Goal: Task Accomplishment & Management: Use online tool/utility

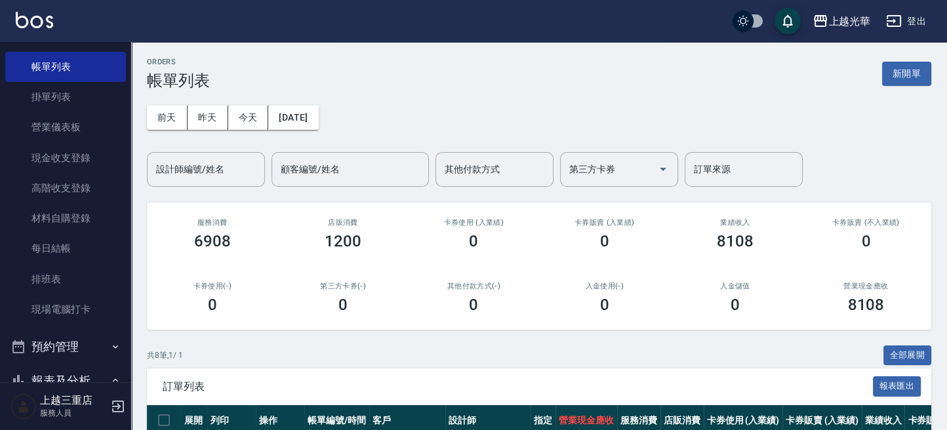
scroll to position [262, 0]
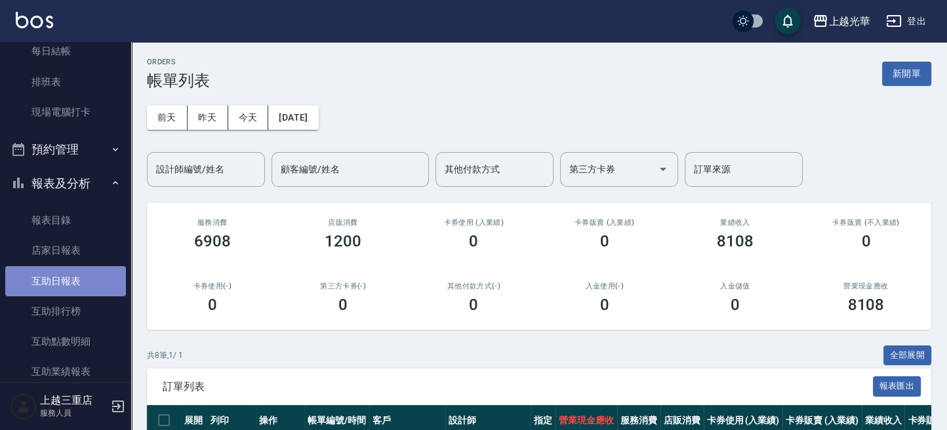
click at [79, 282] on link "互助日報表" at bounding box center [65, 281] width 121 height 30
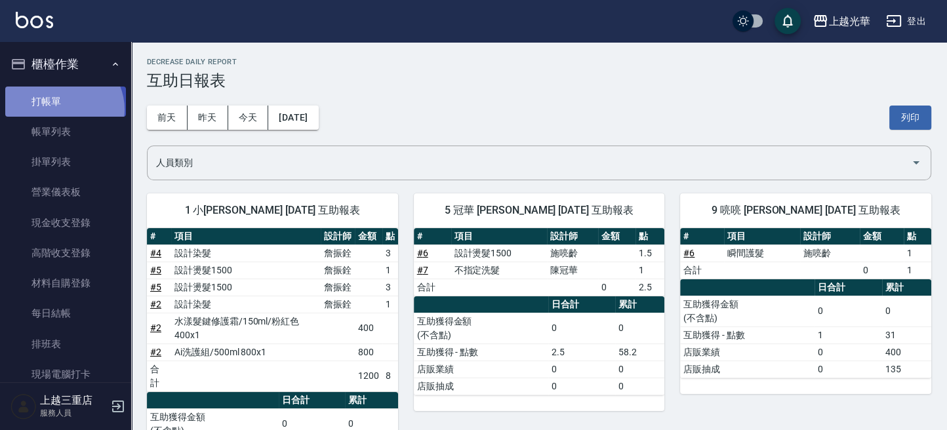
click at [62, 109] on link "打帳單" at bounding box center [65, 102] width 121 height 30
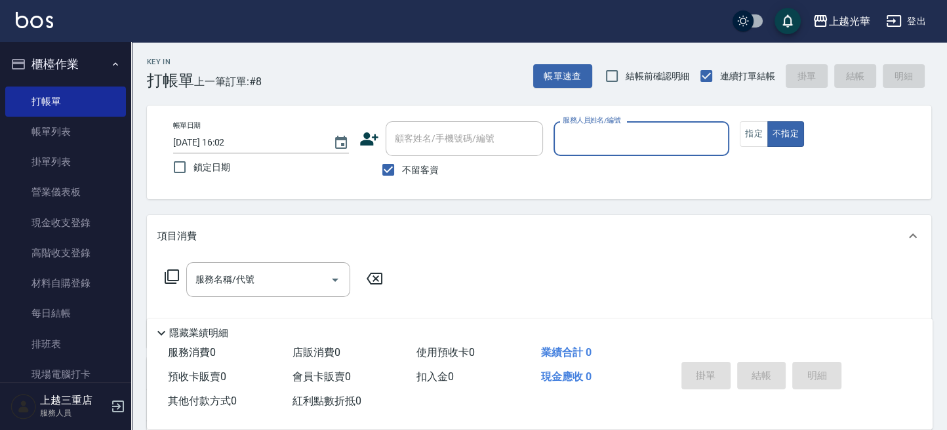
click at [376, 137] on icon at bounding box center [369, 139] width 20 height 20
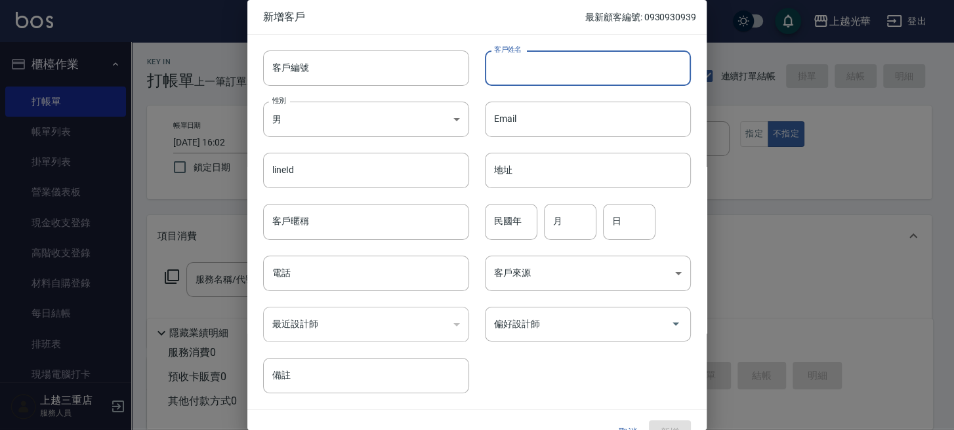
drag, startPoint x: 497, startPoint y: 74, endPoint x: 504, endPoint y: 83, distance: 11.2
click at [498, 75] on input "客戶姓名" at bounding box center [588, 68] width 206 height 35
type input "央"
type input "楊雲欽"
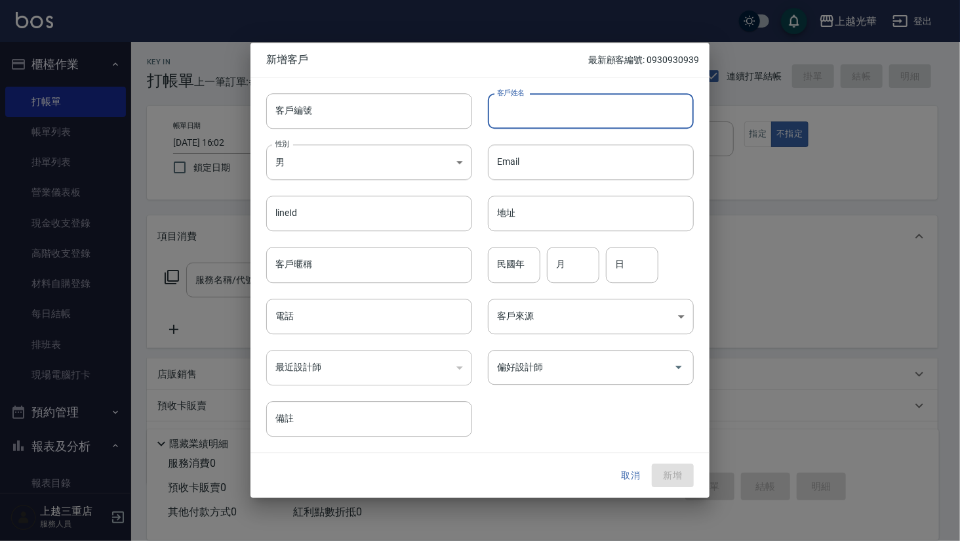
click at [720, 66] on div at bounding box center [480, 270] width 960 height 541
click at [581, 14] on div at bounding box center [480, 270] width 960 height 541
drag, startPoint x: 483, startPoint y: 27, endPoint x: 497, endPoint y: 69, distance: 44.4
click at [483, 34] on div at bounding box center [480, 270] width 960 height 541
drag, startPoint x: 497, startPoint y: 71, endPoint x: 510, endPoint y: 80, distance: 15.5
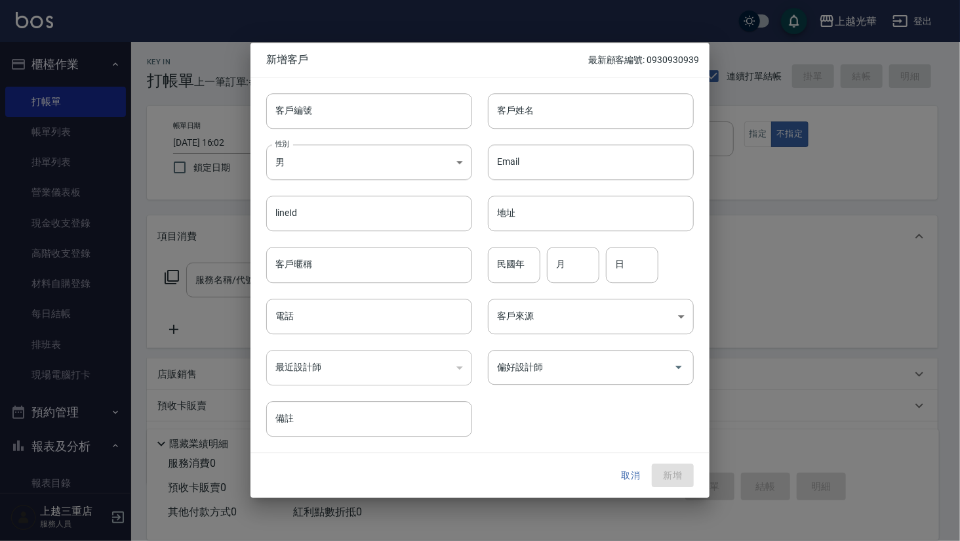
click at [501, 73] on div "新增客戶 最新顧客編號: 0930930939" at bounding box center [480, 60] width 459 height 34
click at [759, 369] on div at bounding box center [480, 270] width 960 height 541
click at [623, 430] on button "取消" at bounding box center [631, 475] width 42 height 24
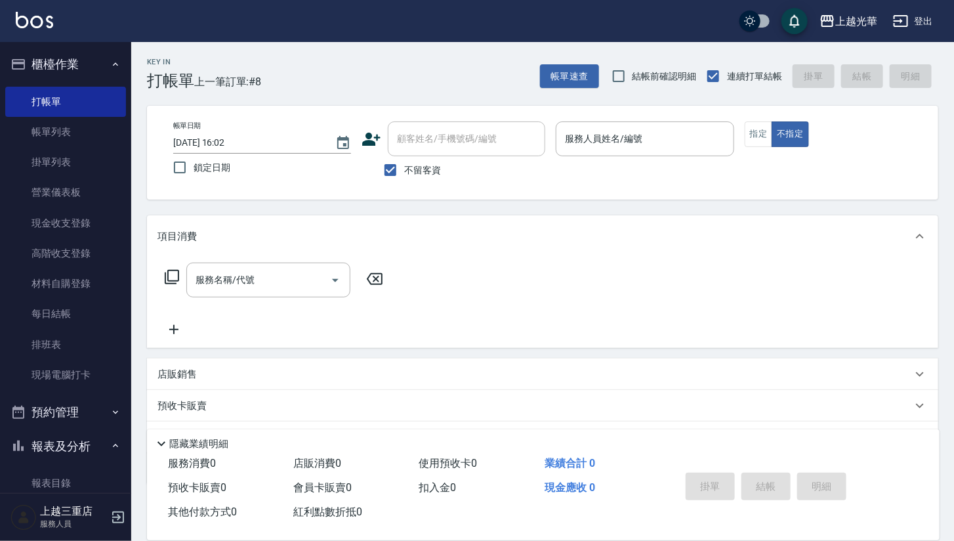
click at [365, 138] on icon at bounding box center [371, 139] width 20 height 20
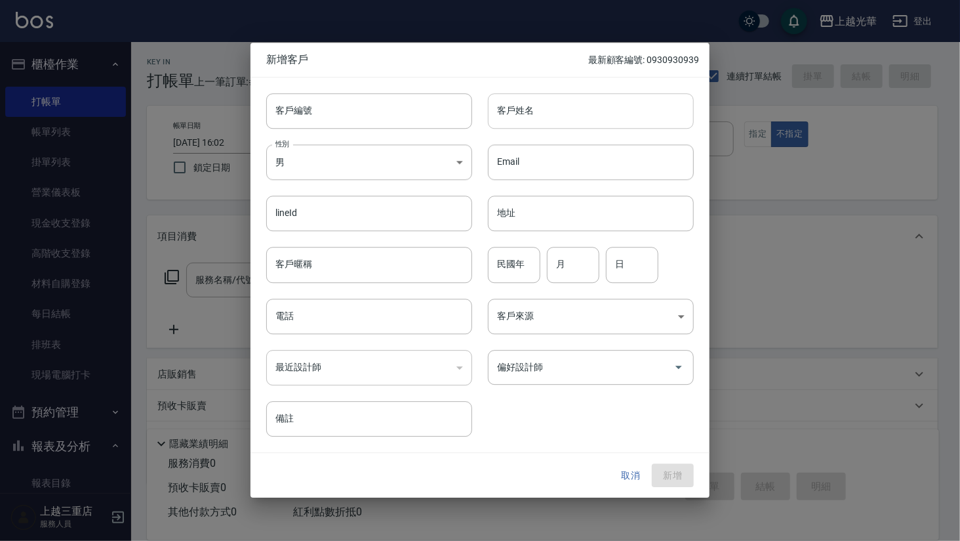
drag, startPoint x: 493, startPoint y: 110, endPoint x: 501, endPoint y: 112, distance: 8.0
click at [501, 112] on input "客戶姓名" at bounding box center [591, 110] width 206 height 35
type input "u"
type input "U"
type input "f"
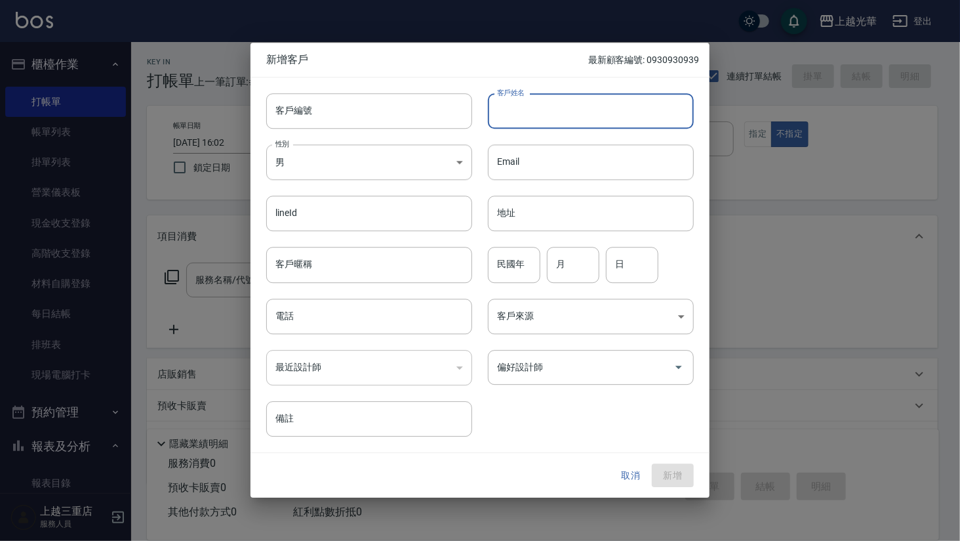
type input "ㄎ"
type input "ㄑ"
type input "[PERSON_NAME]"
click at [438, 171] on body "上越光華 登出 櫃檯作業 打帳單 帳單列表 掛單列表 營業儀表板 現金收支登錄 高階收支登錄 材料自購登錄 每日結帳 排班表 現場電腦打卡 預約管理 預約管理…" at bounding box center [480, 304] width 960 height 608
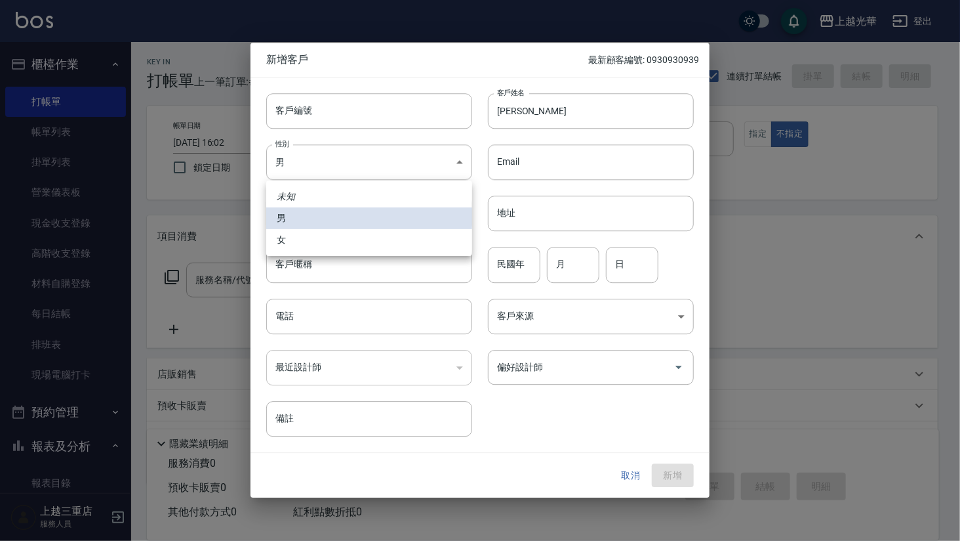
click at [390, 237] on li "女" at bounding box center [369, 240] width 206 height 22
type input "FEMALE"
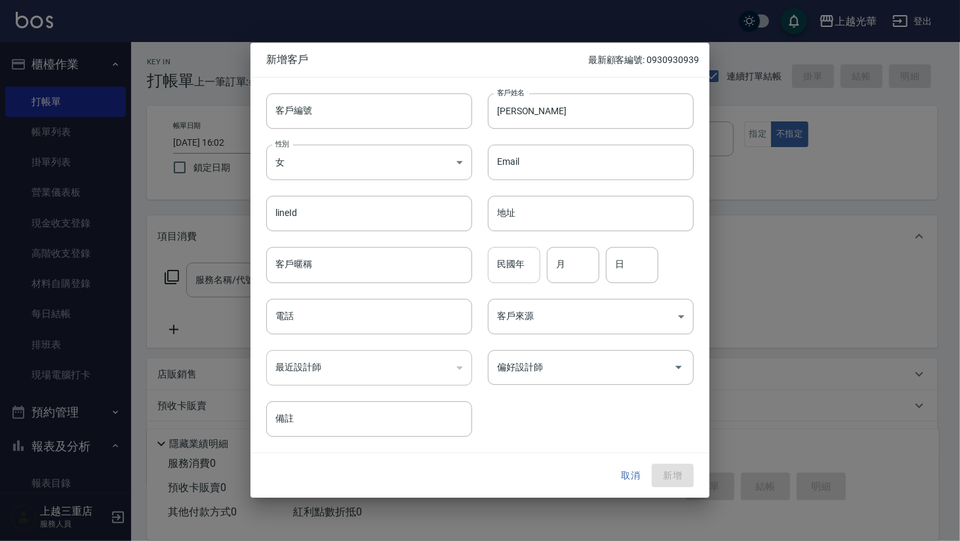
click at [525, 270] on input "民國年" at bounding box center [514, 264] width 52 height 35
type input "64"
type input "0"
type input "11"
type input "14"
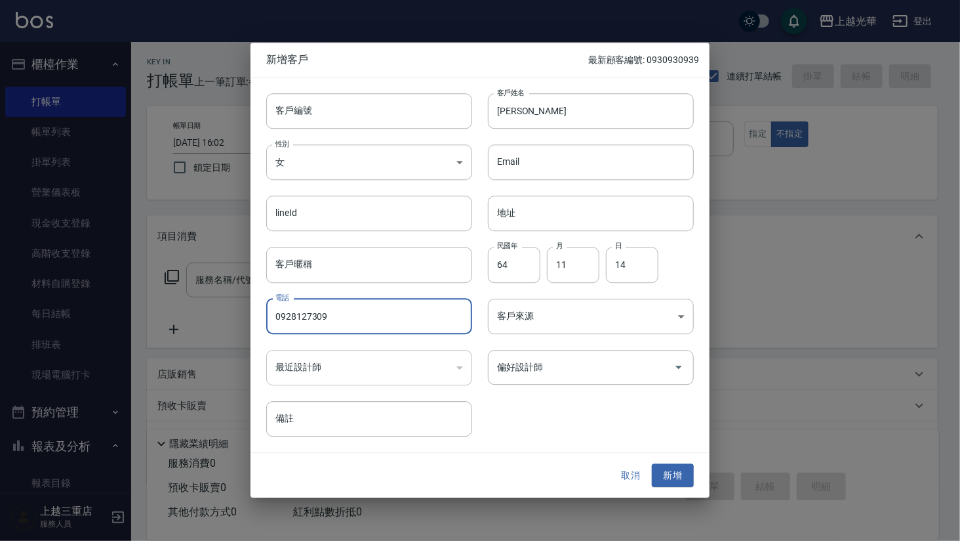
type input "0928127309"
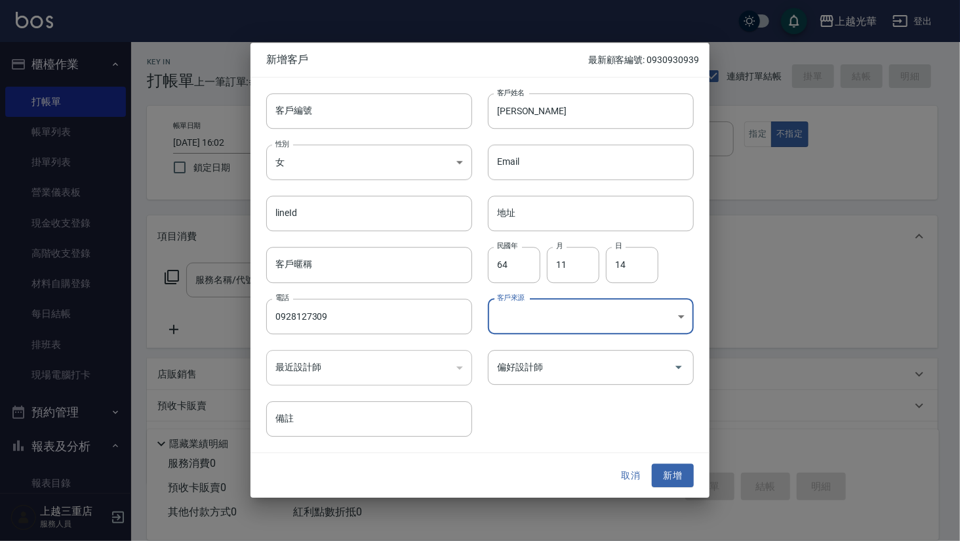
click at [499, 309] on body "上越光華 登出 櫃檯作業 打帳單 帳單列表 掛單列表 營業儀表板 現金收支登錄 高階收支登錄 材料自購登錄 每日結帳 排班表 現場電腦打卡 預約管理 預約管理…" at bounding box center [480, 304] width 960 height 608
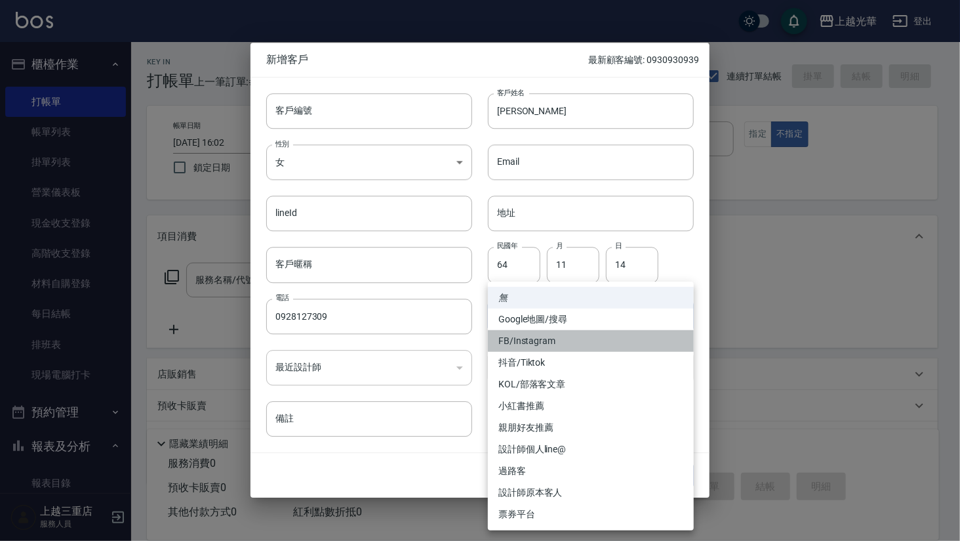
click at [526, 344] on li "FB/Instagram" at bounding box center [591, 341] width 206 height 22
type input "FB/Instagram"
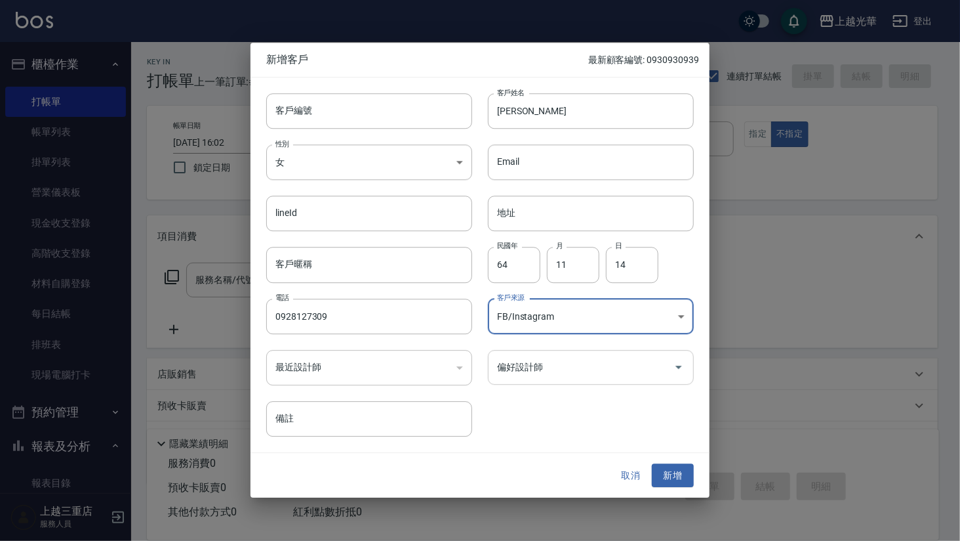
click at [533, 367] on input "偏好設計師" at bounding box center [581, 367] width 174 height 23
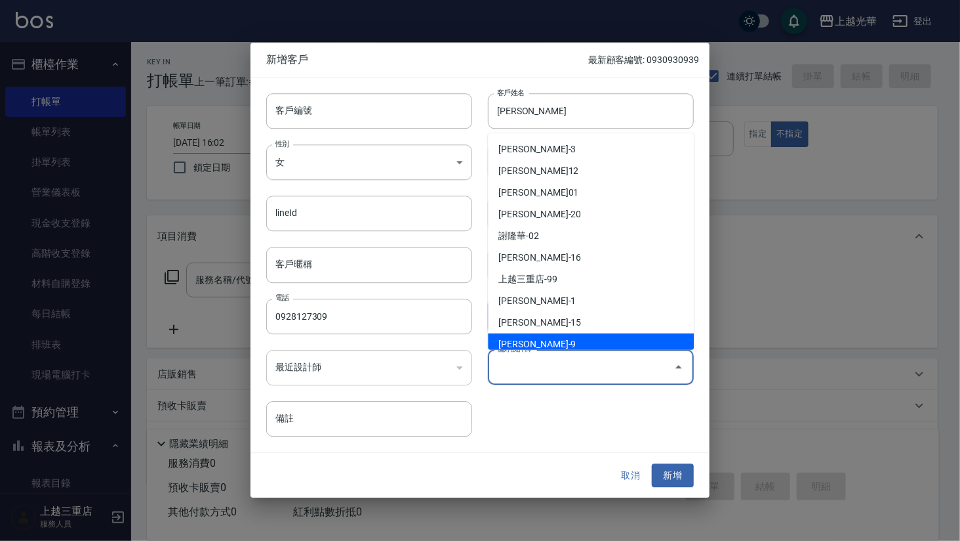
click at [529, 338] on li "施喨齡-9" at bounding box center [591, 344] width 206 height 22
type input "施喨齡"
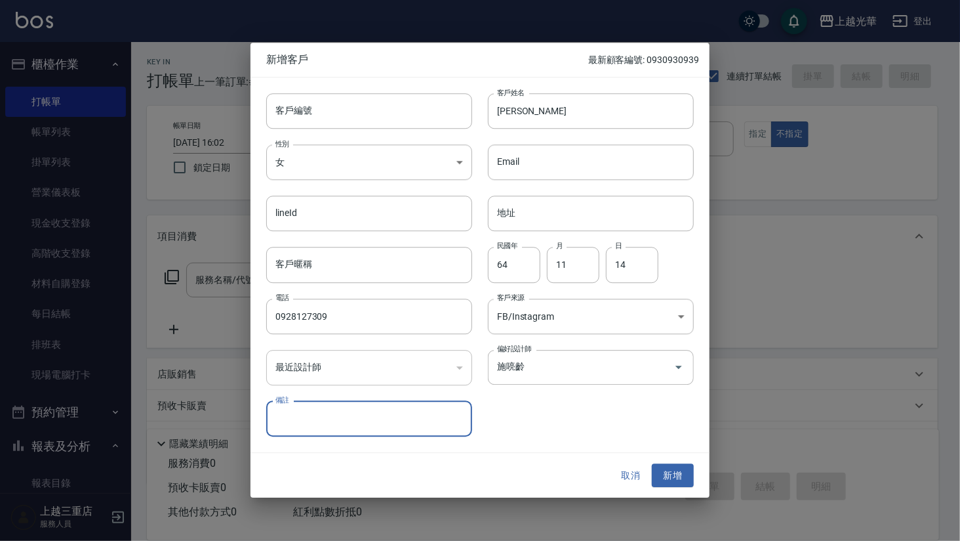
click at [671, 430] on button "新增" at bounding box center [673, 475] width 42 height 24
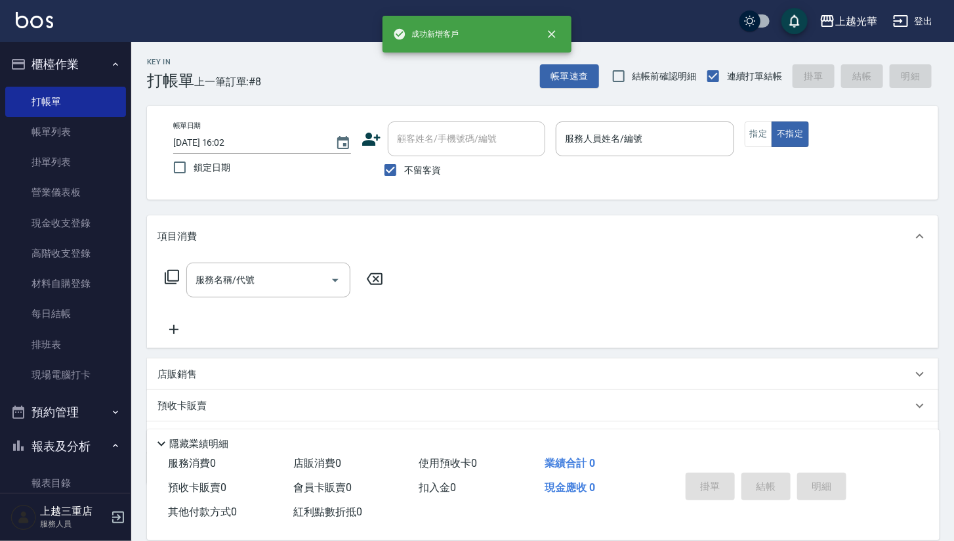
drag, startPoint x: 403, startPoint y: 165, endPoint x: 403, endPoint y: 146, distance: 19.7
click at [403, 157] on input "不留客資" at bounding box center [391, 170] width 28 height 28
checkbox input "false"
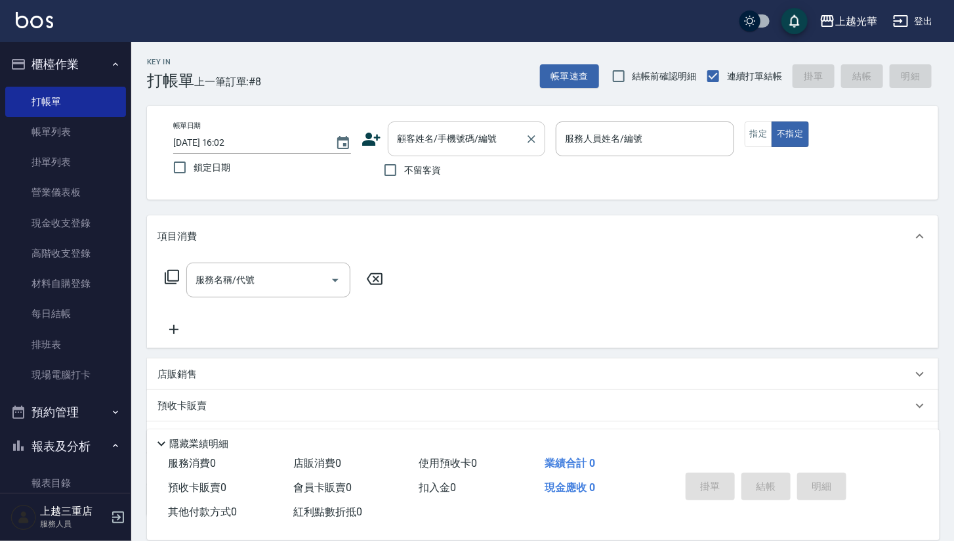
click at [403, 141] on input "顧客姓名/手機號碼/編號" at bounding box center [457, 138] width 126 height 23
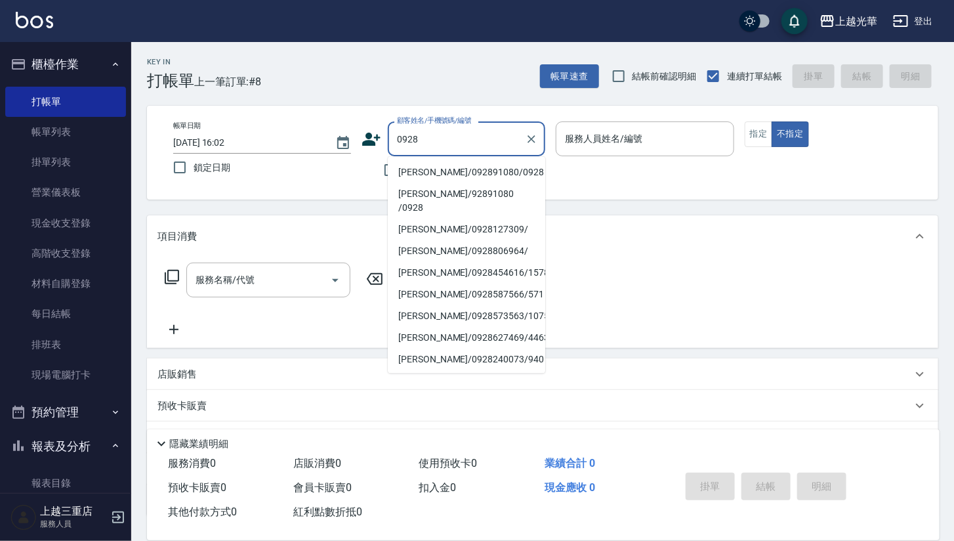
click at [430, 173] on li "林家騏/092891080/0928" at bounding box center [466, 172] width 157 height 22
type input "林家騏/092891080/0928"
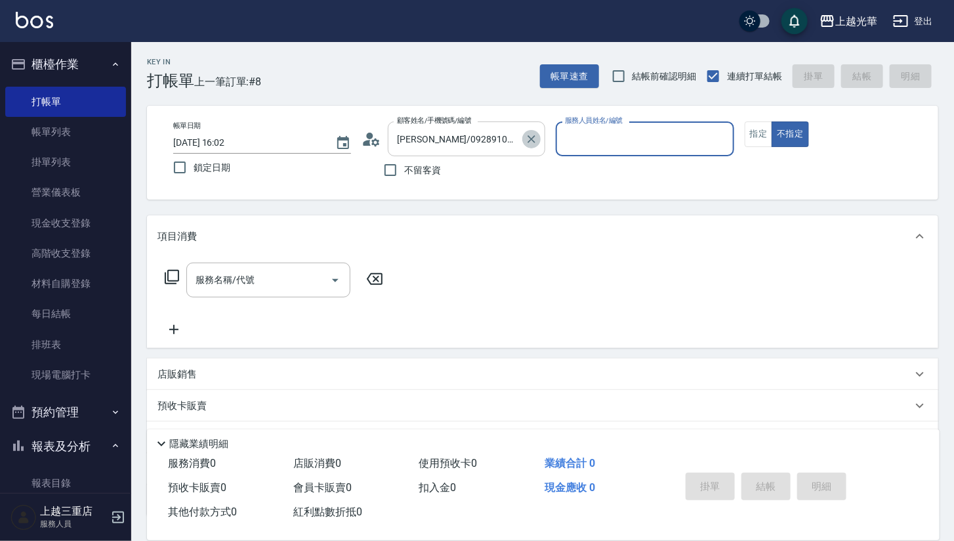
click at [529, 144] on icon "Clear" at bounding box center [531, 139] width 13 height 13
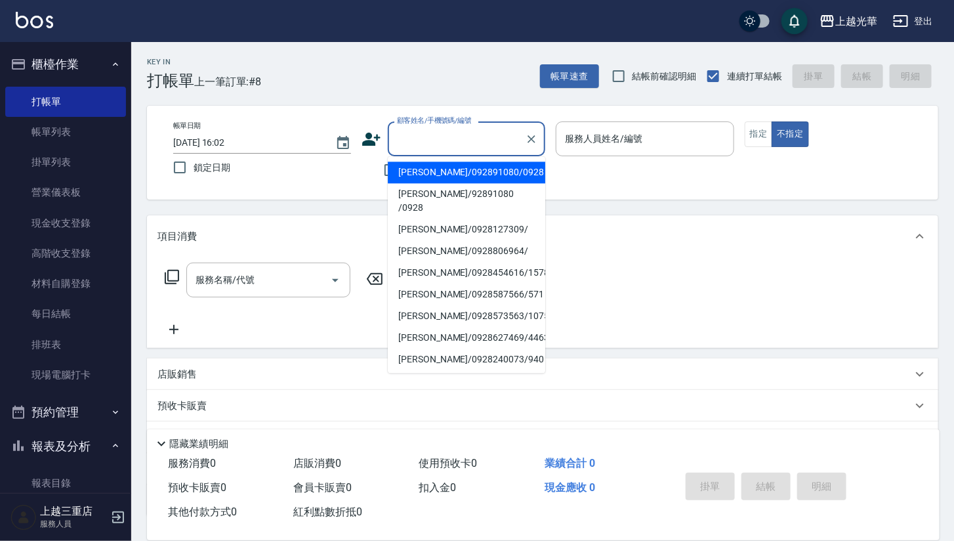
click at [445, 134] on input "顧客姓名/手機號碼/編號" at bounding box center [457, 138] width 126 height 23
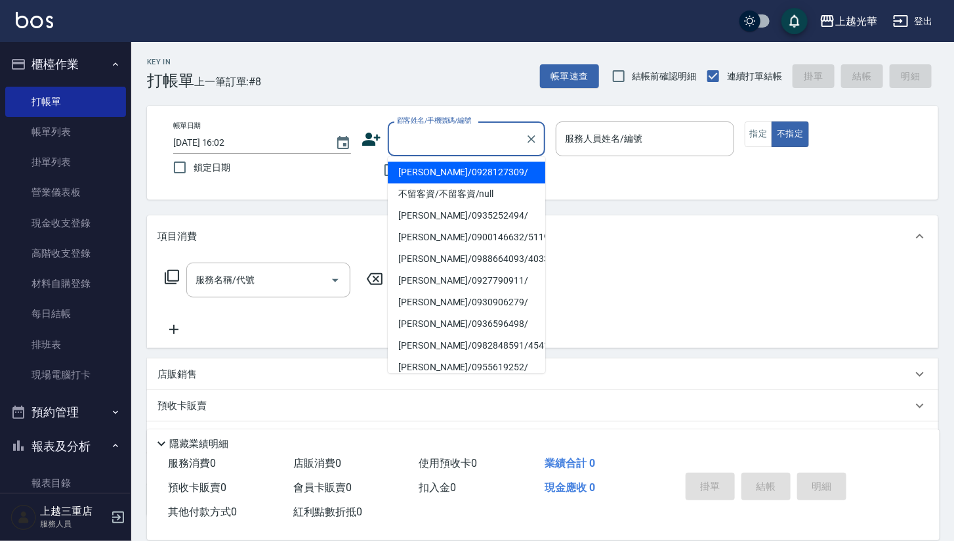
click at [445, 174] on li "楊芸溱/0928127309/" at bounding box center [466, 172] width 157 height 22
type input "楊芸溱/0928127309/"
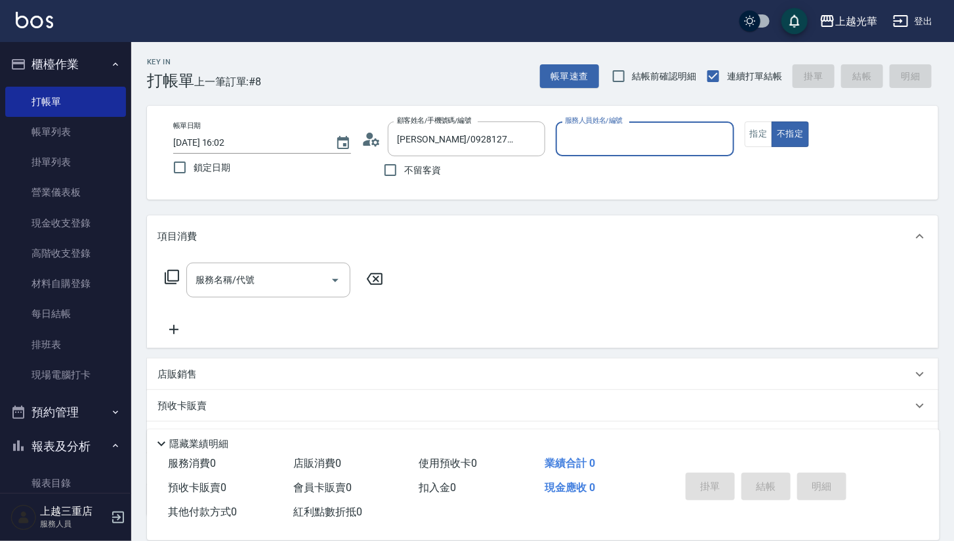
type input "喨喨-9"
drag, startPoint x: 765, startPoint y: 140, endPoint x: 598, endPoint y: 205, distance: 179.8
click at [760, 142] on button "指定" at bounding box center [759, 134] width 28 height 26
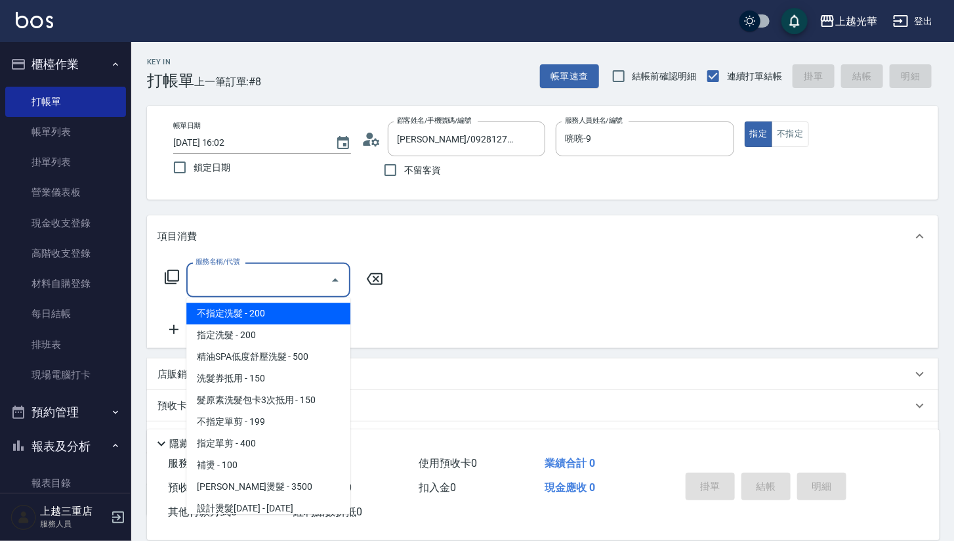
drag, startPoint x: 303, startPoint y: 273, endPoint x: 317, endPoint y: 258, distance: 19.9
click at [301, 272] on input "服務名稱/代號" at bounding box center [258, 279] width 133 height 23
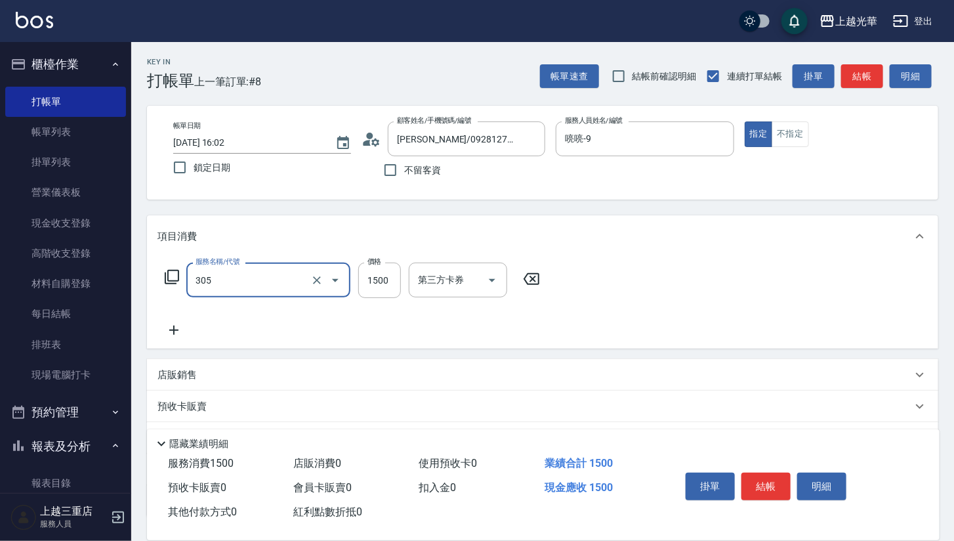
type input "設計燙髮1500(305)"
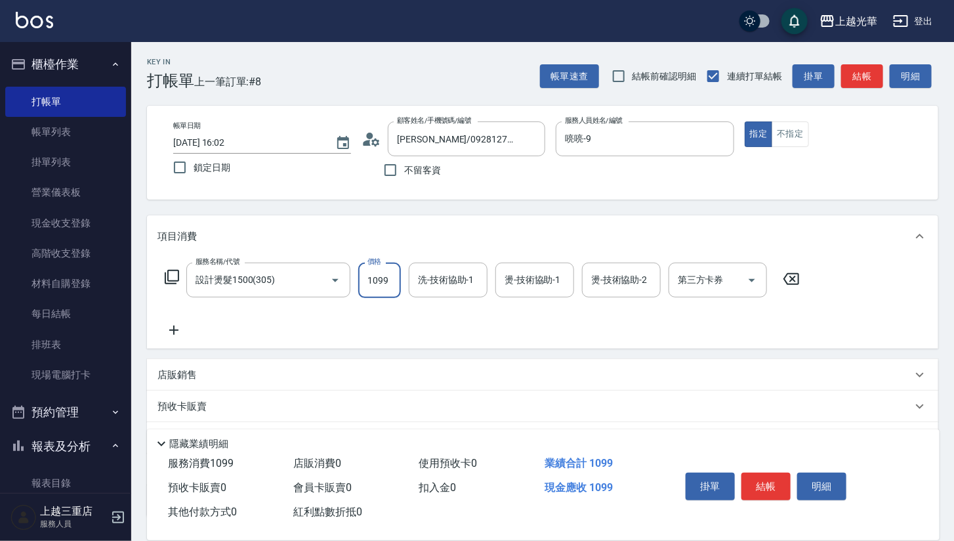
type input "1099"
type input "2"
type input "顏秉宏-20"
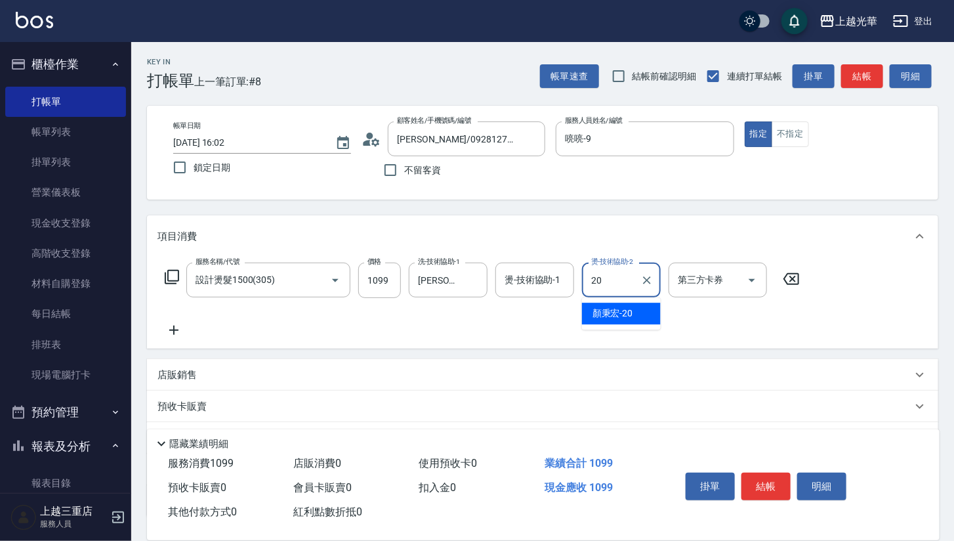
type input "顏秉宏-20"
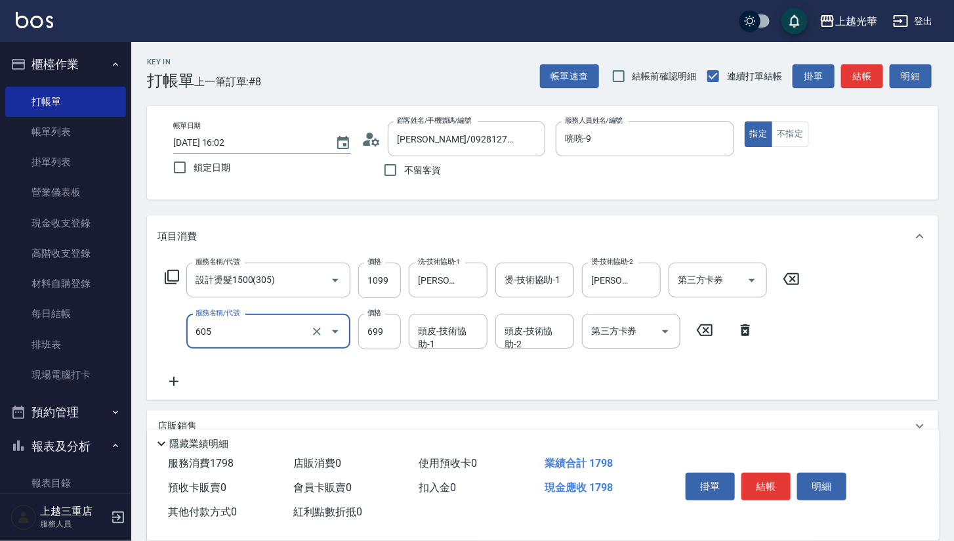
type input "仲夏頭皮冰鎮舒活洗髮(605)"
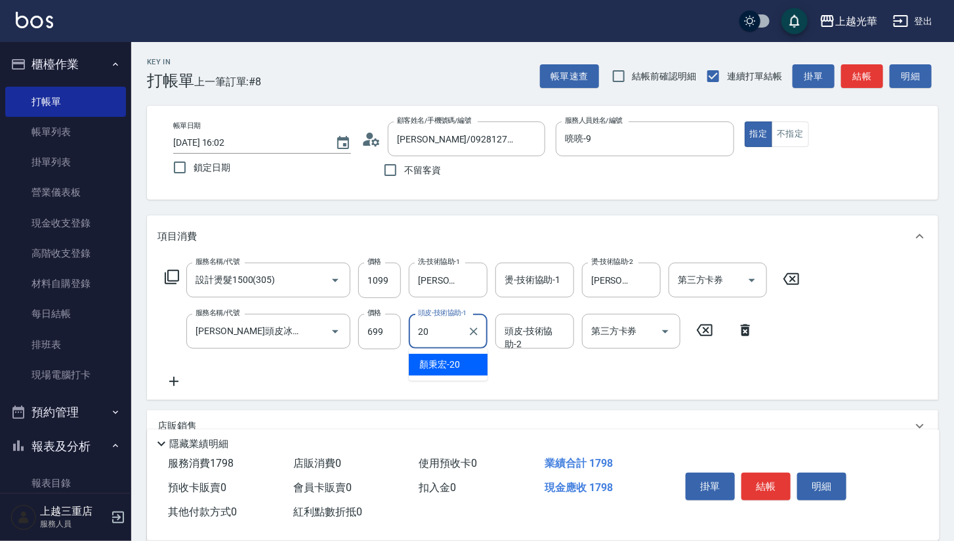
type input "顏秉宏-20"
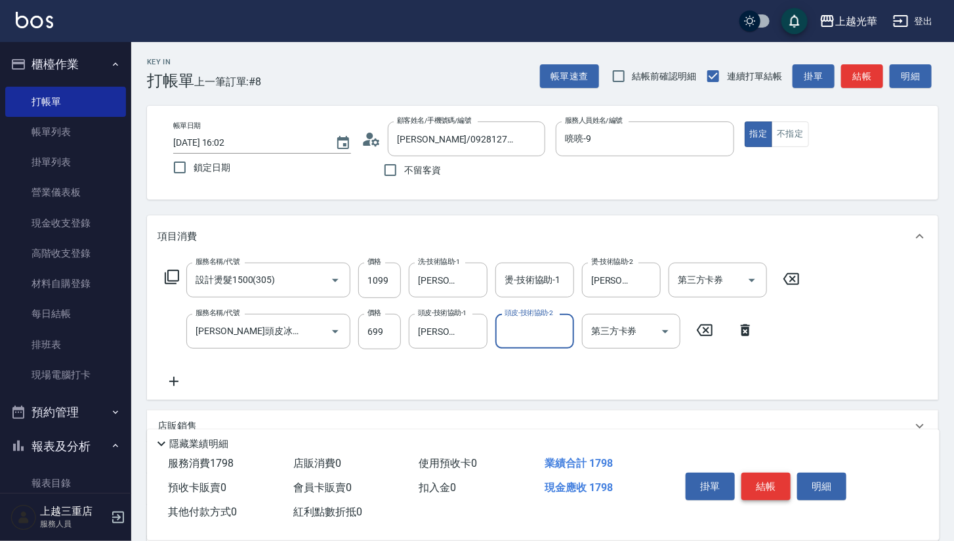
click at [767, 430] on button "結帳" at bounding box center [765, 486] width 49 height 28
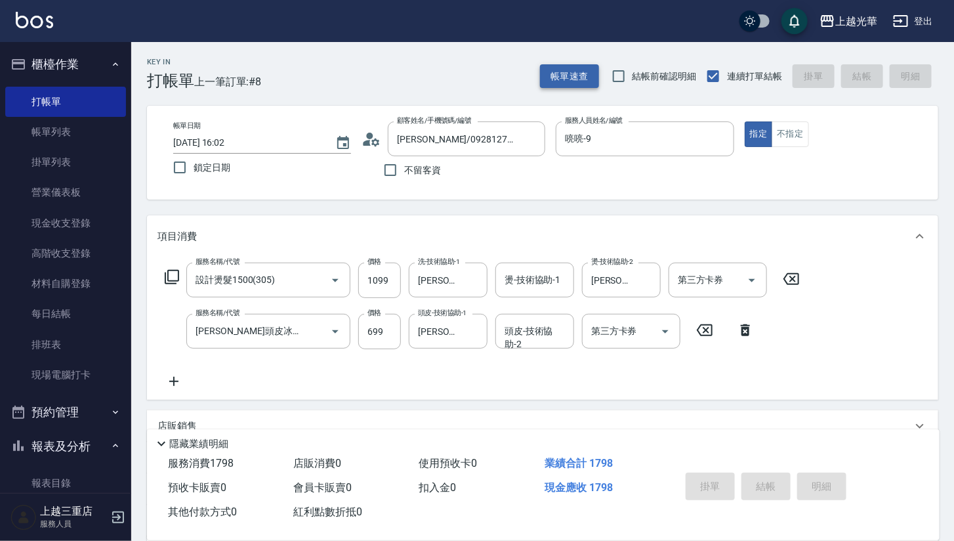
type input "2025/09/11 16:09"
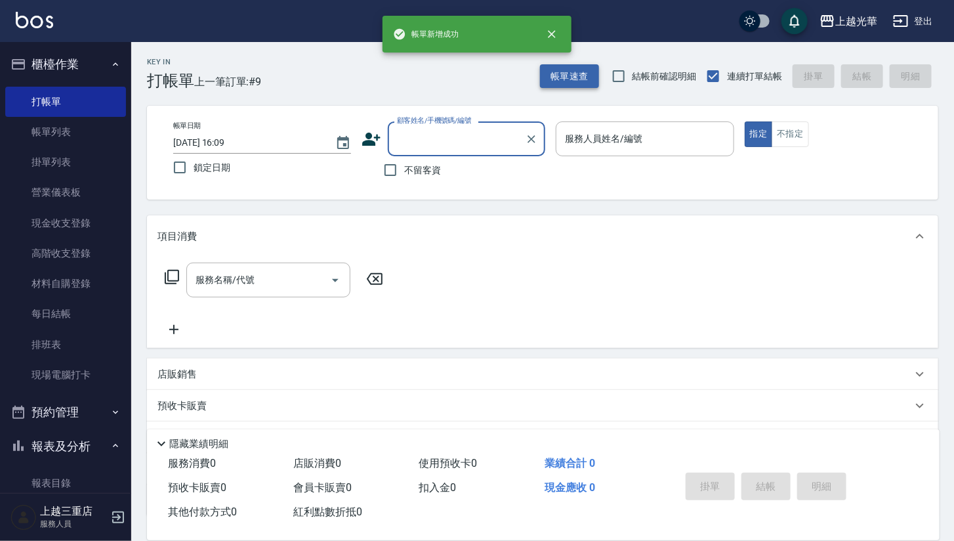
click at [556, 75] on button "帳單速查" at bounding box center [569, 76] width 59 height 24
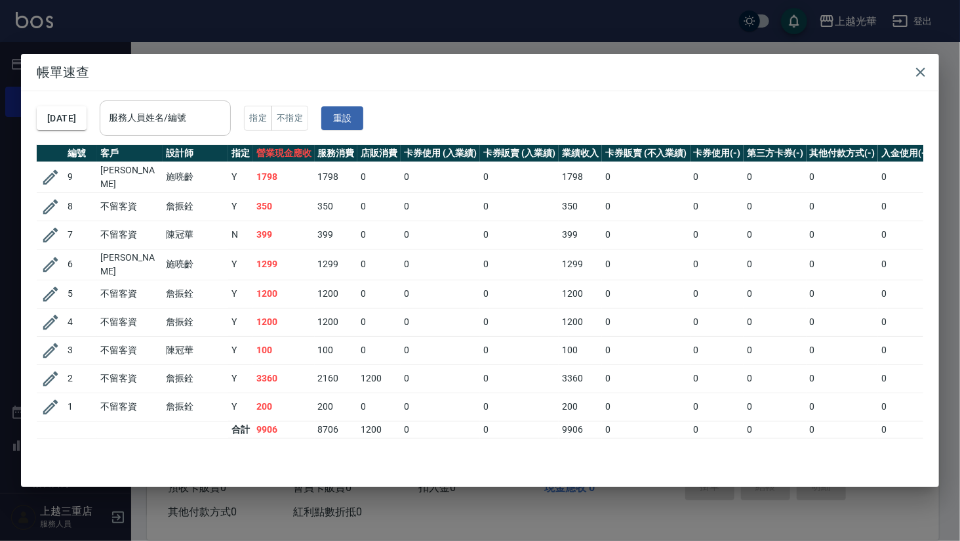
drag, startPoint x: 188, startPoint y: 130, endPoint x: 195, endPoint y: 129, distance: 7.9
click at [189, 129] on div "服務人員姓名/編號" at bounding box center [165, 117] width 131 height 35
type input "喨喨-9"
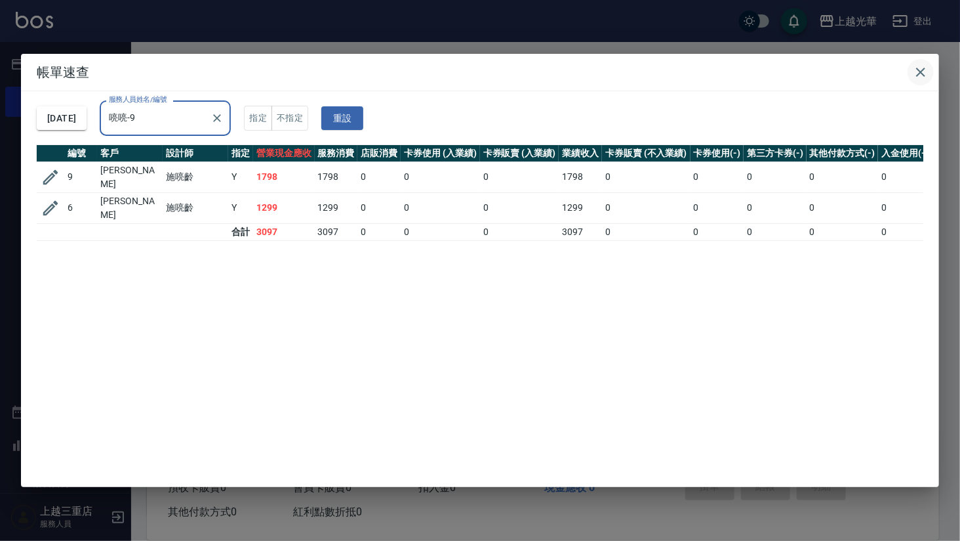
click at [928, 75] on icon "button" at bounding box center [921, 72] width 16 height 16
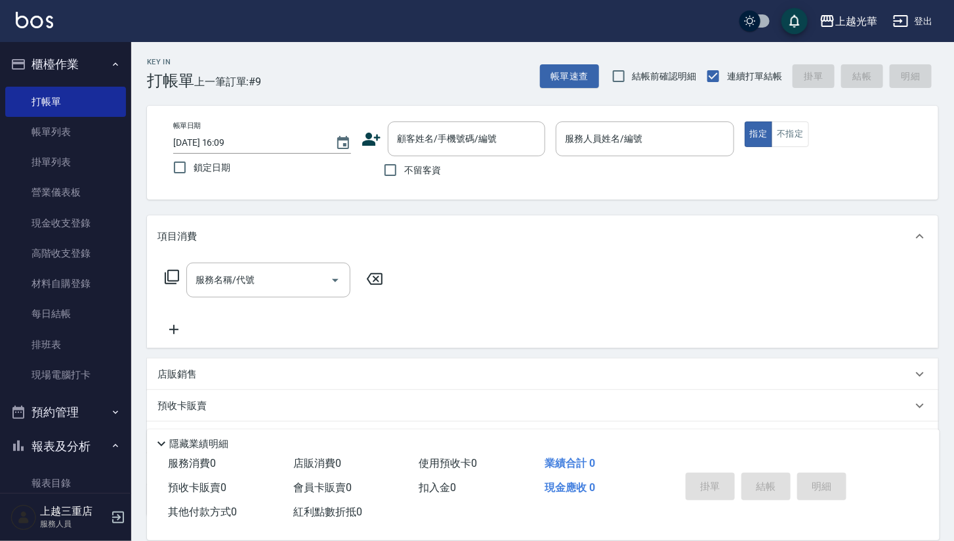
click at [508, 1] on div "上越光華 登出" at bounding box center [477, 21] width 954 height 42
drag, startPoint x: 470, startPoint y: 48, endPoint x: 441, endPoint y: 65, distance: 33.5
click at [441, 65] on div "Key In 打帳單 上一筆訂單:#9 帳單速查 結帳前確認明細 連續打單結帳 掛單 結帳 明細" at bounding box center [534, 66] width 807 height 48
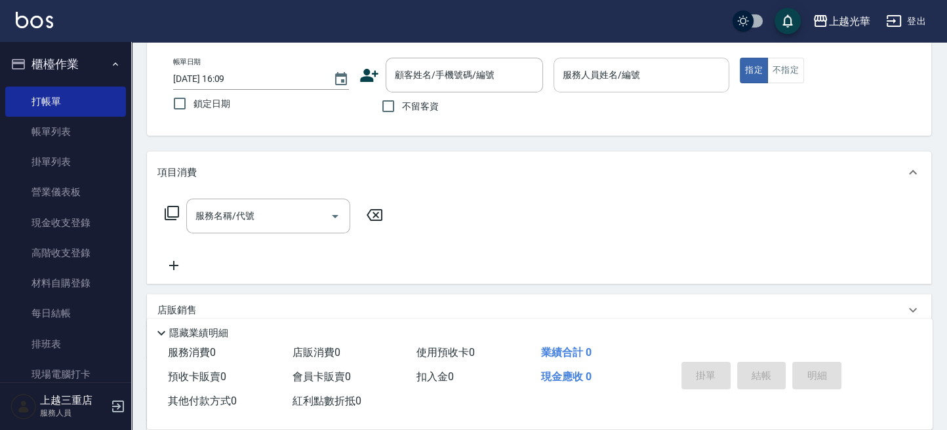
scroll to position [87, 0]
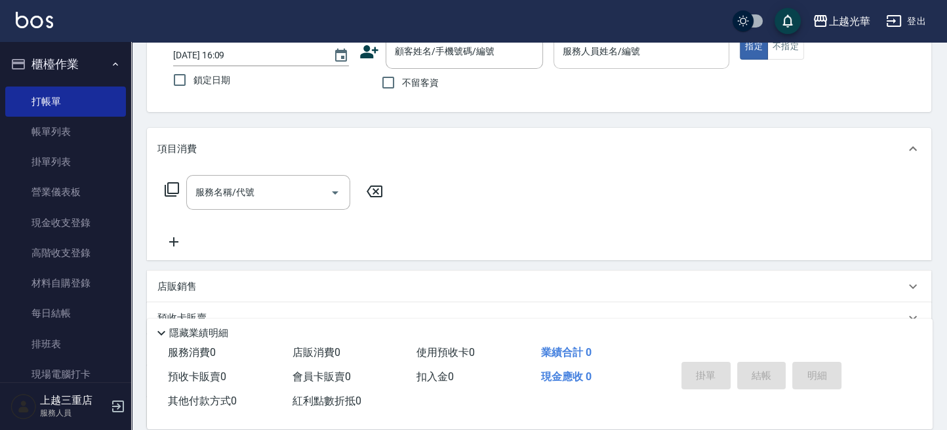
click at [604, 63] on div "服務人員姓名/編號" at bounding box center [642, 51] width 176 height 35
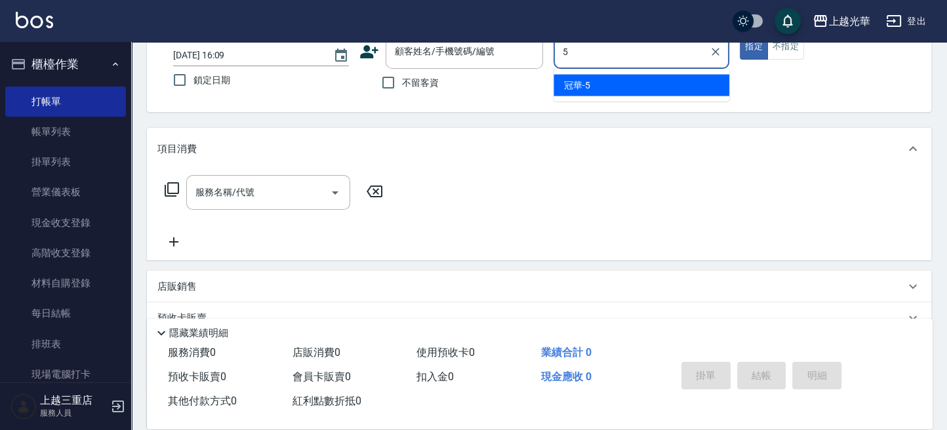
type input "冠華-5"
type button "true"
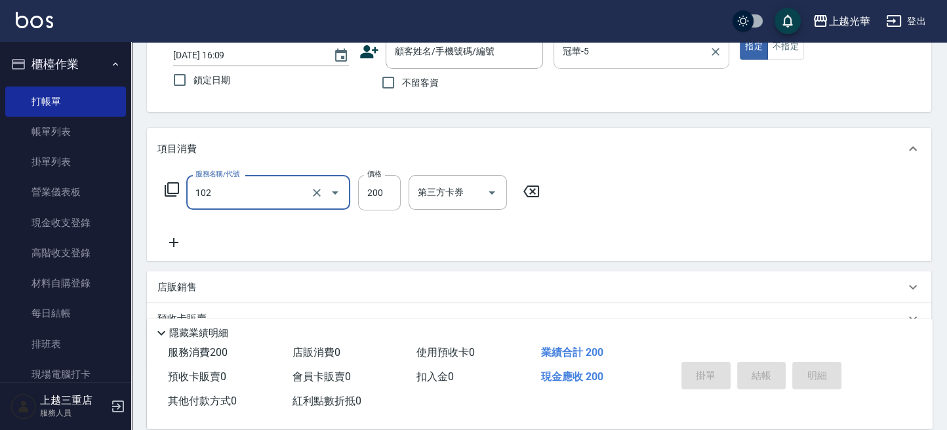
type input "指定洗髮(102)"
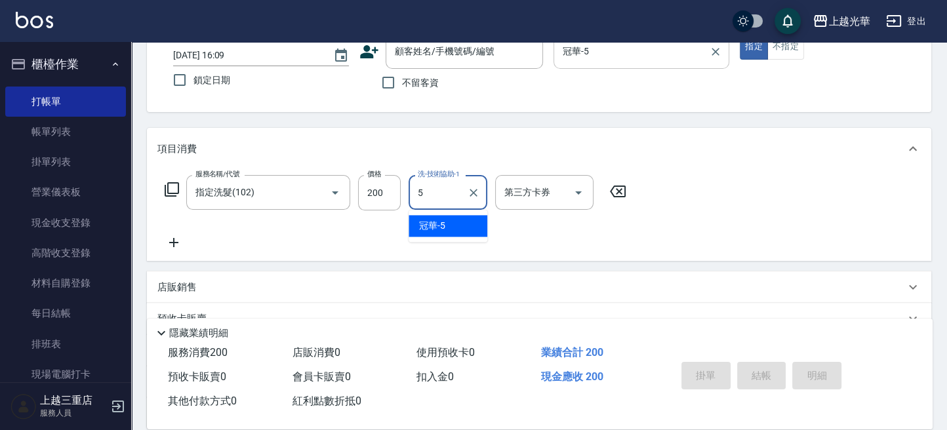
type input "冠華-5"
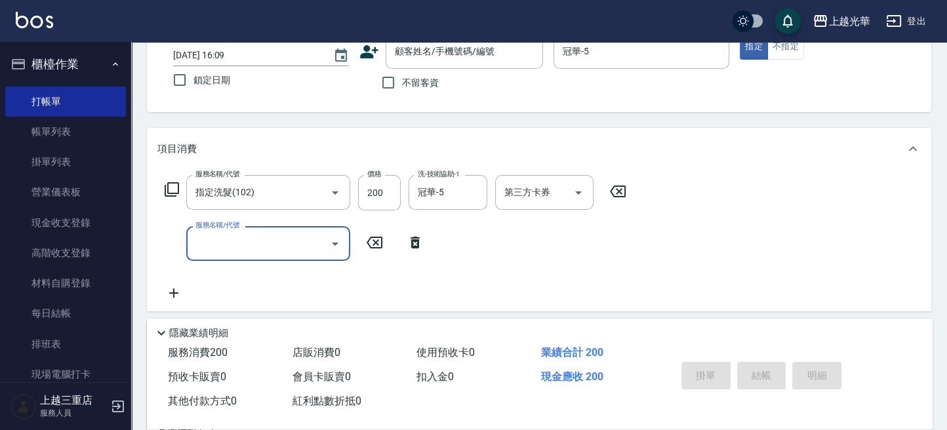
scroll to position [0, 0]
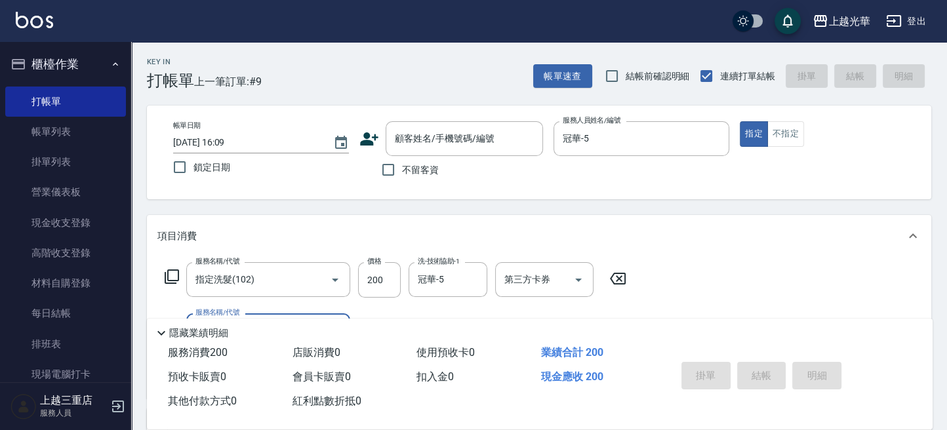
drag, startPoint x: 392, startPoint y: 171, endPoint x: 462, endPoint y: 169, distance: 69.6
click at [409, 171] on label "不留客資" at bounding box center [407, 170] width 64 height 28
click at [402, 171] on input "不留客資" at bounding box center [389, 170] width 28 height 28
checkbox input "true"
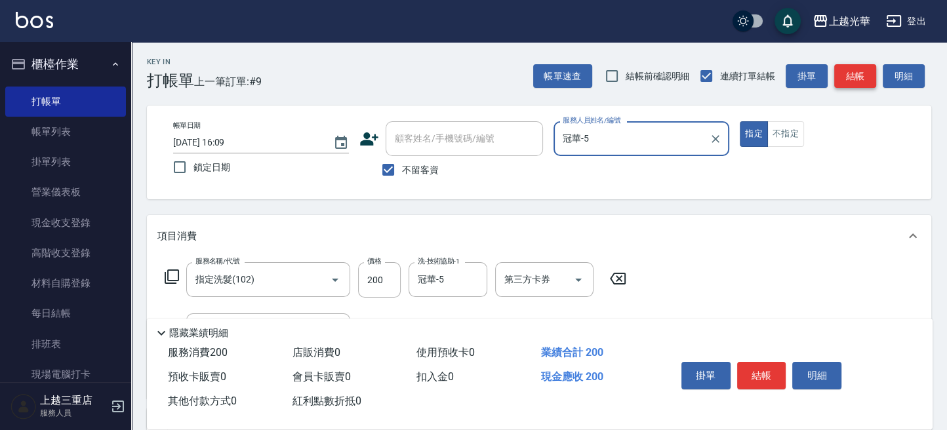
click at [856, 72] on button "結帳" at bounding box center [855, 76] width 42 height 24
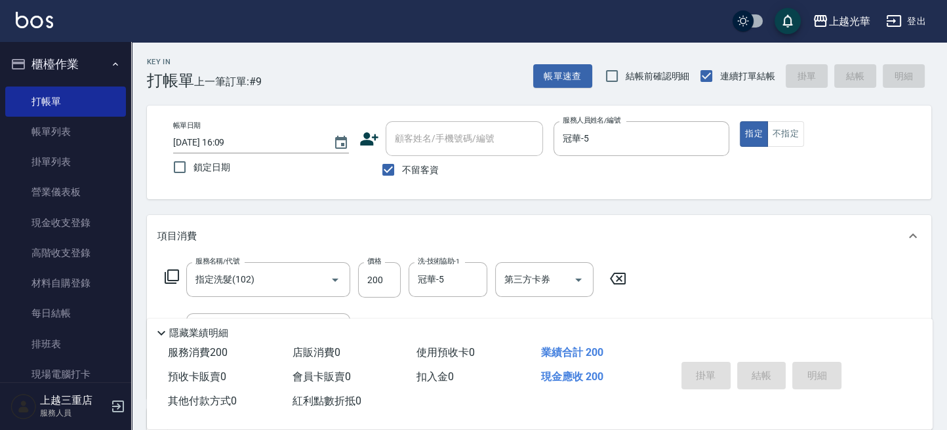
type input "2025/09/11 16:22"
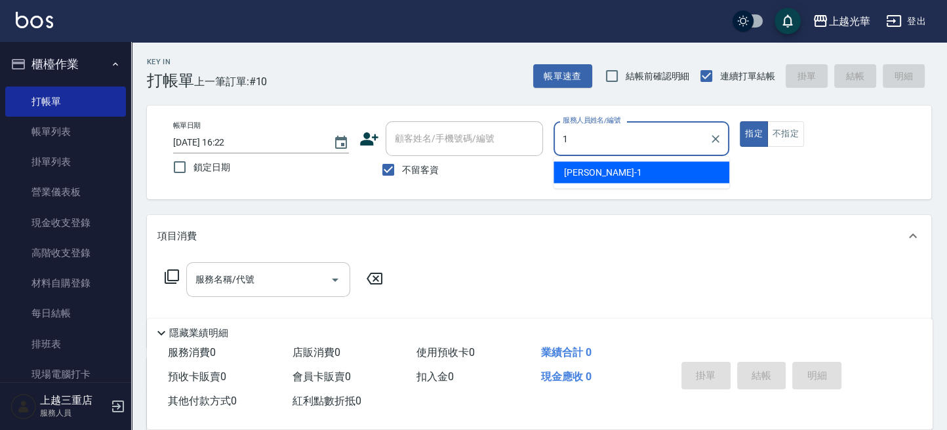
type input "小[PERSON_NAME]-1"
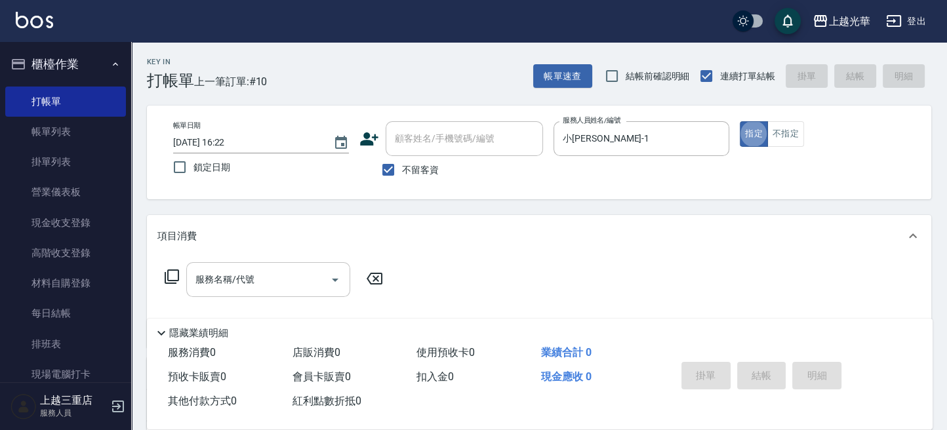
click at [266, 277] on input "服務名稱/代號" at bounding box center [258, 279] width 133 height 23
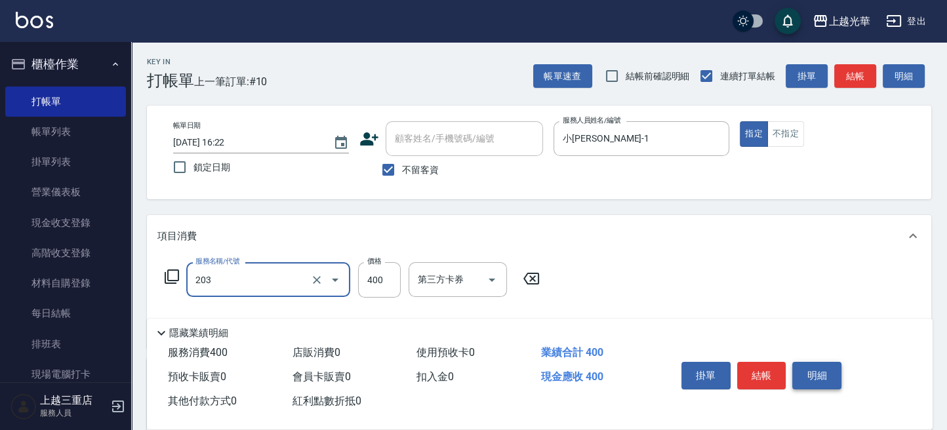
type input "指定單剪(203)"
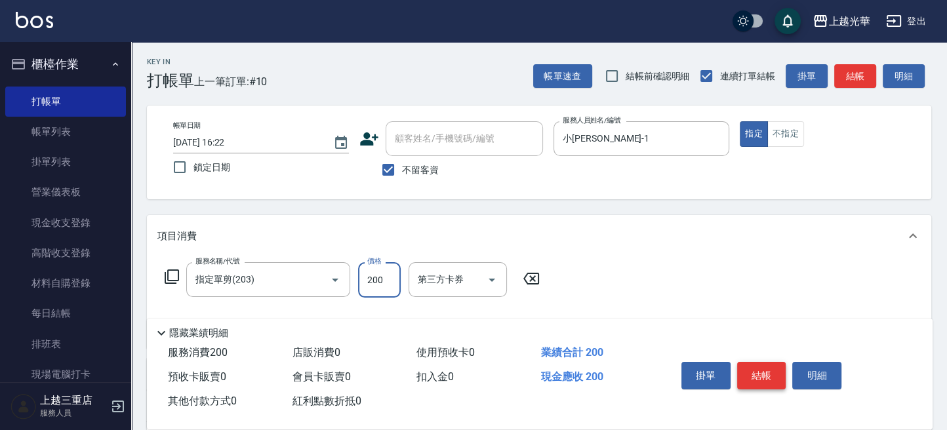
type input "200"
click at [768, 373] on button "結帳" at bounding box center [761, 376] width 49 height 28
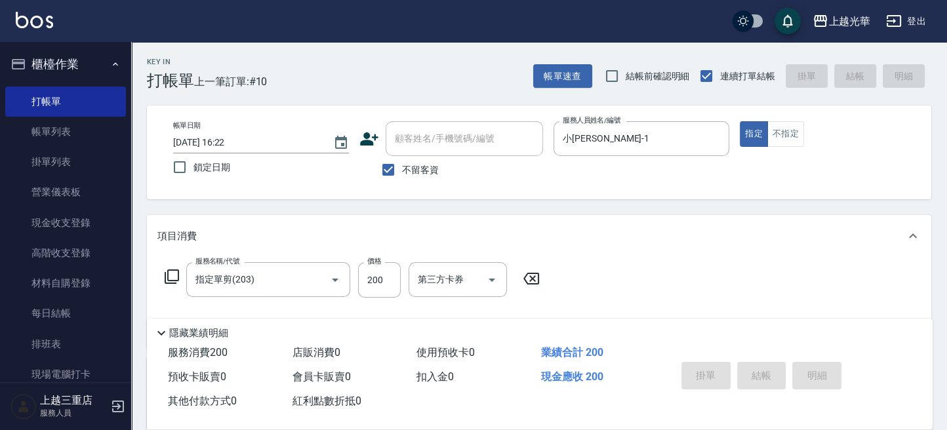
type input "2025/09/11 16:33"
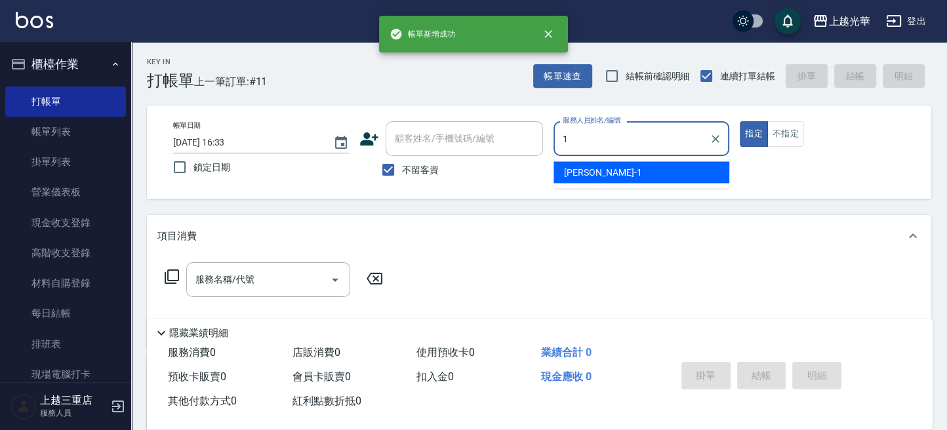
type input "小[PERSON_NAME]-1"
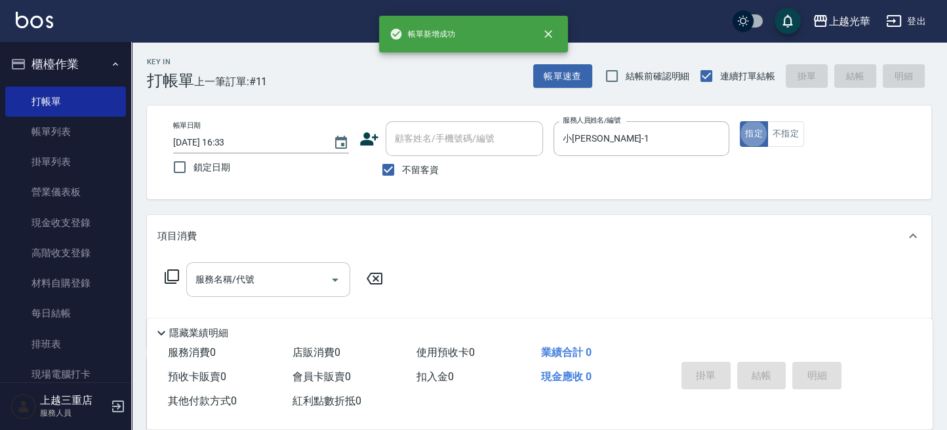
drag, startPoint x: 249, startPoint y: 288, endPoint x: 290, endPoint y: 286, distance: 40.7
click at [250, 288] on input "服務名稱/代號" at bounding box center [258, 279] width 133 height 23
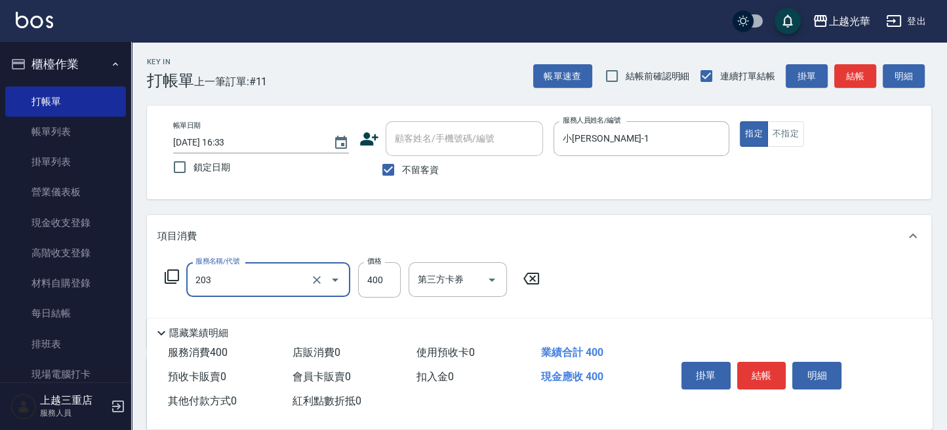
type input "指定單剪(203)"
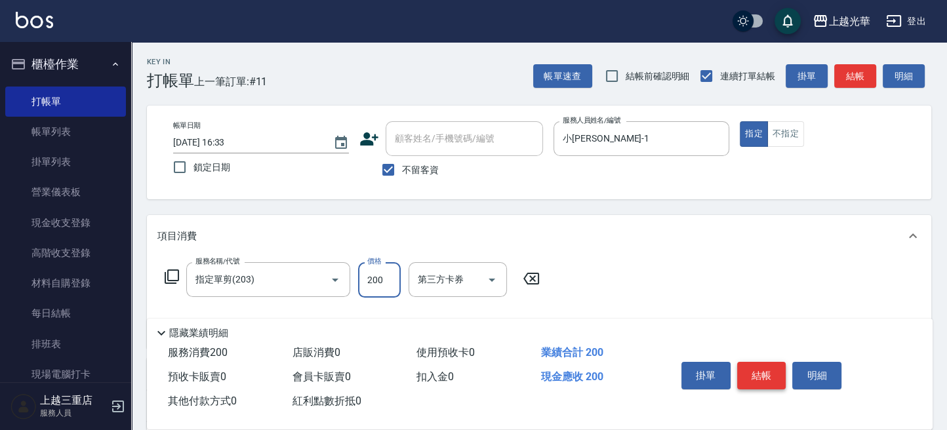
type input "200"
click at [758, 375] on button "結帳" at bounding box center [761, 376] width 49 height 28
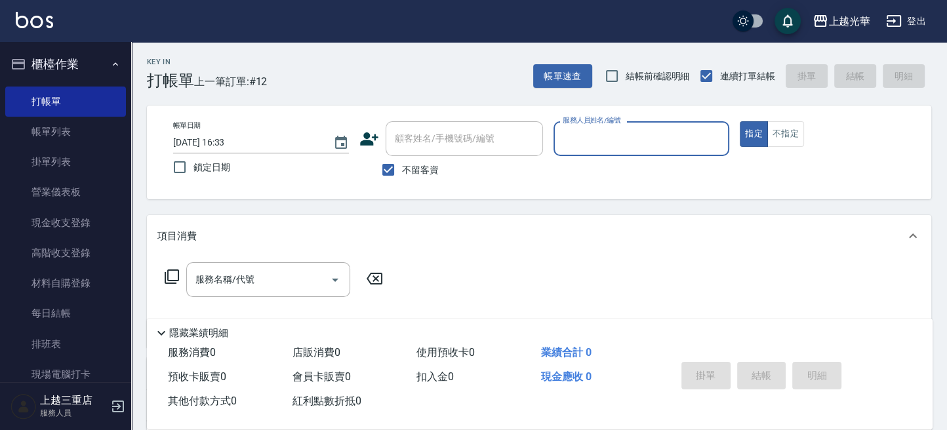
click at [590, 155] on div "服務人員姓名/編號" at bounding box center [642, 138] width 176 height 35
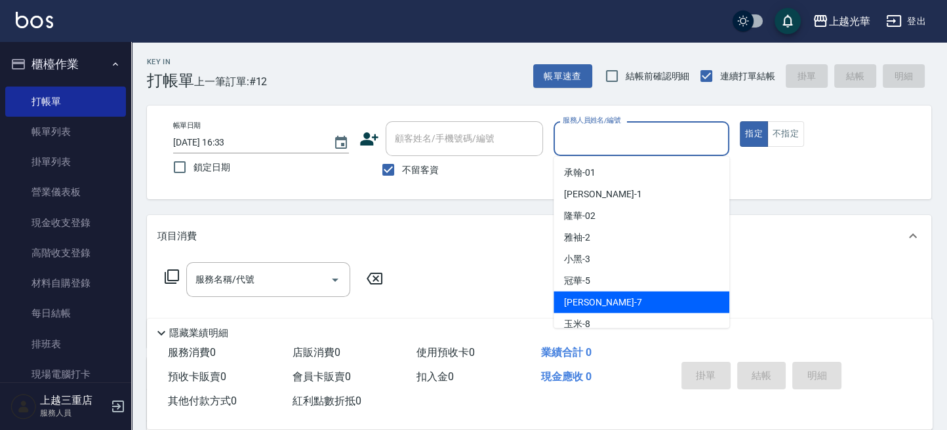
click at [627, 298] on div "小紫 -7" at bounding box center [642, 302] width 176 height 22
type input "小紫-7"
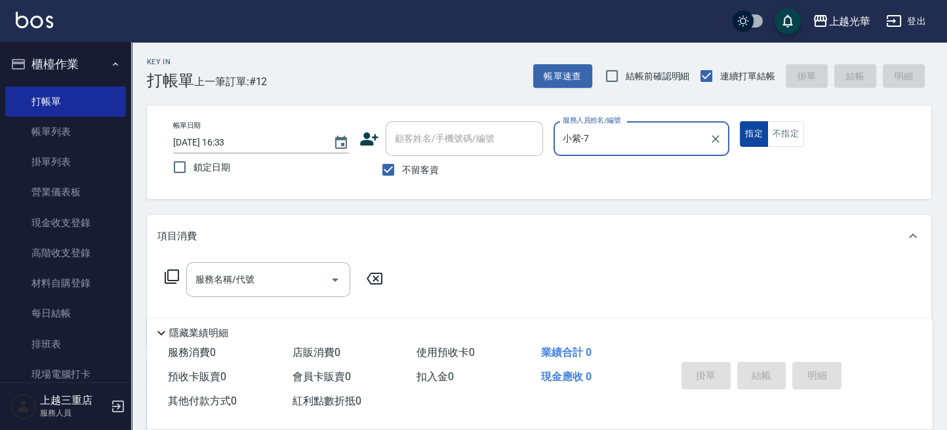
click at [750, 131] on button "指定" at bounding box center [754, 134] width 28 height 26
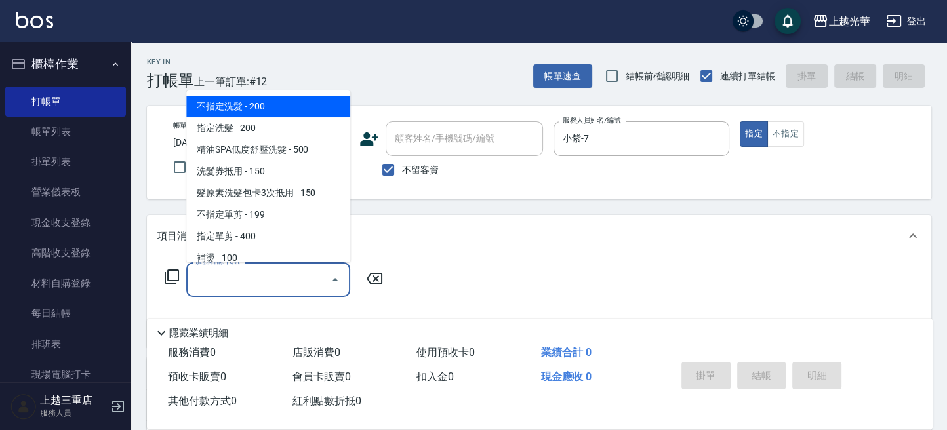
click at [215, 272] on div "服務名稱/代號 服務名稱/代號" at bounding box center [268, 279] width 164 height 35
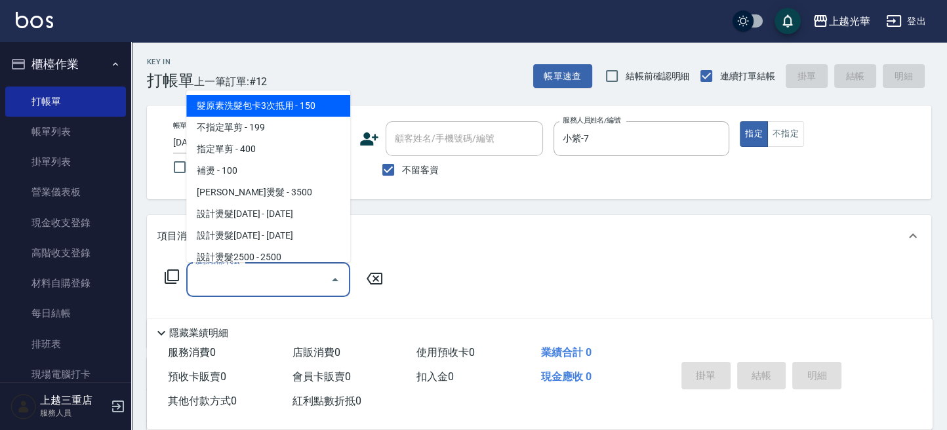
scroll to position [174, 0]
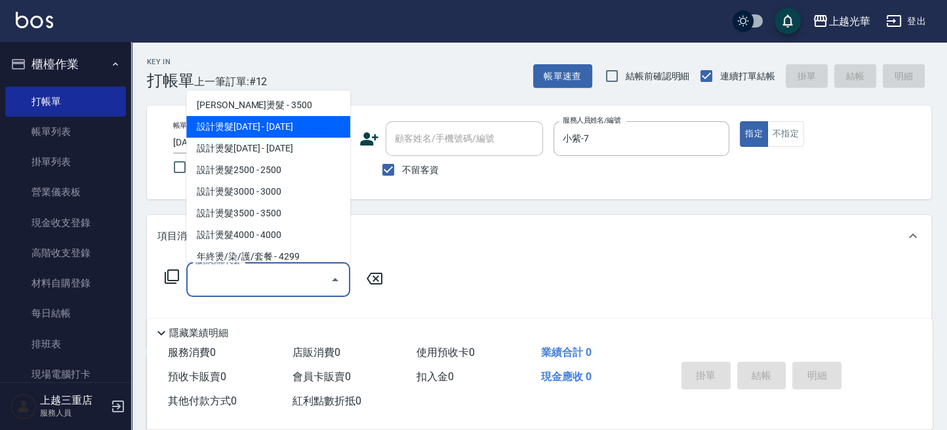
click at [288, 117] on span "設計燙髮[DATE] - [DATE]" at bounding box center [268, 127] width 164 height 22
type input "設計燙髮1500(305)"
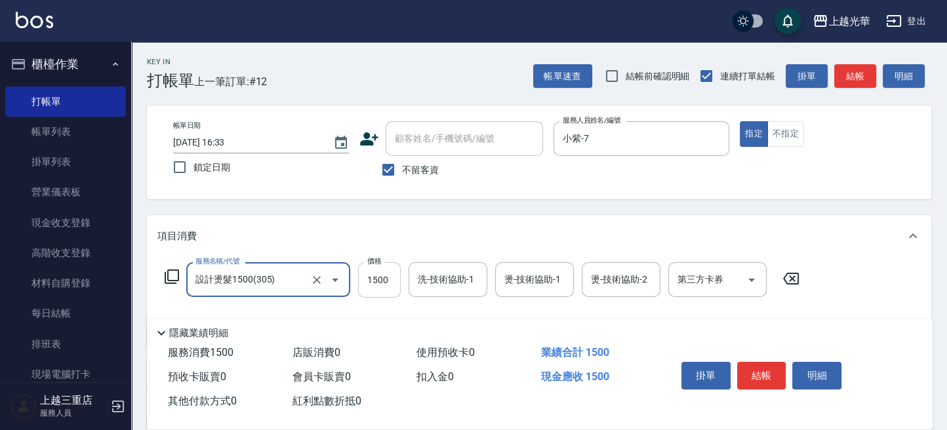
click at [380, 278] on input "1500" at bounding box center [379, 279] width 43 height 35
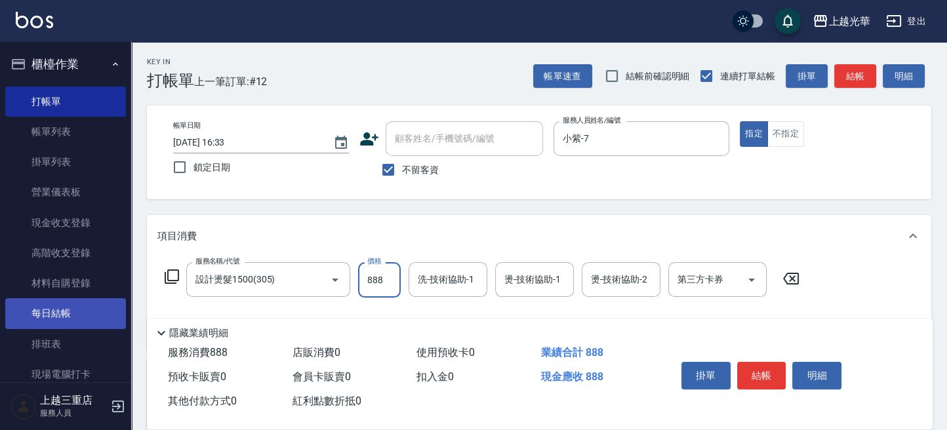
type input "888"
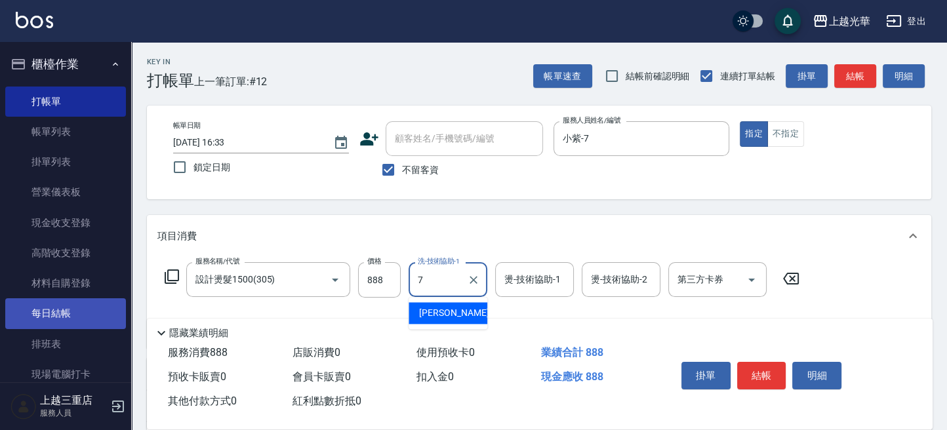
type input "小紫-7"
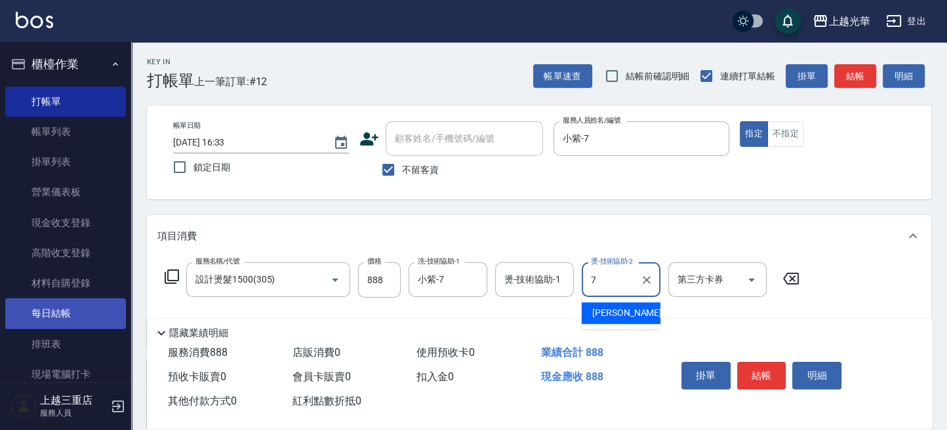
type input "小紫-7"
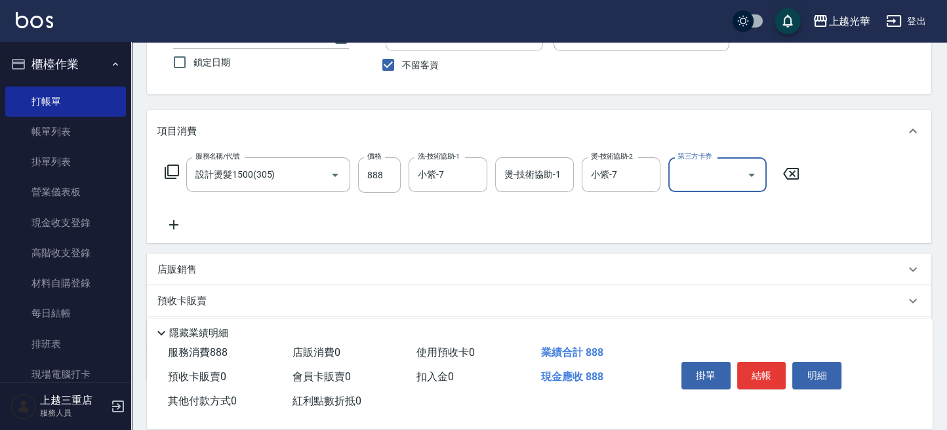
scroll to position [178, 0]
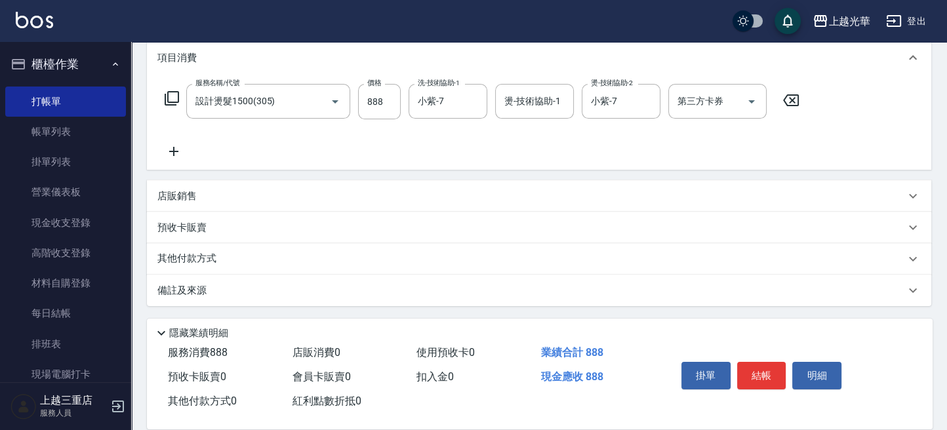
click at [176, 152] on icon at bounding box center [173, 151] width 9 height 9
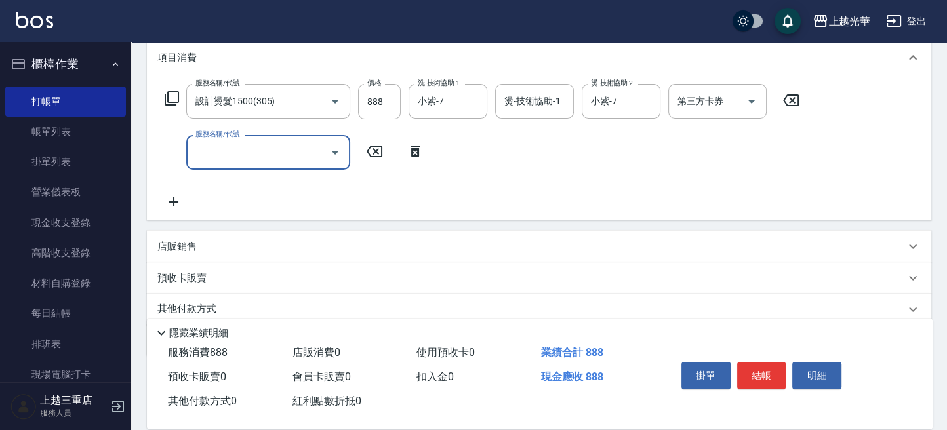
click at [235, 147] on input "服務名稱/代號" at bounding box center [258, 152] width 133 height 23
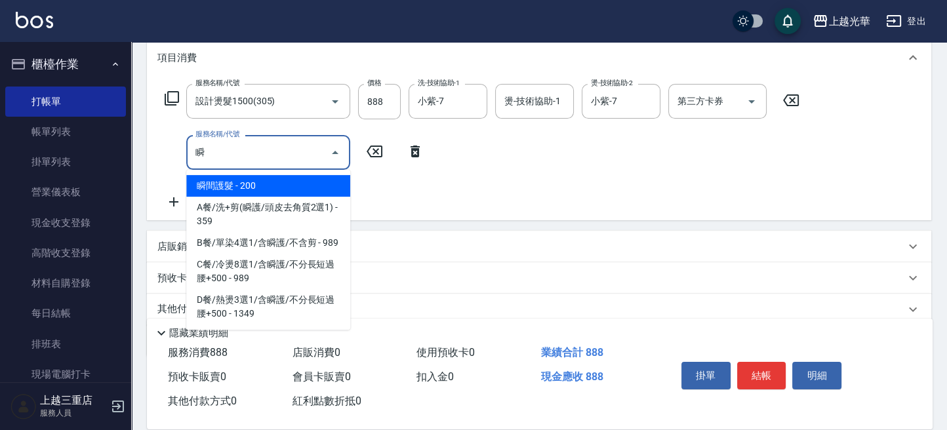
click at [319, 190] on span "瞬間護髮 - 200" at bounding box center [268, 186] width 164 height 22
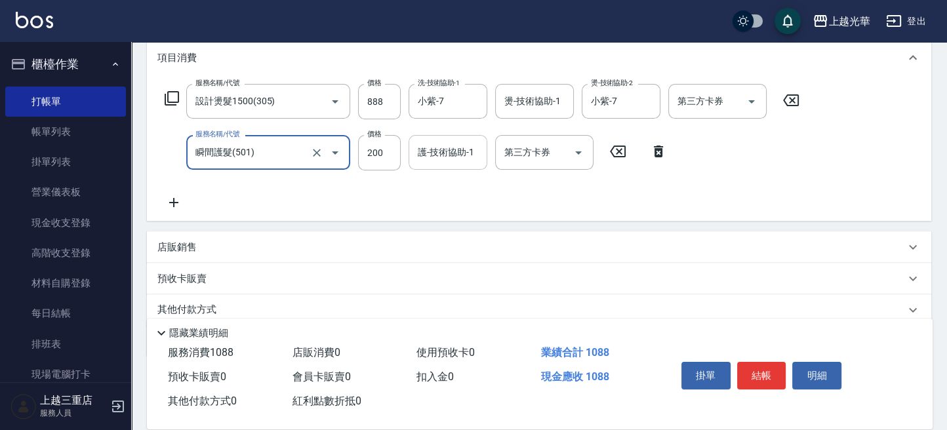
type input "瞬間護髮(501)"
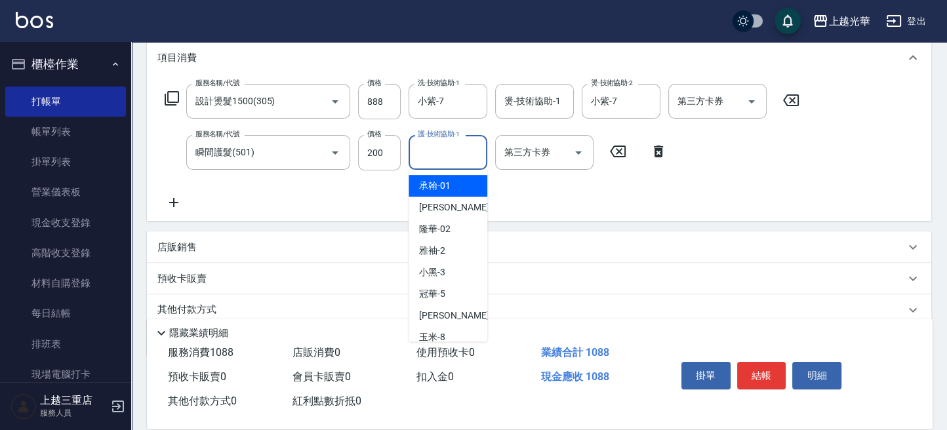
click at [453, 160] on input "護-技術協助-1" at bounding box center [448, 152] width 67 height 23
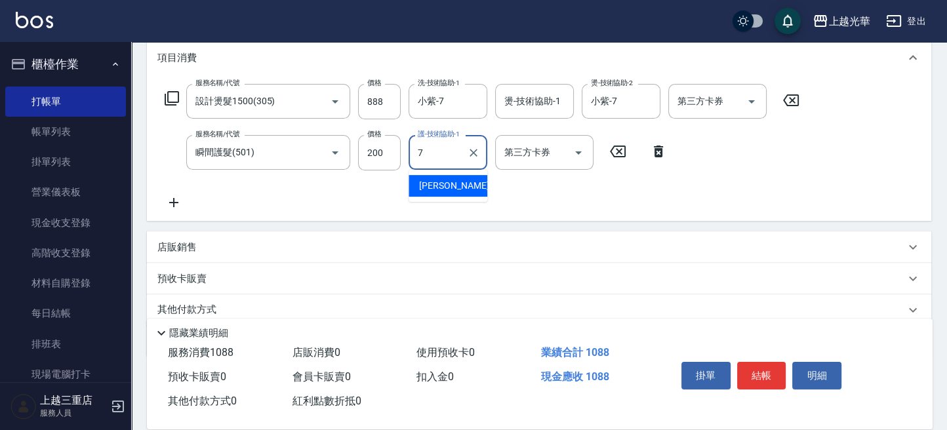
type input "小紫-7"
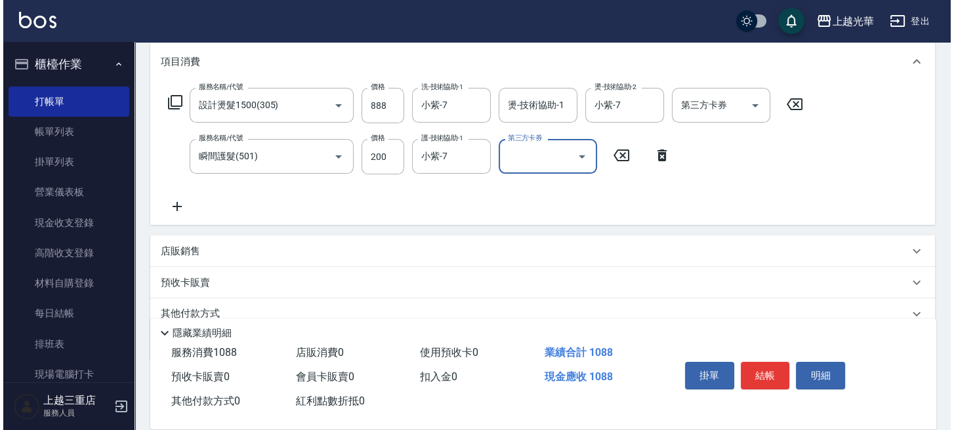
scroll to position [0, 0]
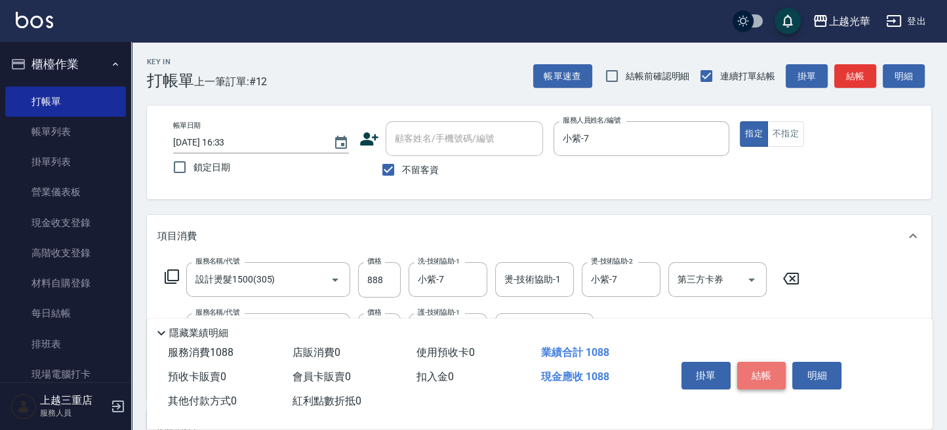
click at [766, 364] on button "結帳" at bounding box center [761, 376] width 49 height 28
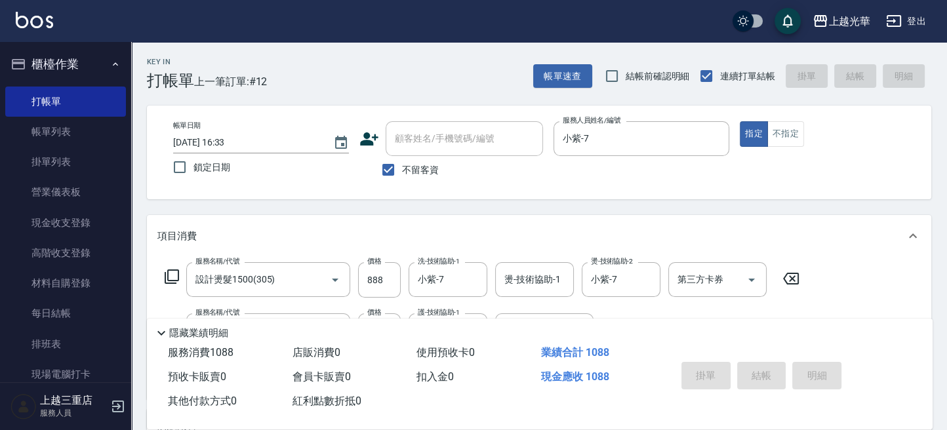
type input "2025/09/11 16:37"
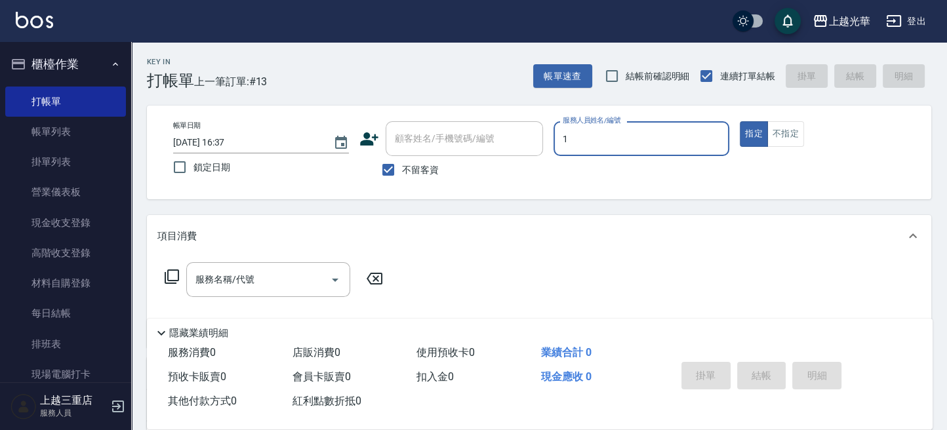
type input "小[PERSON_NAME]-1"
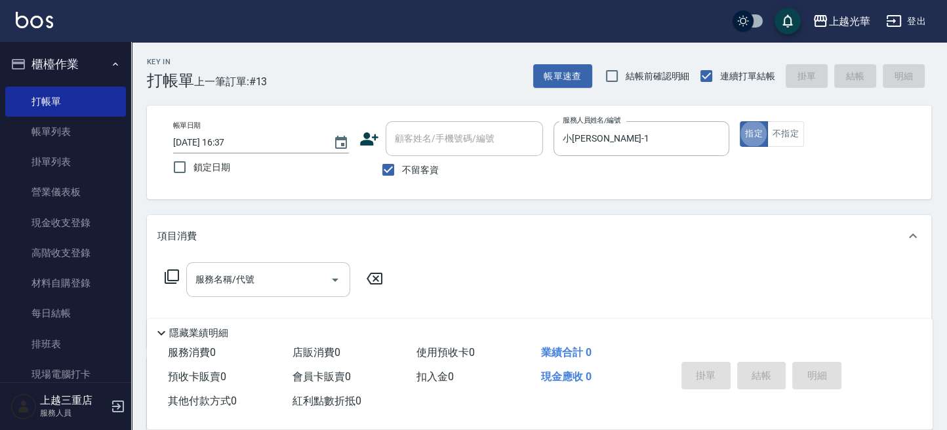
click at [275, 289] on input "服務名稱/代號" at bounding box center [258, 279] width 133 height 23
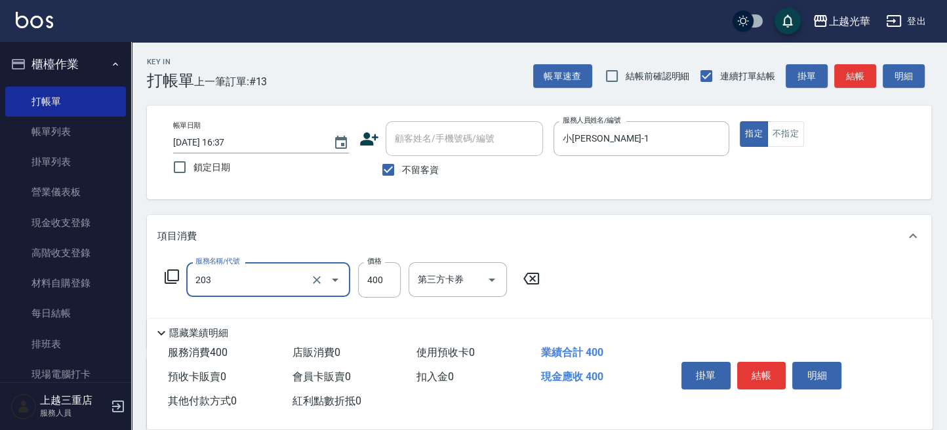
type input "指定單剪(203)"
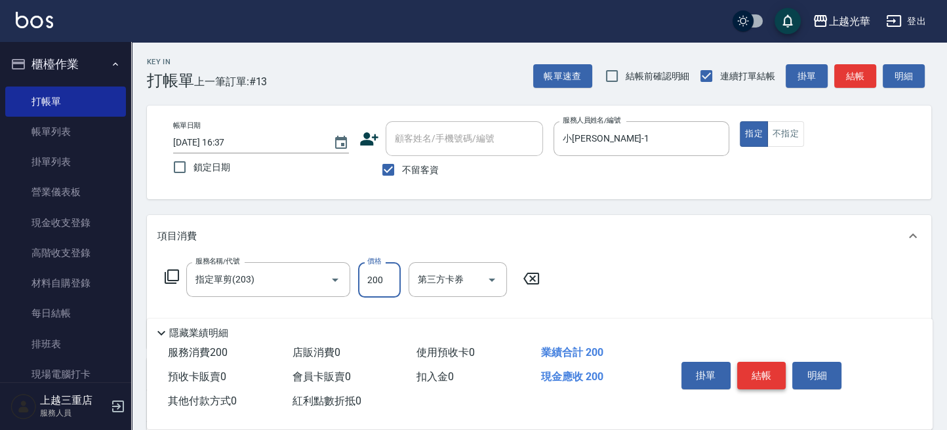
type input "200"
click at [780, 376] on button "結帳" at bounding box center [761, 376] width 49 height 28
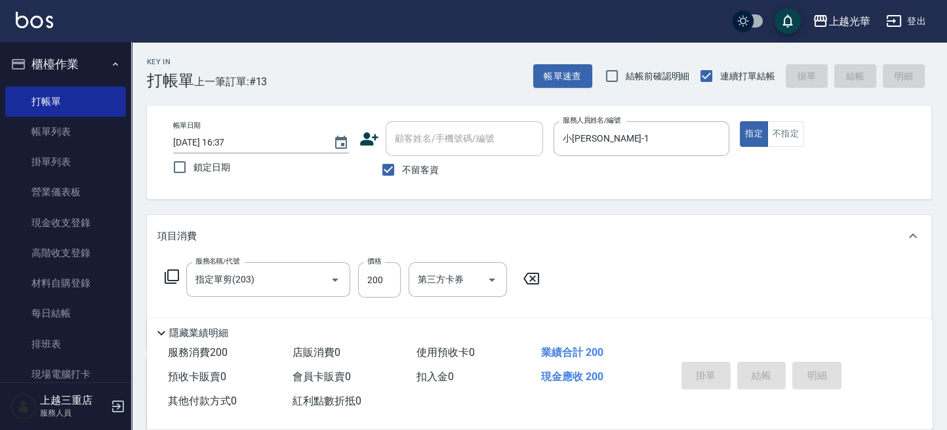
type input "2025/09/11 16:43"
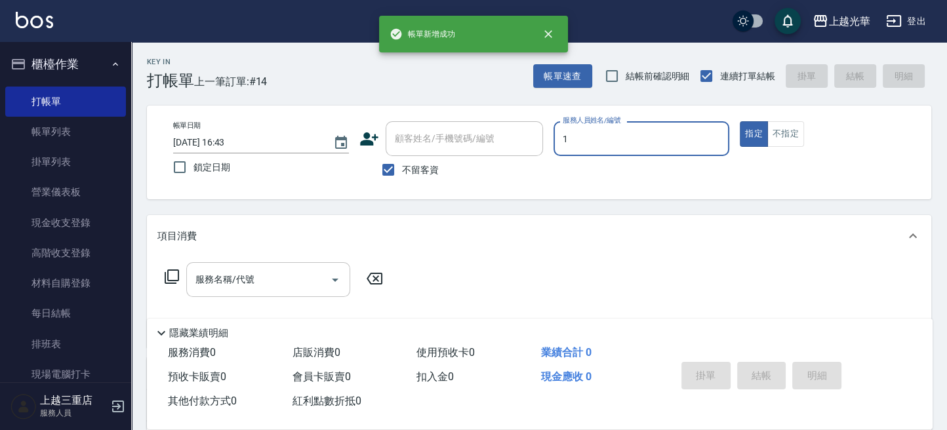
type input "小[PERSON_NAME]-1"
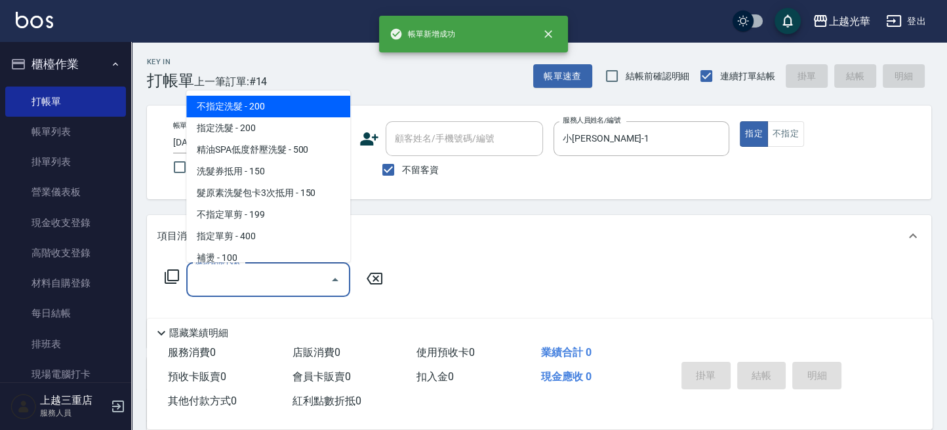
click at [255, 275] on input "服務名稱/代號" at bounding box center [258, 279] width 133 height 23
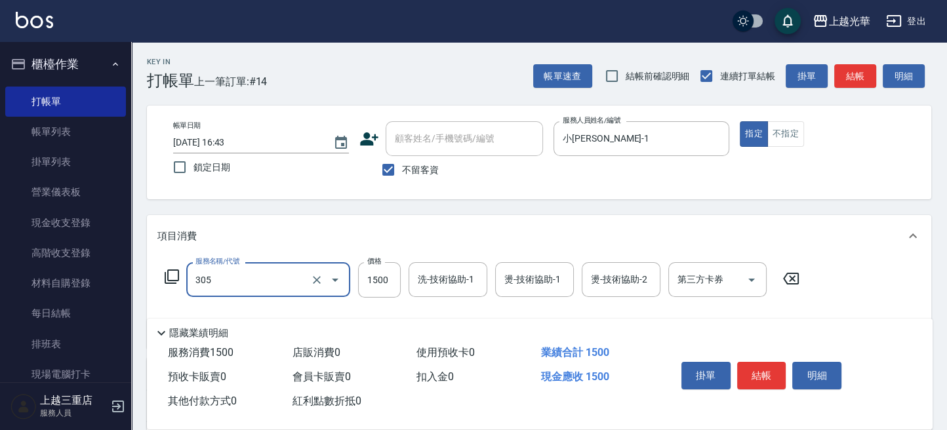
type input "設計燙髮1500(305)"
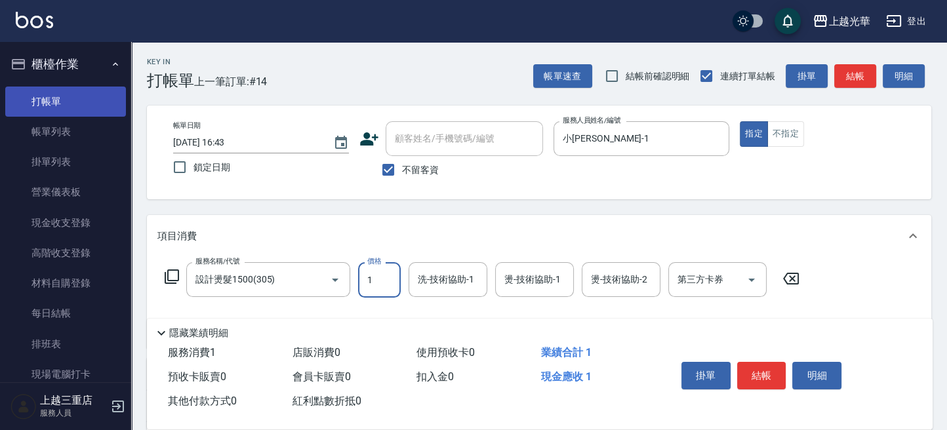
type input "1"
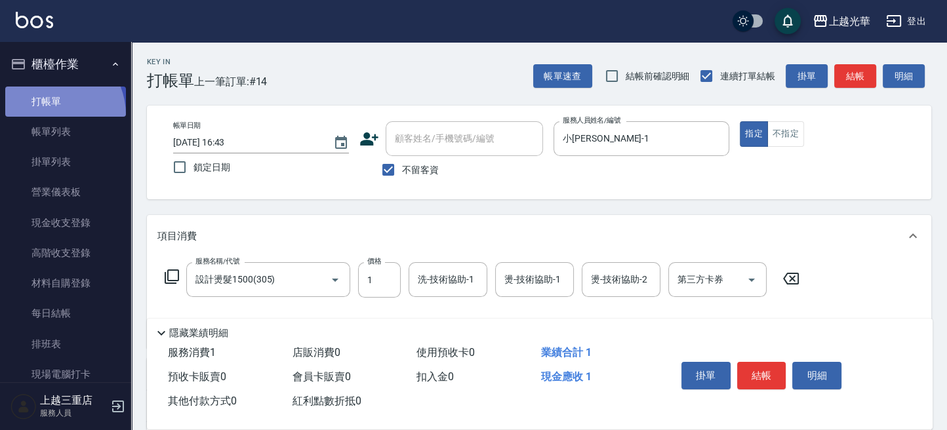
click at [47, 115] on link "打帳單" at bounding box center [65, 102] width 121 height 30
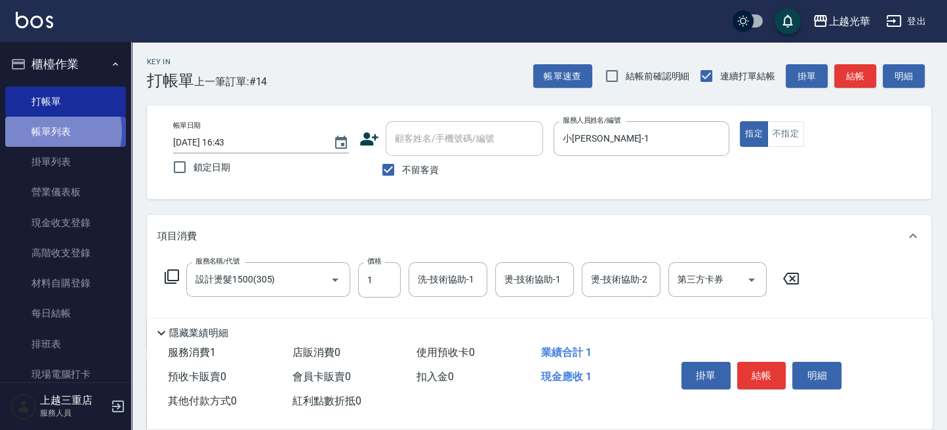
click at [52, 131] on link "帳單列表" at bounding box center [65, 132] width 121 height 30
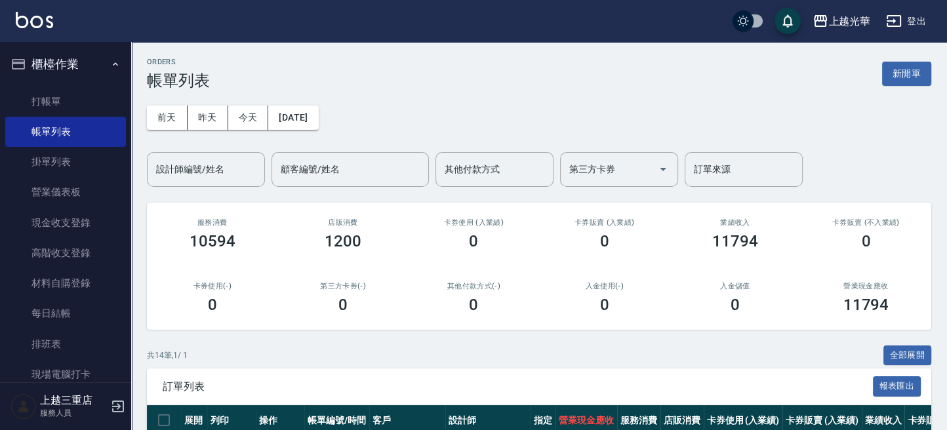
click at [210, 158] on input "設計師編號/姓名" at bounding box center [206, 169] width 106 height 23
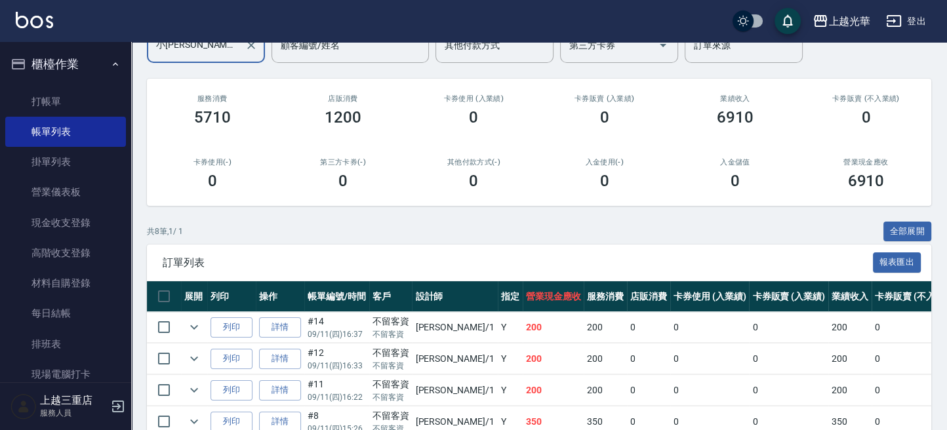
scroll to position [174, 0]
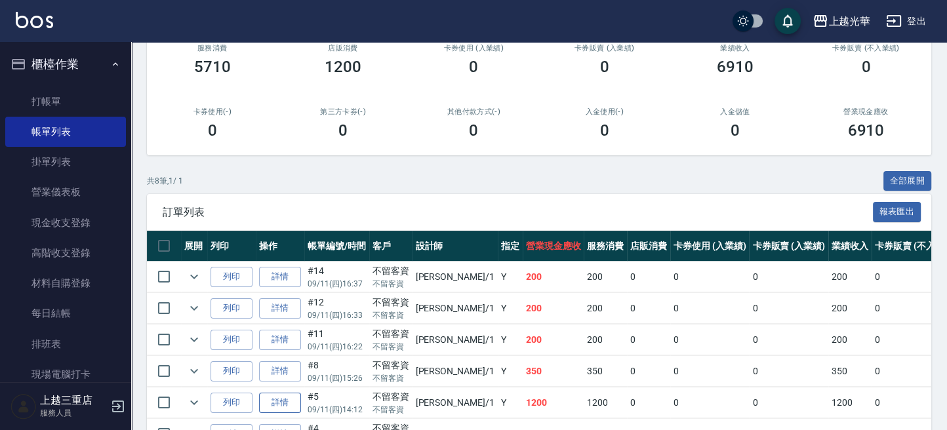
type input "小[PERSON_NAME]-1"
click at [293, 399] on link "詳情" at bounding box center [280, 403] width 42 height 20
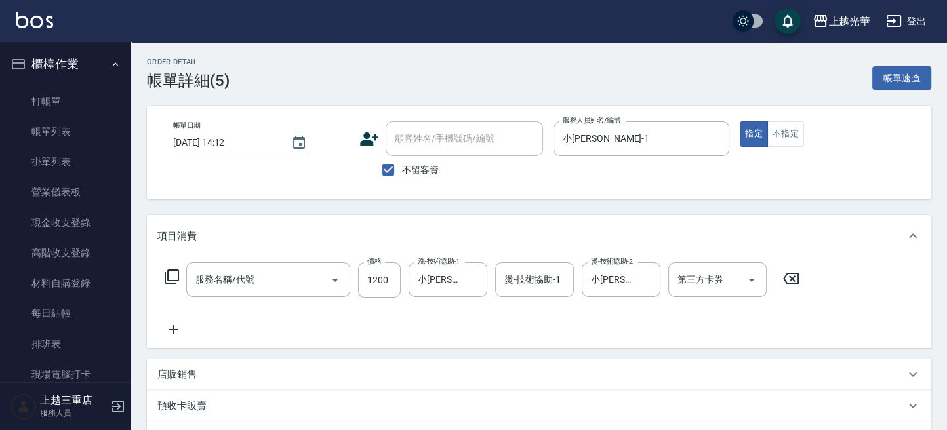
type input "2025/09/11 14:12"
checkbox input "true"
type input "小[PERSON_NAME]-1"
type input "設計燙髮1500(305)"
click at [476, 278] on icon "Clear" at bounding box center [474, 280] width 8 height 8
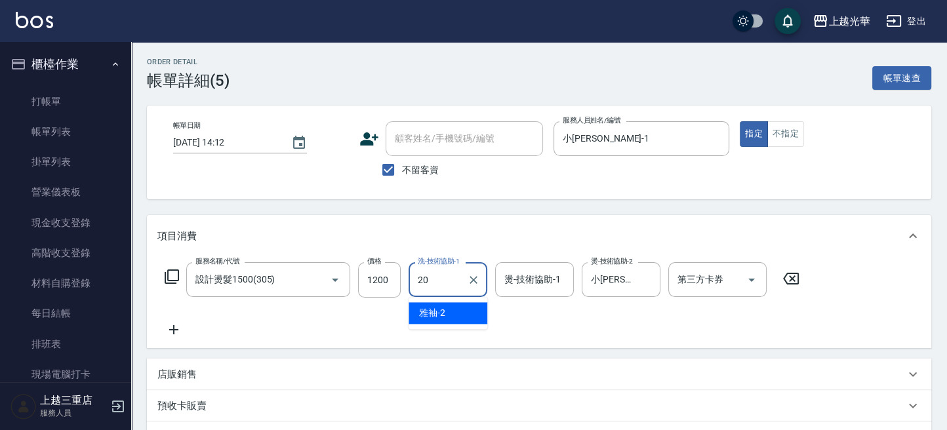
type input "顏秉宏-20"
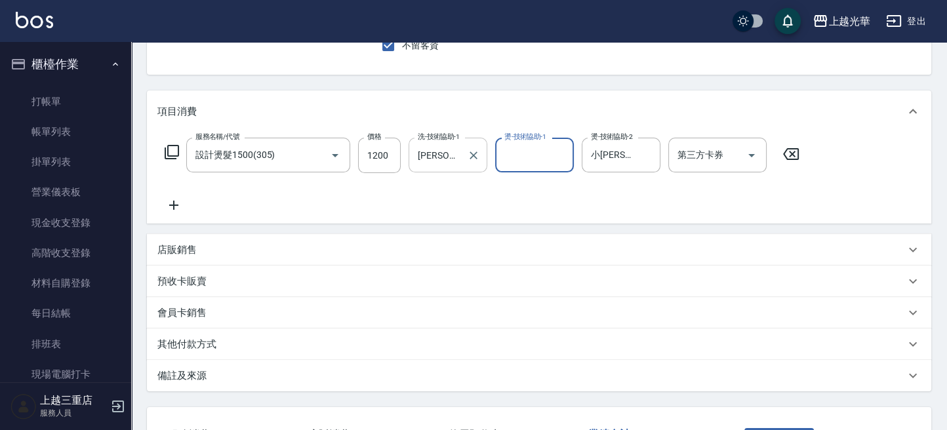
scroll to position [174, 0]
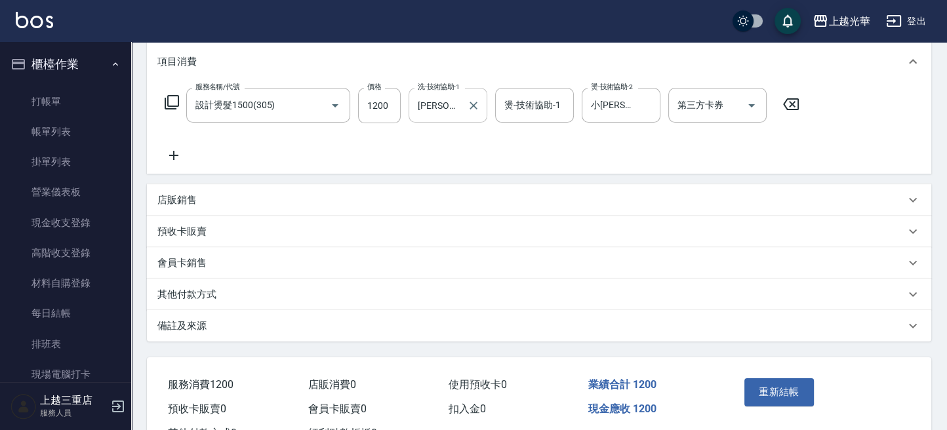
click at [170, 159] on icon at bounding box center [173, 156] width 33 height 16
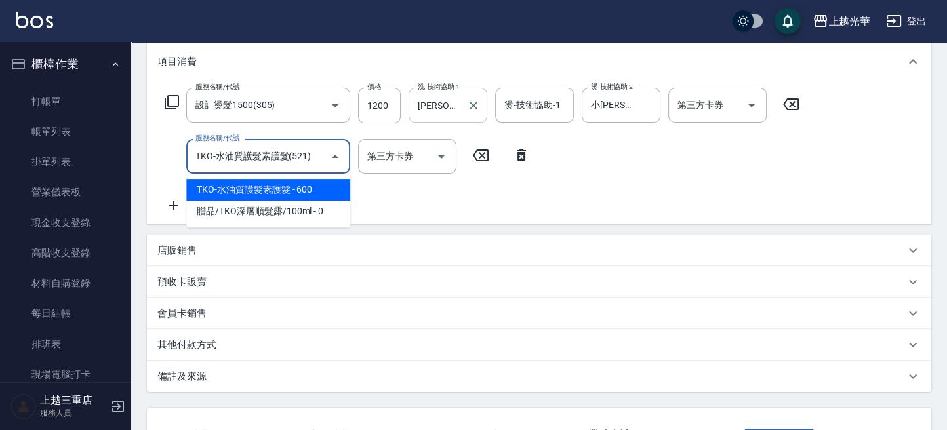
type input "TKO-水油質護髮素護髮(521)"
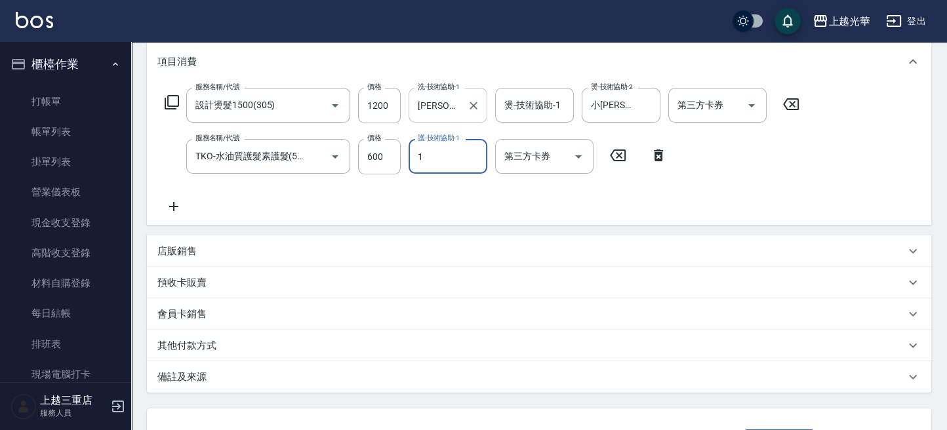
type input "小[PERSON_NAME]-1"
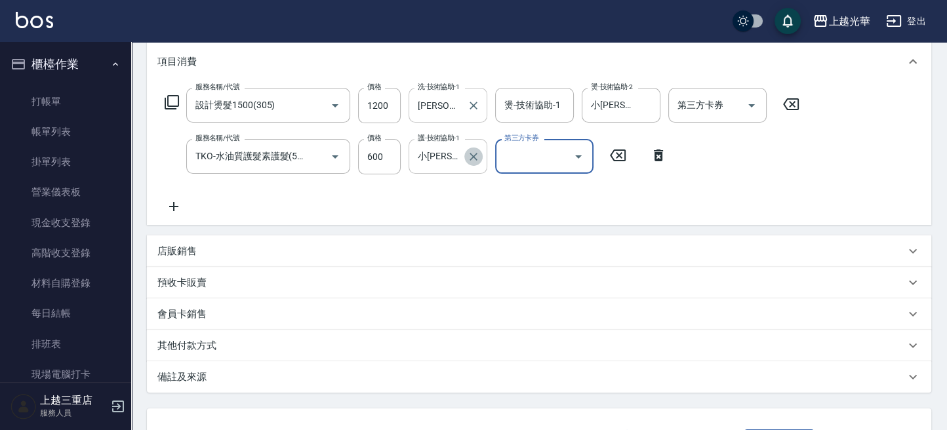
click at [476, 153] on icon "Clear" at bounding box center [474, 157] width 8 height 8
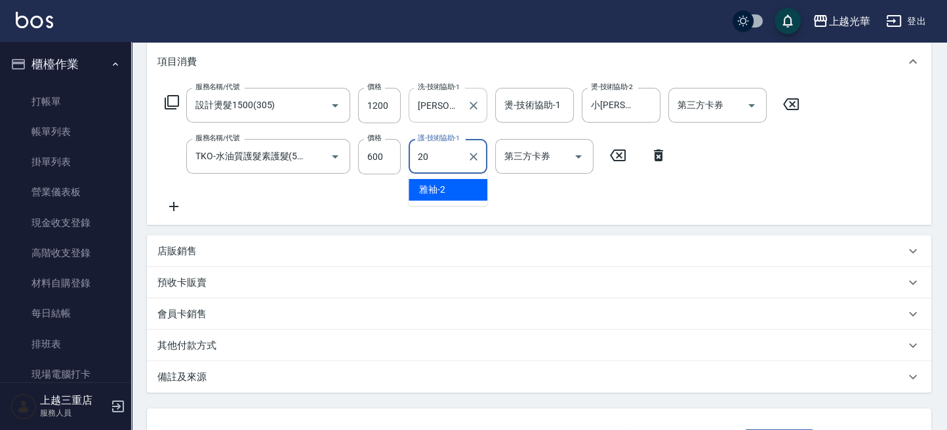
type input "顏秉宏-20"
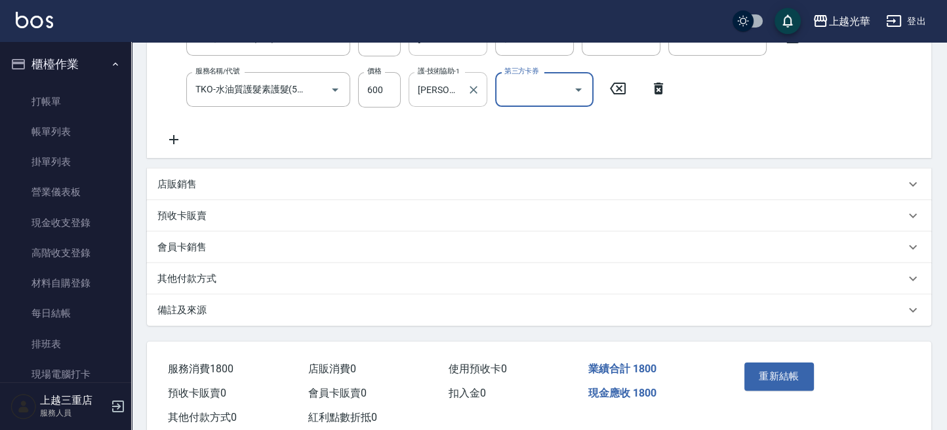
scroll to position [277, 0]
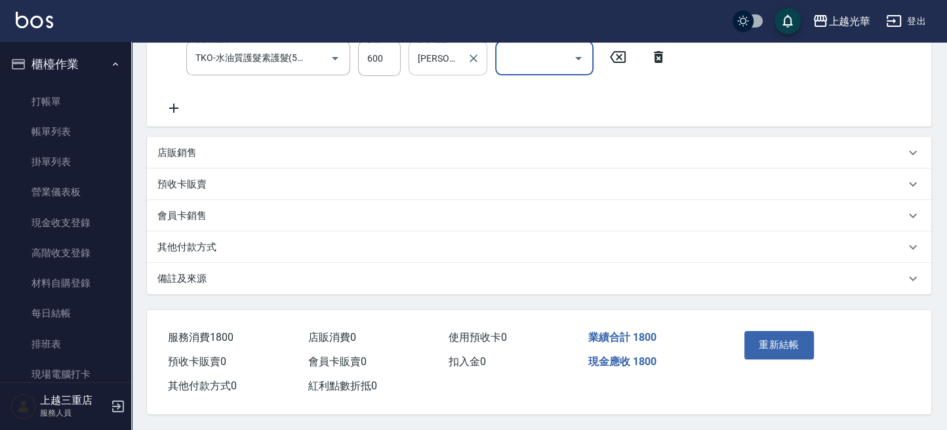
click at [814, 345] on div "重新結帳" at bounding box center [779, 354] width 81 height 57
click at [783, 352] on button "重新結帳" at bounding box center [780, 345] width 70 height 28
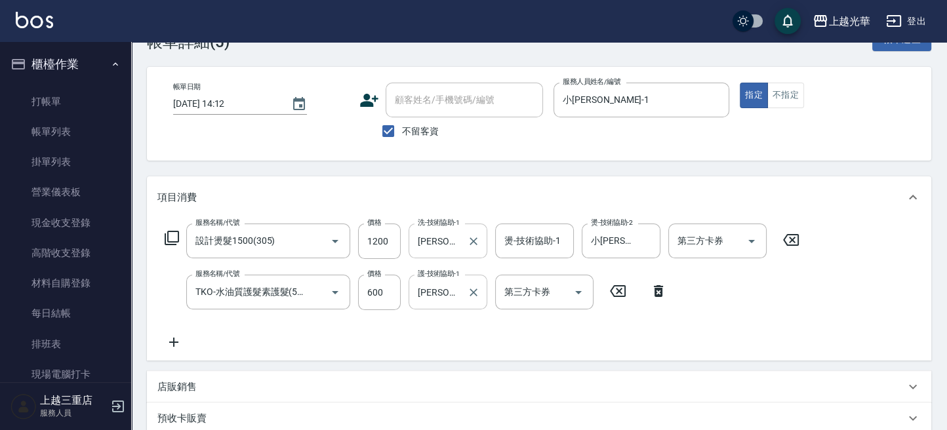
scroll to position [0, 0]
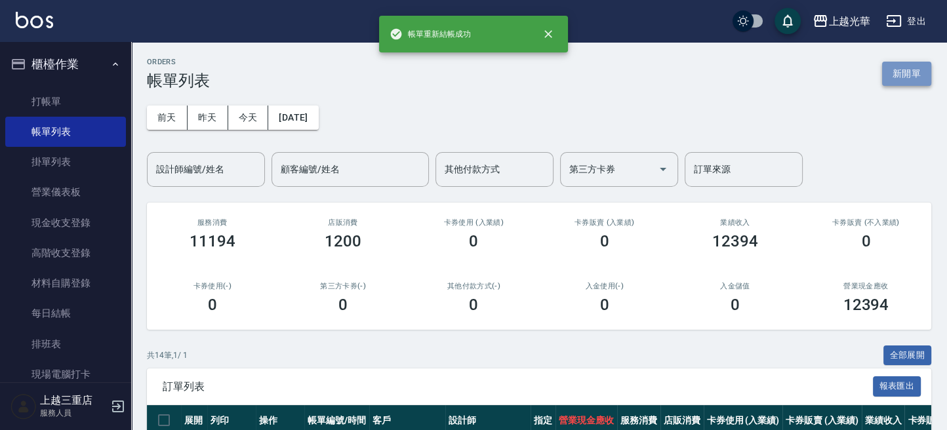
click at [899, 73] on button "新開單" at bounding box center [906, 74] width 49 height 24
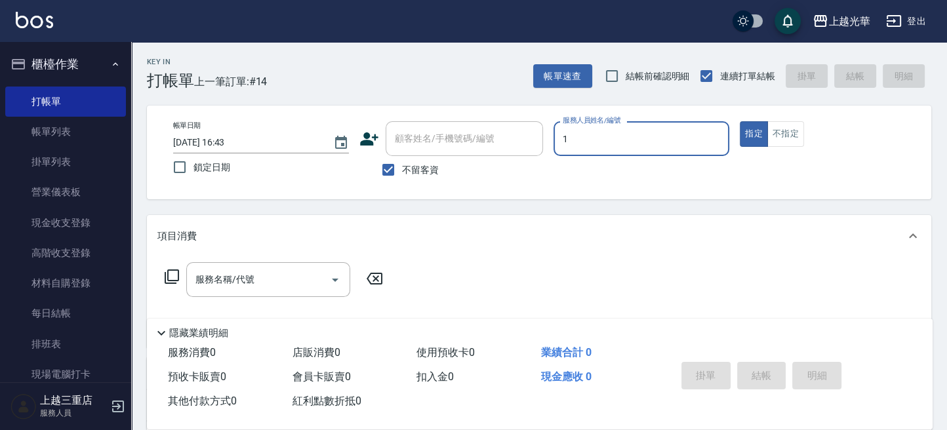
type input "小[PERSON_NAME]-1"
type button "true"
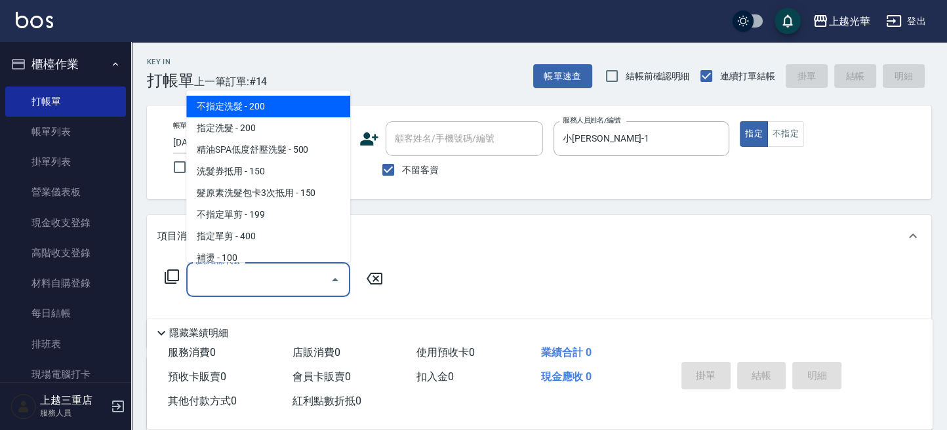
click at [255, 279] on input "服務名稱/代號" at bounding box center [258, 279] width 133 height 23
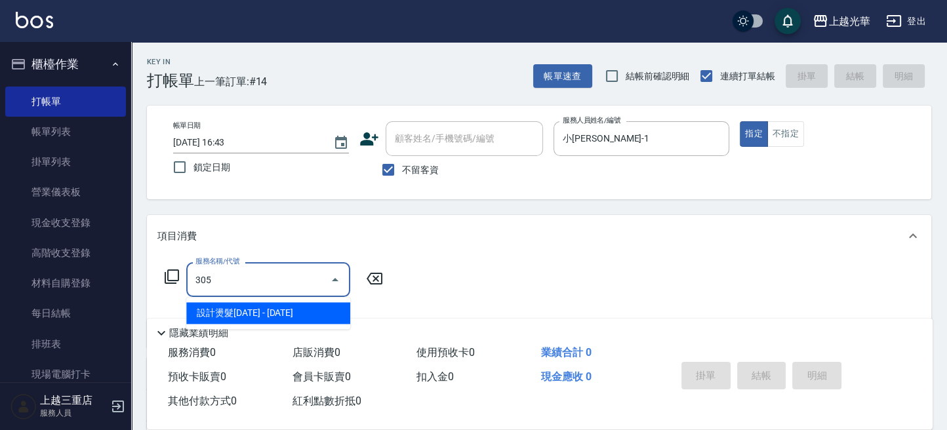
type input "設計燙髮1500(305)"
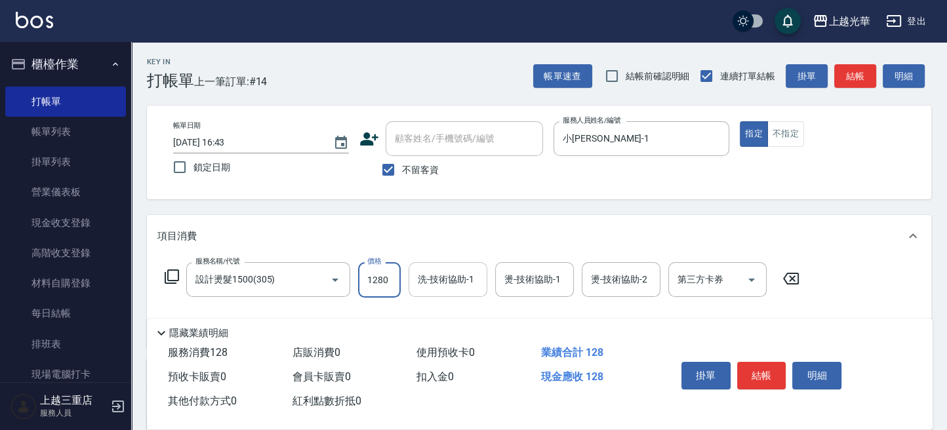
type input "1280"
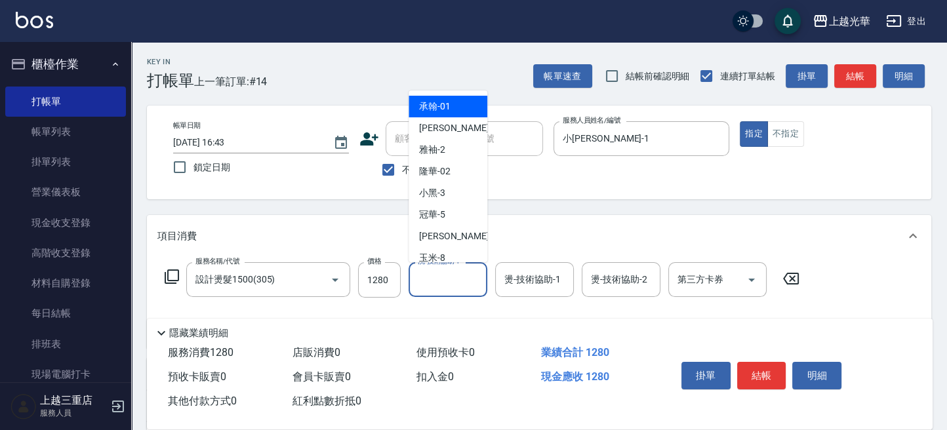
click at [449, 274] on div "洗-技術協助-1 洗-技術協助-1" at bounding box center [448, 279] width 79 height 35
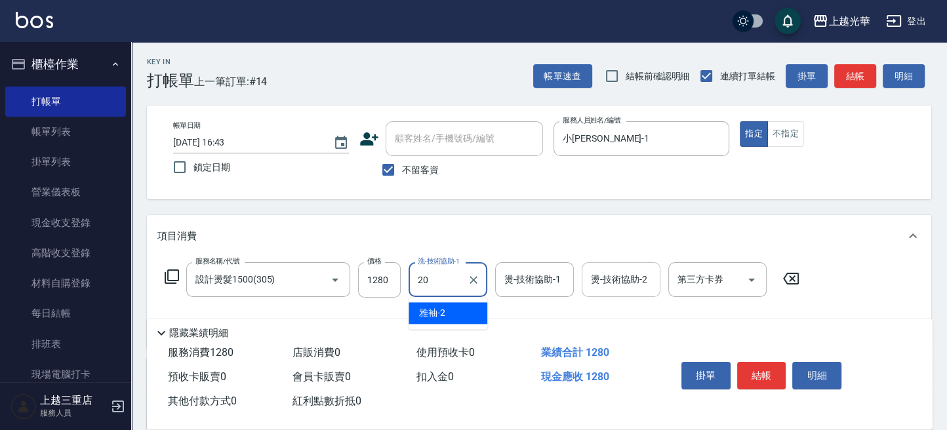
type input "顏秉宏-20"
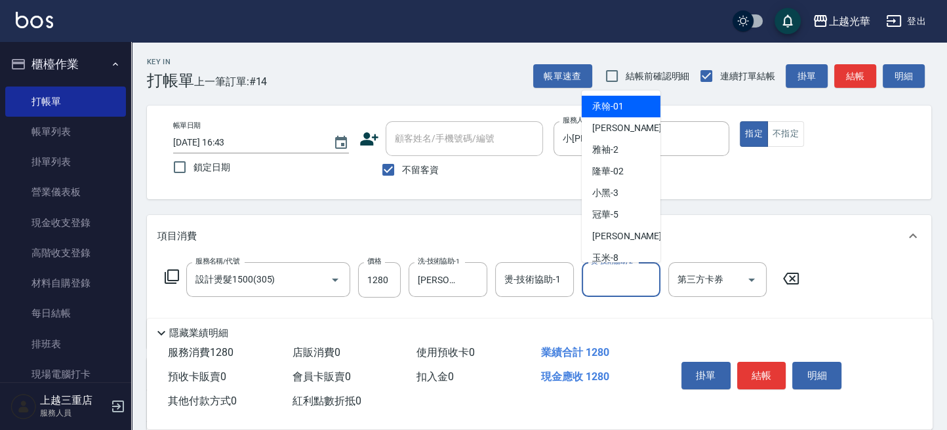
click at [619, 273] on input "燙-技術協助-2" at bounding box center [621, 279] width 67 height 23
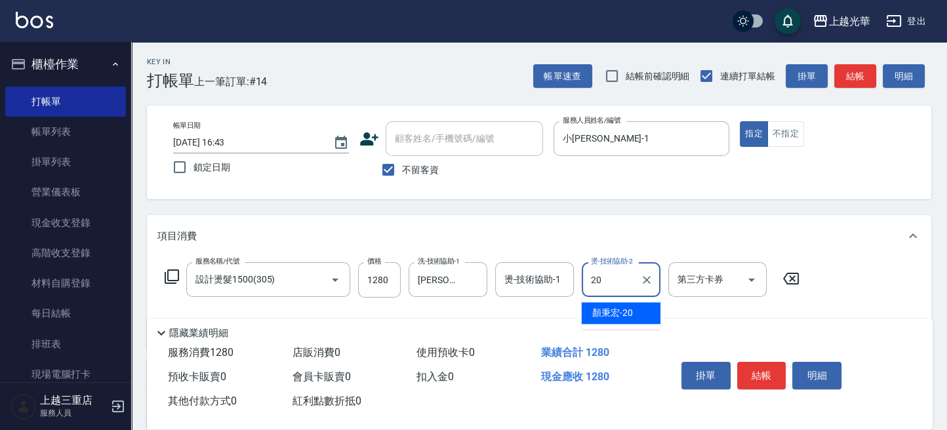
type input "顏秉宏-20"
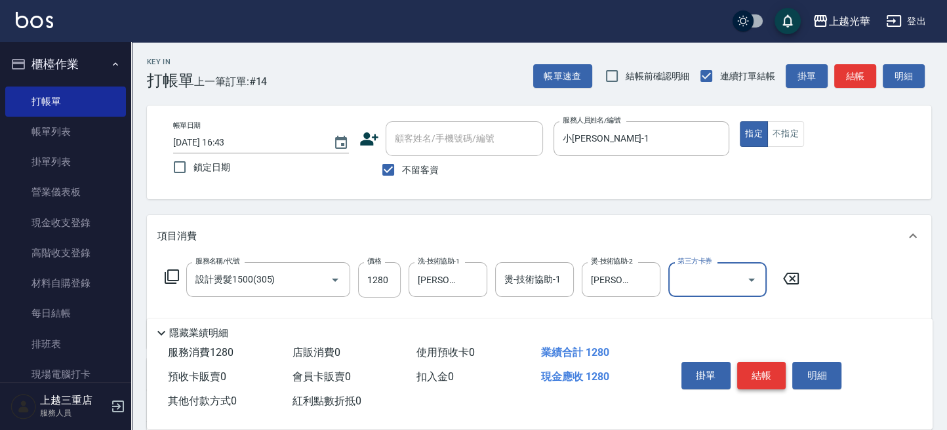
click at [758, 367] on button "結帳" at bounding box center [761, 376] width 49 height 28
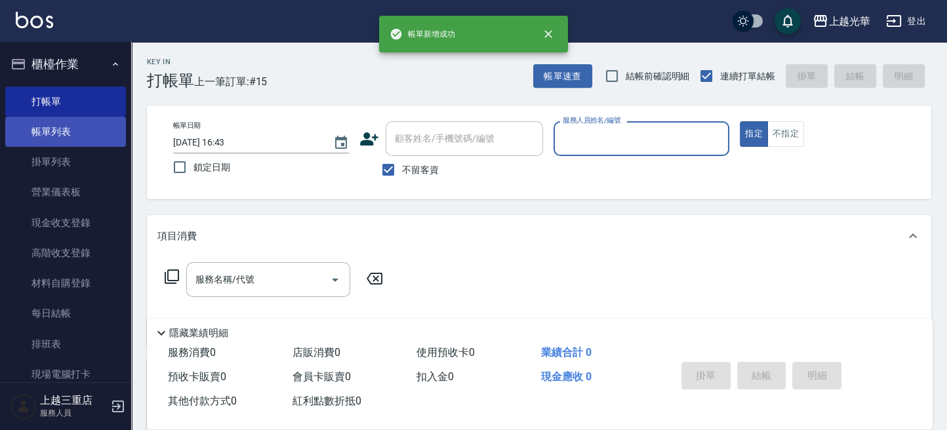
click at [77, 138] on link "帳單列表" at bounding box center [65, 132] width 121 height 30
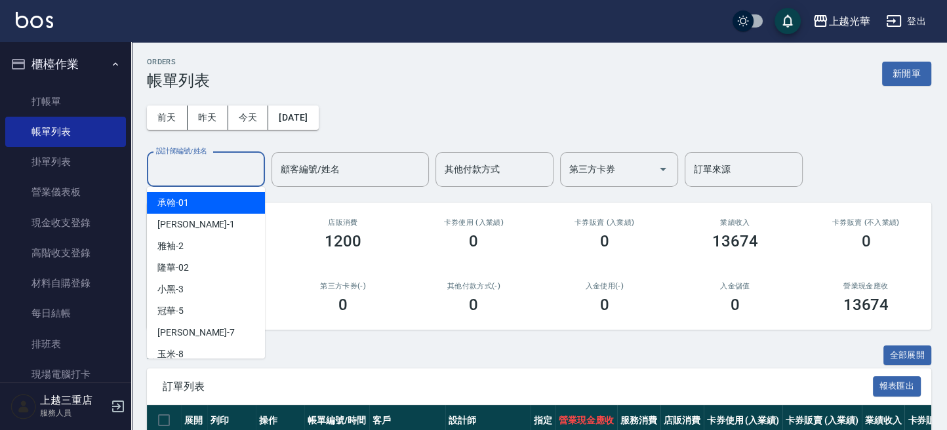
click at [184, 170] on input "設計師編號/姓名" at bounding box center [206, 169] width 106 height 23
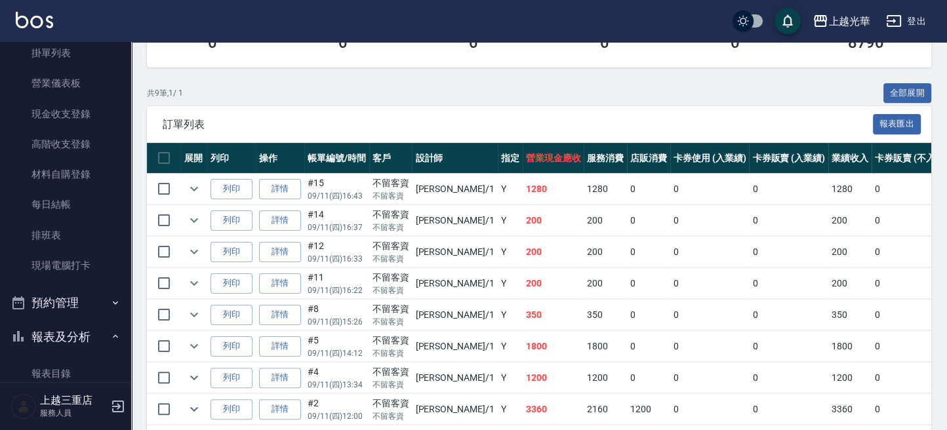
scroll to position [350, 0]
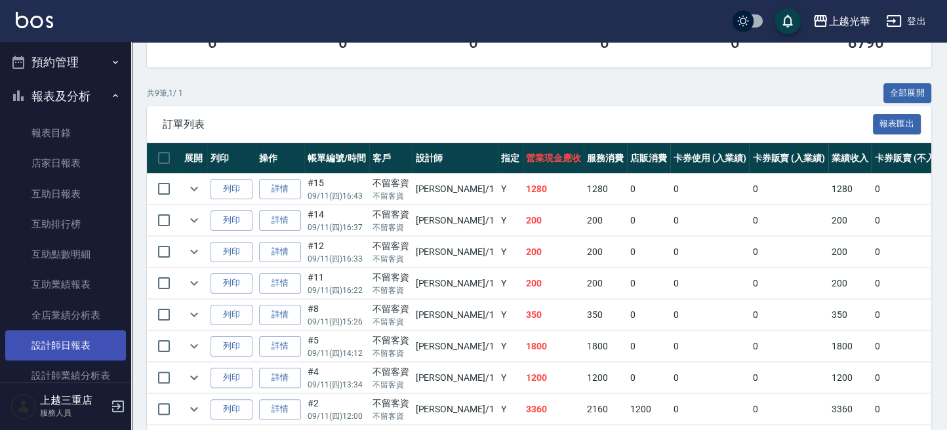
type input "小[PERSON_NAME]-1"
click at [83, 333] on link "設計師日報表" at bounding box center [65, 346] width 121 height 30
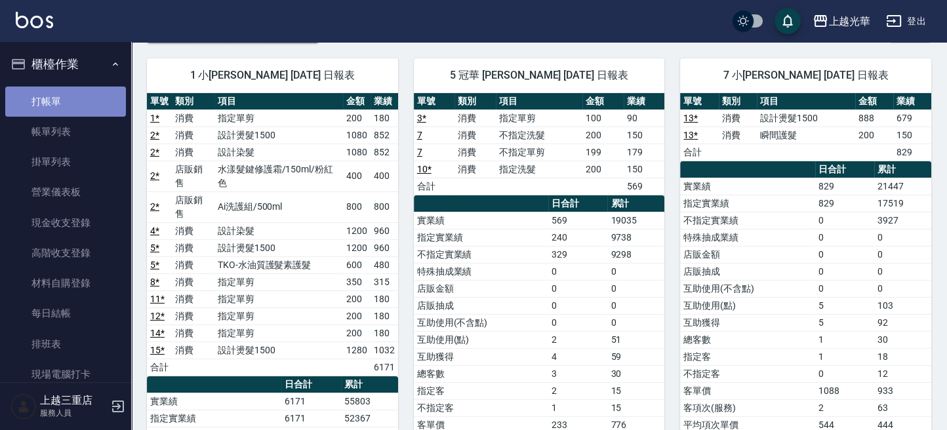
click at [86, 100] on link "打帳單" at bounding box center [65, 102] width 121 height 30
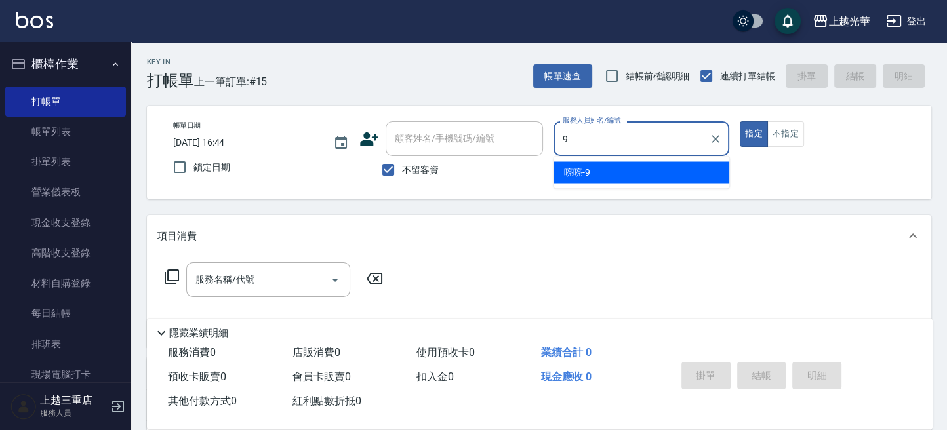
type input "喨喨-9"
type button "true"
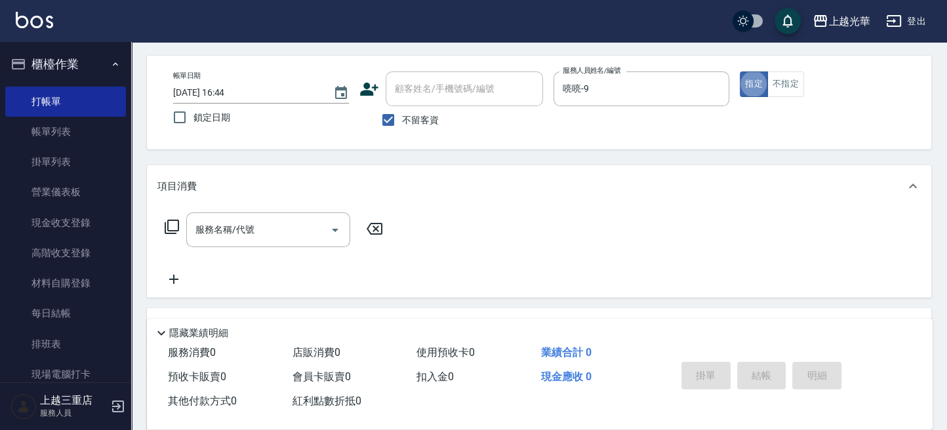
scroll to position [87, 0]
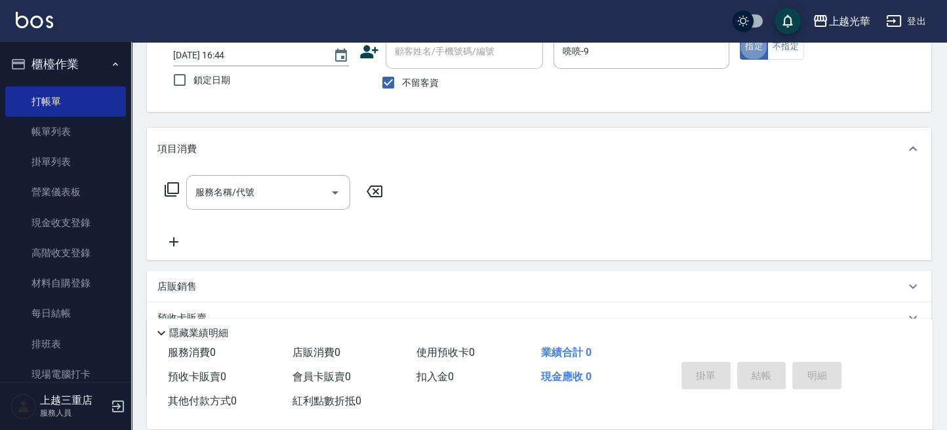
drag, startPoint x: 242, startPoint y: 204, endPoint x: 243, endPoint y: 194, distance: 9.9
click at [243, 195] on div "服務名稱/代號" at bounding box center [268, 192] width 164 height 35
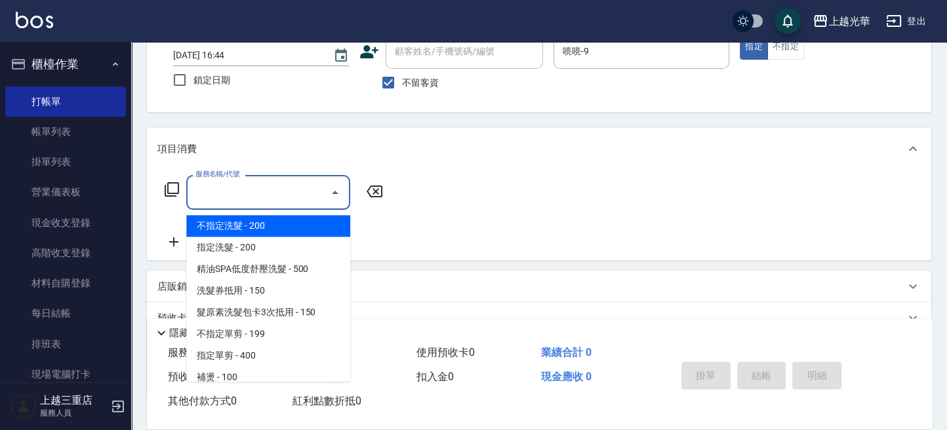
drag, startPoint x: 243, startPoint y: 194, endPoint x: 263, endPoint y: 182, distance: 22.9
click at [243, 194] on input "服務名稱/代號" at bounding box center [258, 192] width 133 height 23
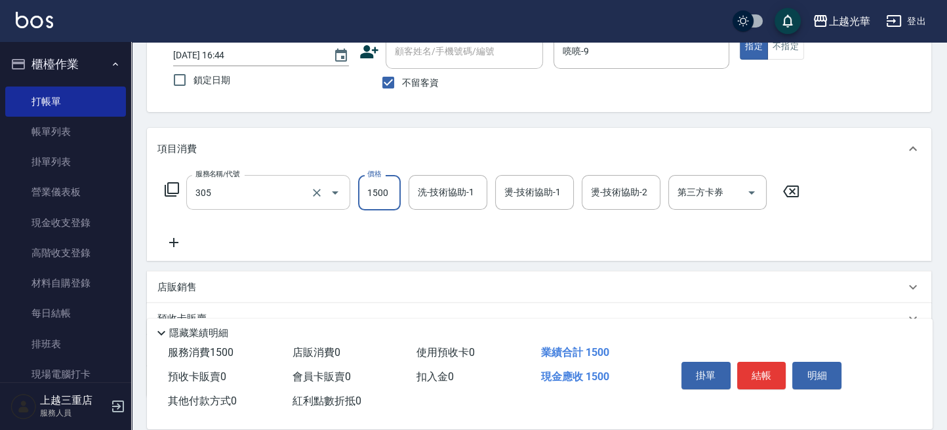
type input "設計燙髮1500(305)"
type input "1099"
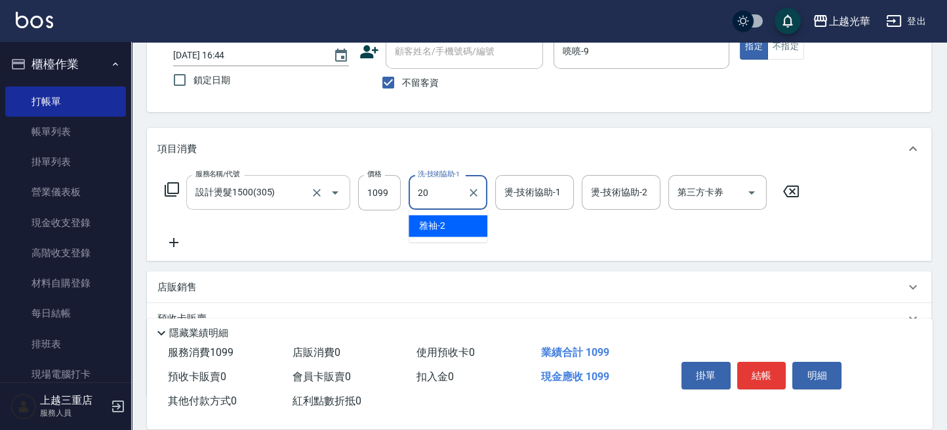
type input "顏秉宏-20"
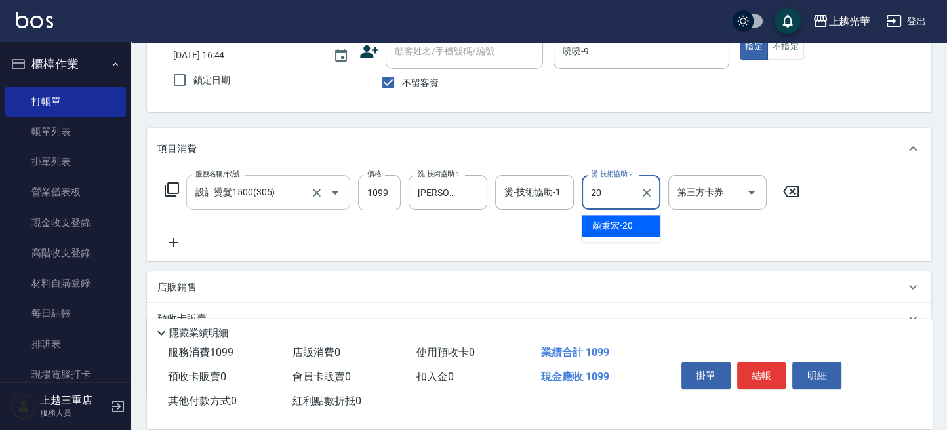
type input "顏秉宏-20"
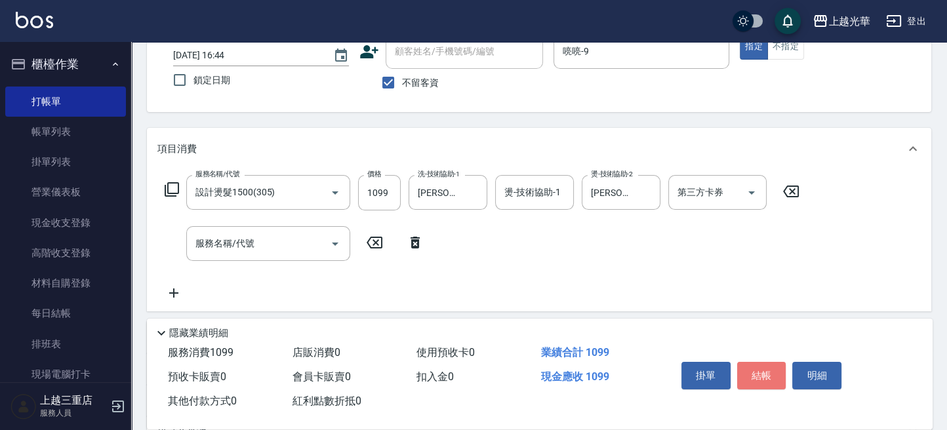
drag, startPoint x: 762, startPoint y: 366, endPoint x: 730, endPoint y: 366, distance: 31.5
click at [756, 366] on button "結帳" at bounding box center [761, 376] width 49 height 28
type input "2025/09/11 16:46"
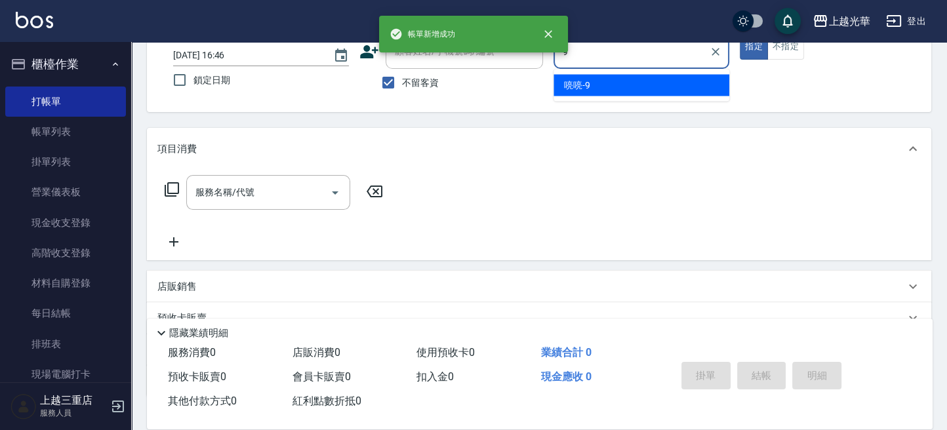
type input "喨喨-9"
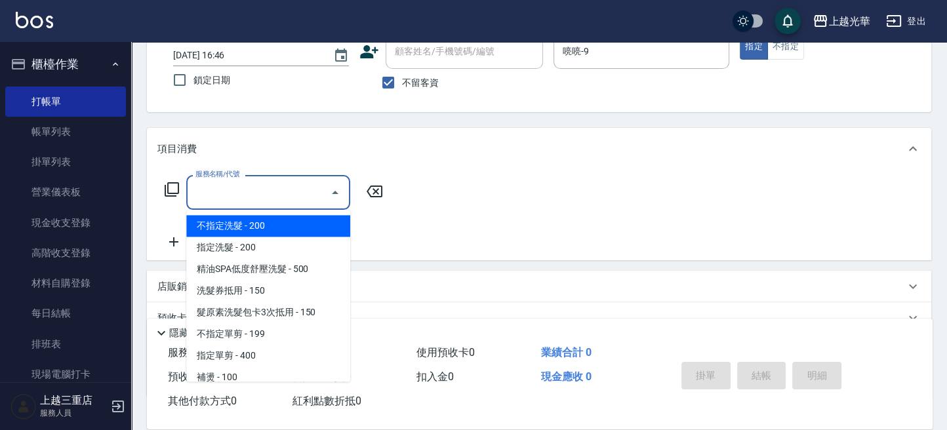
click at [249, 181] on input "服務名稱/代號" at bounding box center [258, 192] width 133 height 23
type input "2"
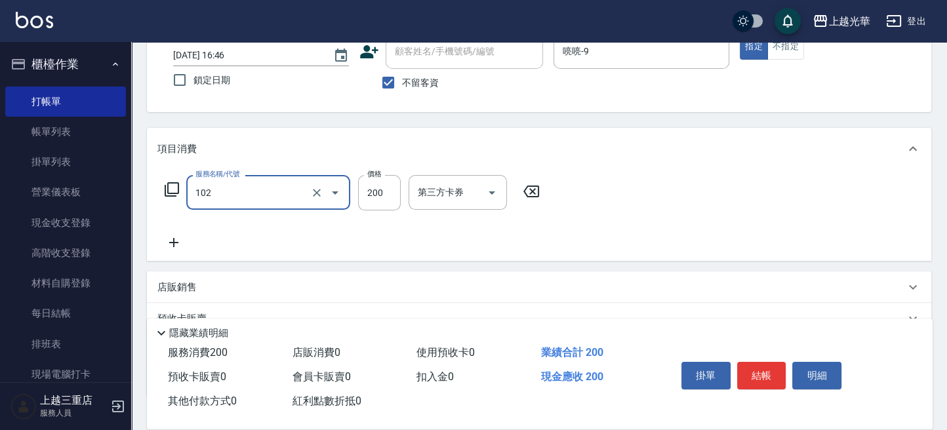
type input "指定洗髮(102)"
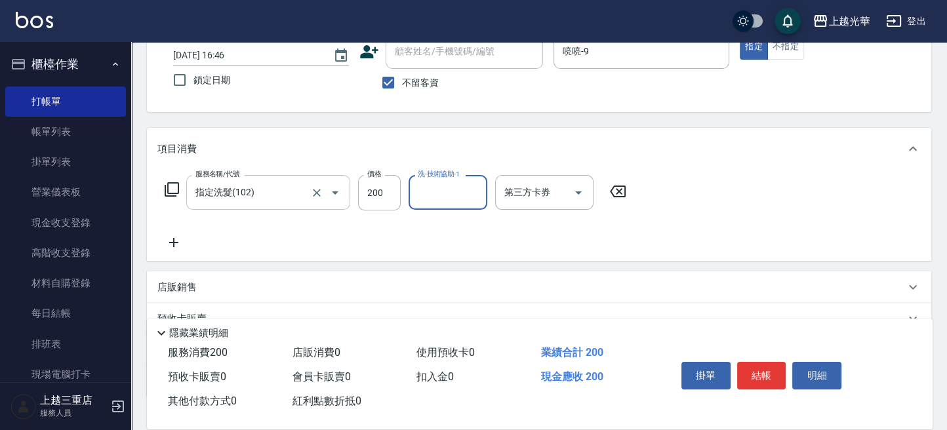
type input "9"
type input "顏秉宏-20"
click at [750, 375] on button "結帳" at bounding box center [761, 376] width 49 height 28
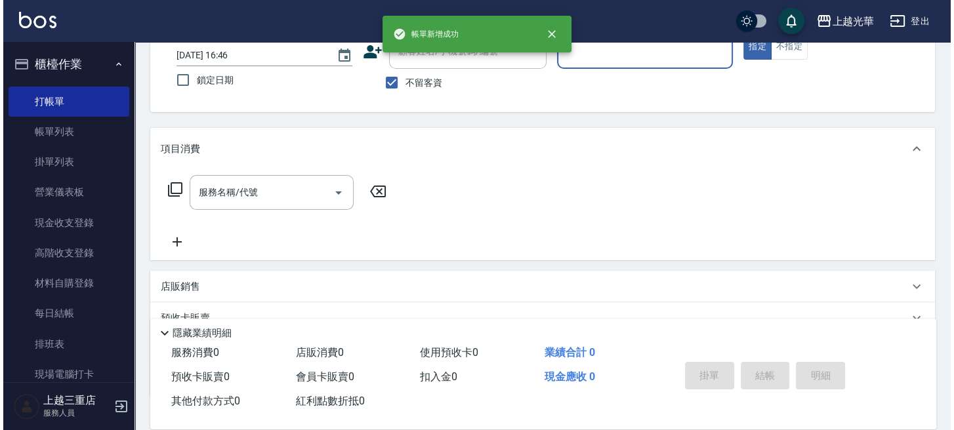
scroll to position [0, 0]
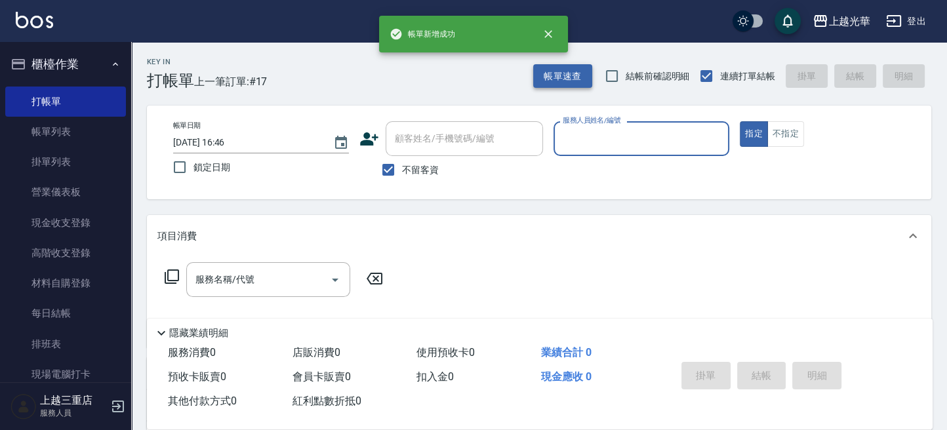
click at [576, 75] on button "帳單速查" at bounding box center [562, 76] width 59 height 24
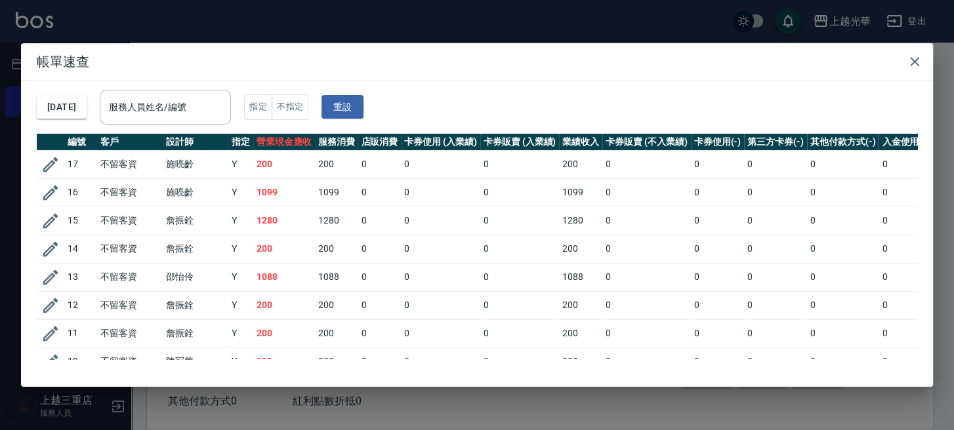
drag, startPoint x: 220, startPoint y: 121, endPoint x: 263, endPoint y: 106, distance: 45.6
click at [220, 121] on div "服務人員姓名/編號" at bounding box center [165, 107] width 131 height 35
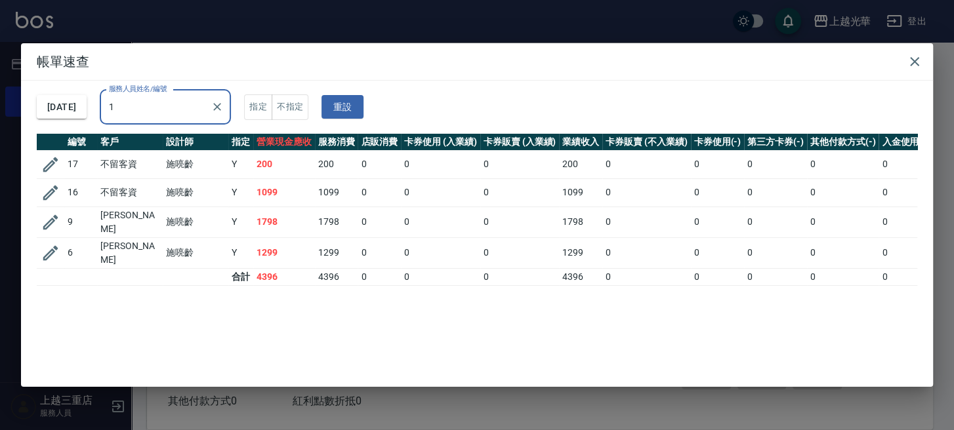
drag, startPoint x: 191, startPoint y: 104, endPoint x: -1, endPoint y: 59, distance: 196.7
click at [0, 59] on html "上越光華 登出 櫃檯作業 打帳單 帳單列表 掛單列表 營業儀表板 現金收支登錄 高階收支登錄 材料自購登錄 每日結帳 排班表 現場電腦打卡 預約管理 預約管理…" at bounding box center [477, 304] width 954 height 608
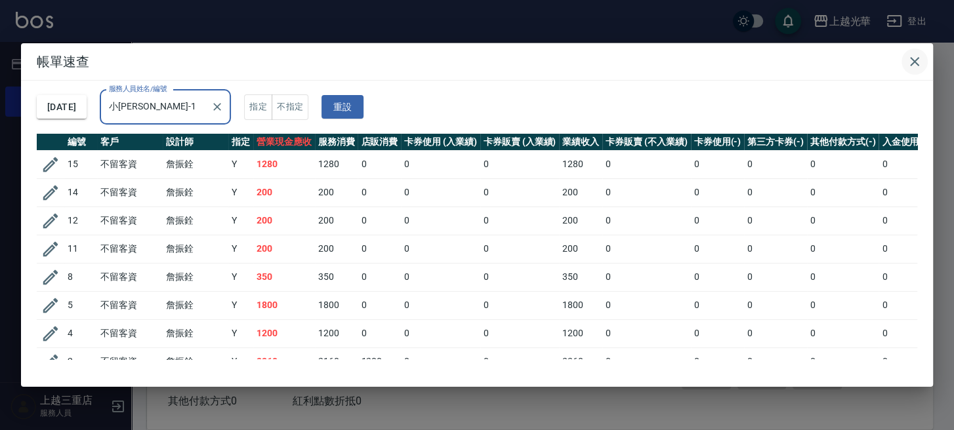
type input "小[PERSON_NAME]-1"
click at [910, 62] on icon "button" at bounding box center [915, 62] width 16 height 16
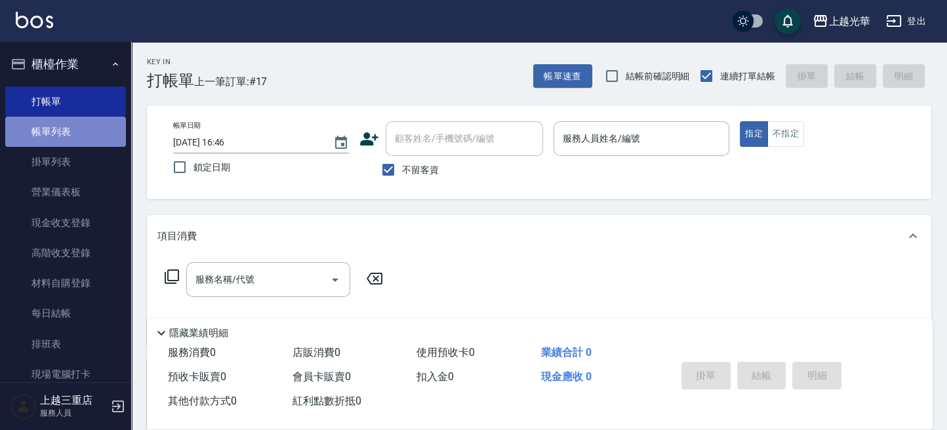
click at [87, 135] on link "帳單列表" at bounding box center [65, 132] width 121 height 30
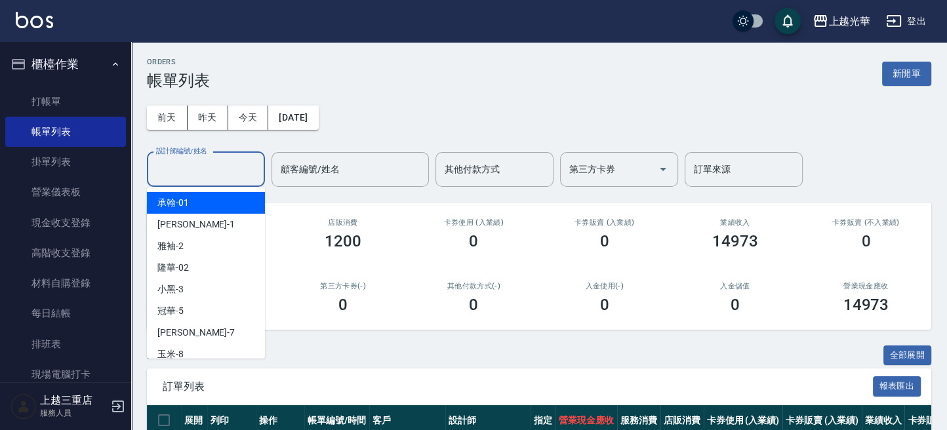
click at [194, 160] on div "設計師編號/姓名 設計師編號/姓名" at bounding box center [206, 169] width 118 height 35
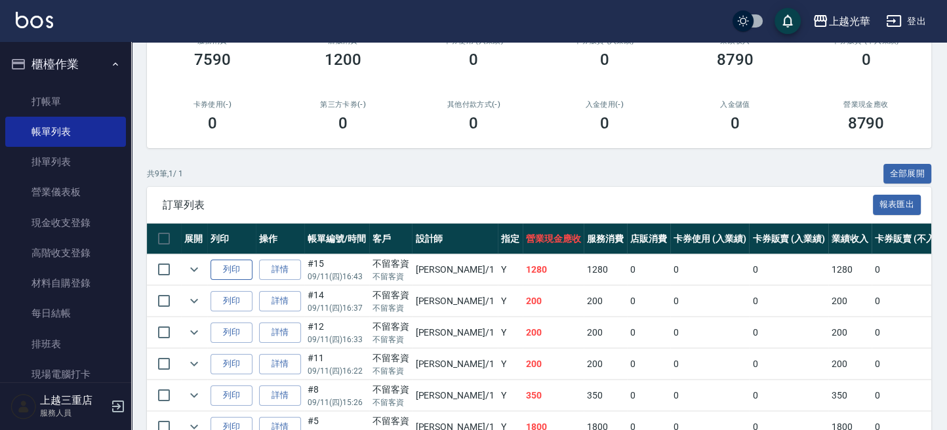
scroll to position [262, 0]
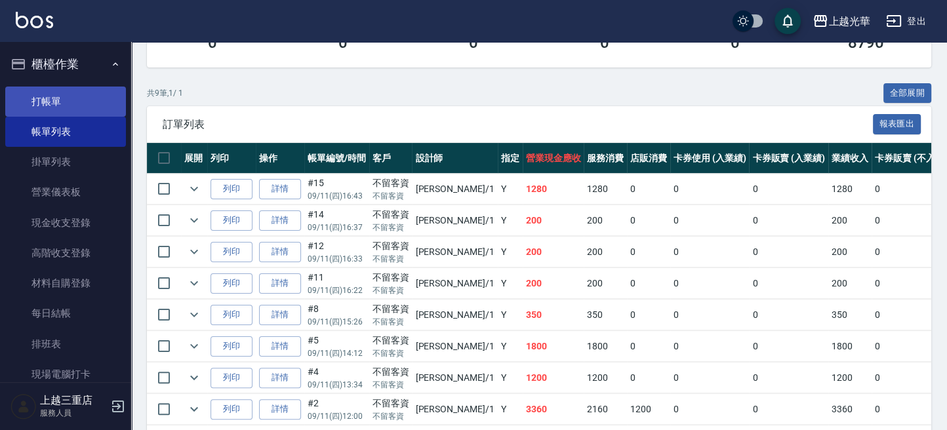
type input "小[PERSON_NAME]-1"
click at [37, 100] on link "打帳單" at bounding box center [65, 102] width 121 height 30
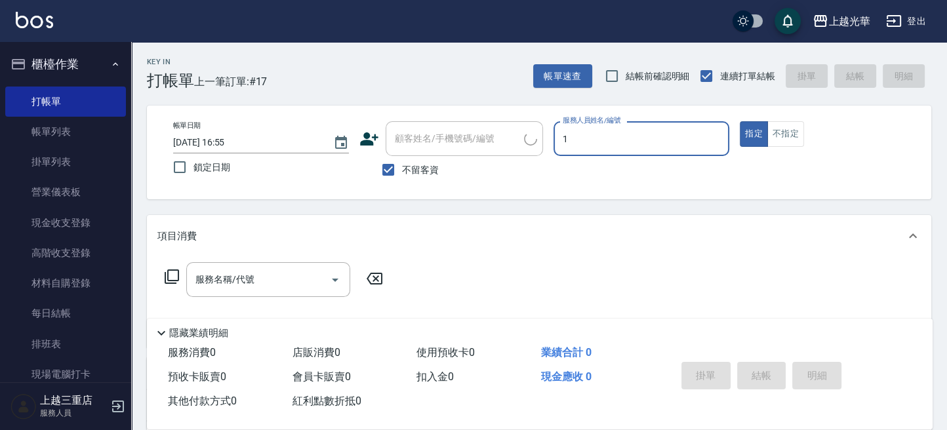
type input "1"
type button "true"
type input "小[PERSON_NAME]-1"
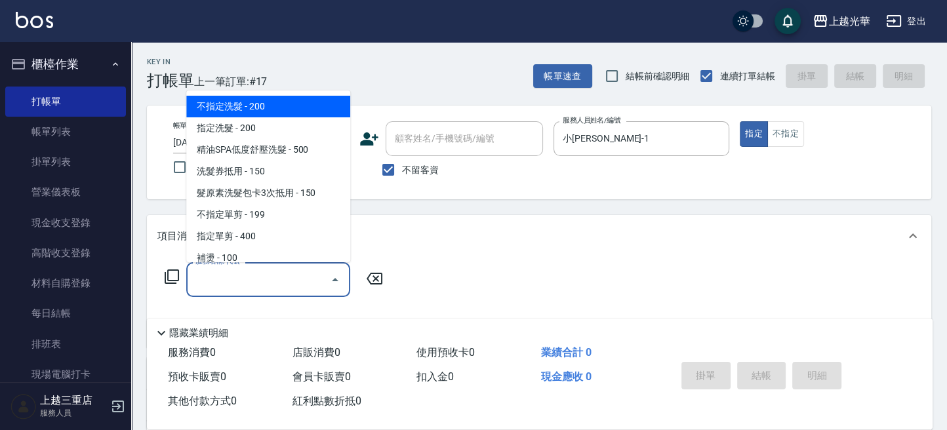
click at [213, 280] on input "服務名稱/代號" at bounding box center [258, 279] width 133 height 23
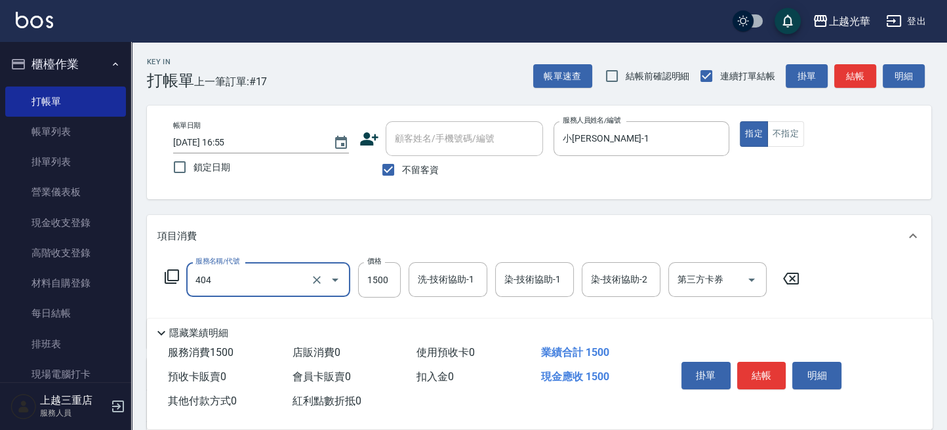
type input "設計染髮(404)"
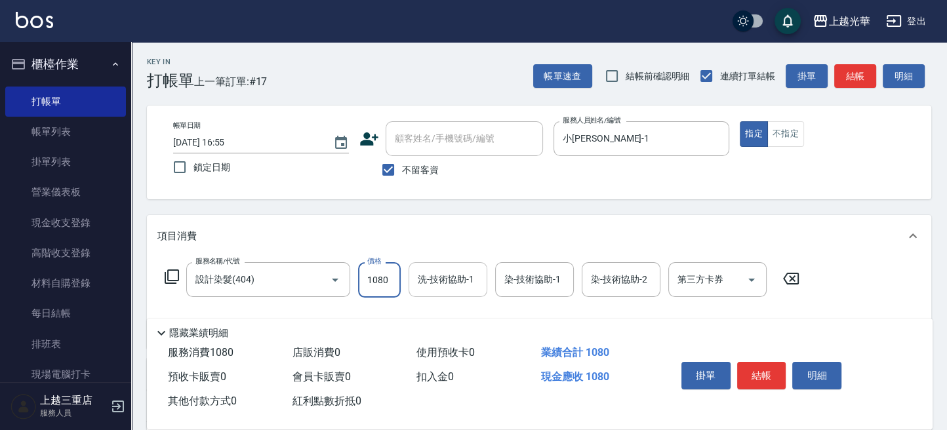
type input "1080"
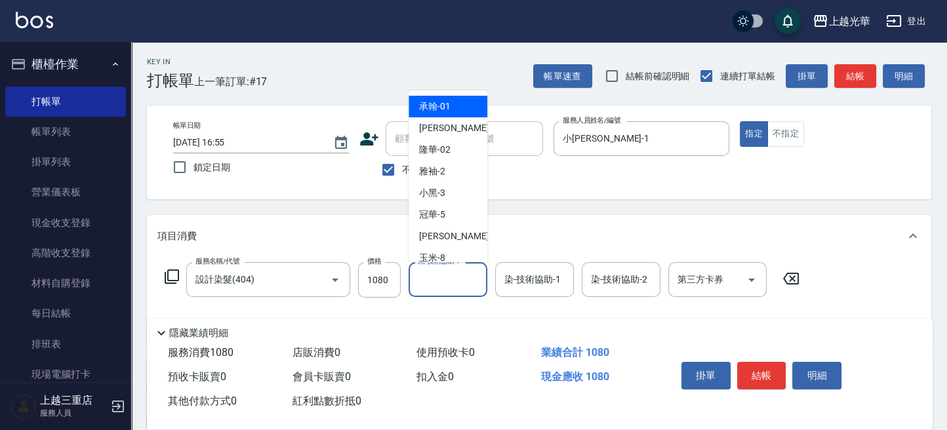
click at [421, 274] on input "洗-技術協助-1" at bounding box center [448, 279] width 67 height 23
type input "顏秉宏-20"
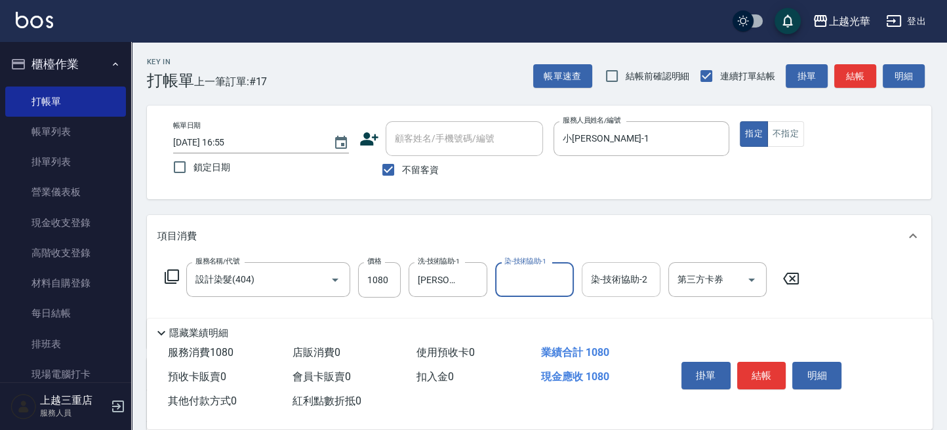
click at [634, 275] on input "染-技術協助-2" at bounding box center [621, 279] width 67 height 23
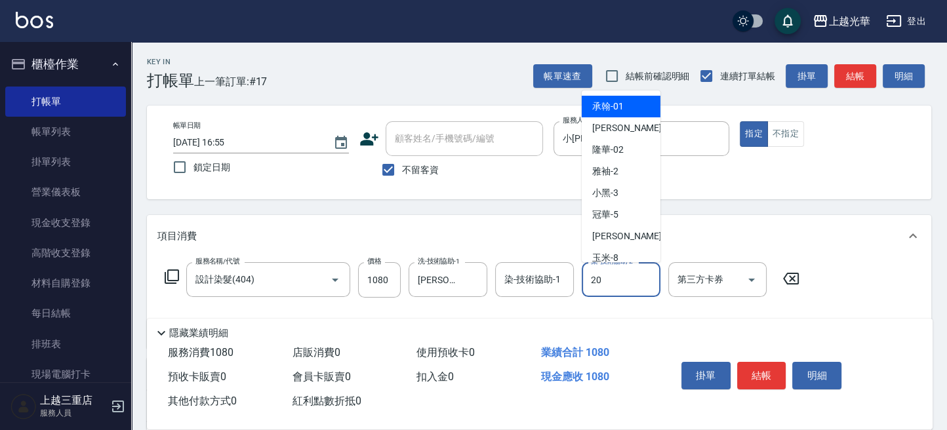
type input "顏秉宏-20"
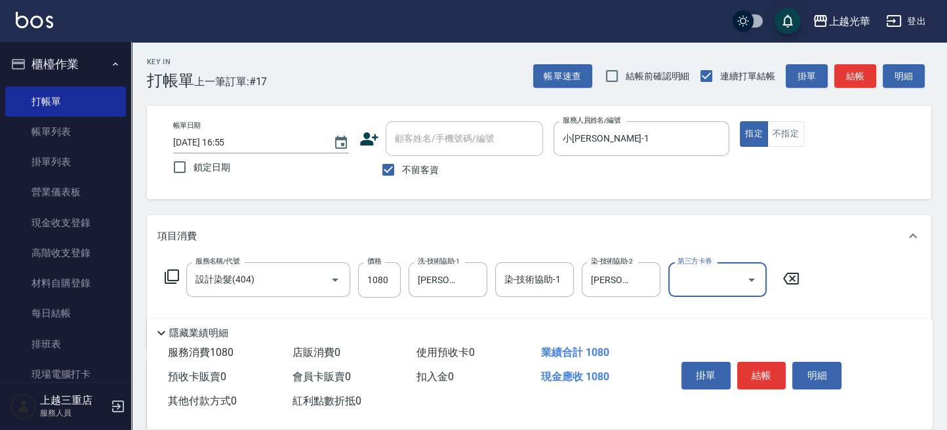
click at [761, 365] on button "結帳" at bounding box center [761, 376] width 49 height 28
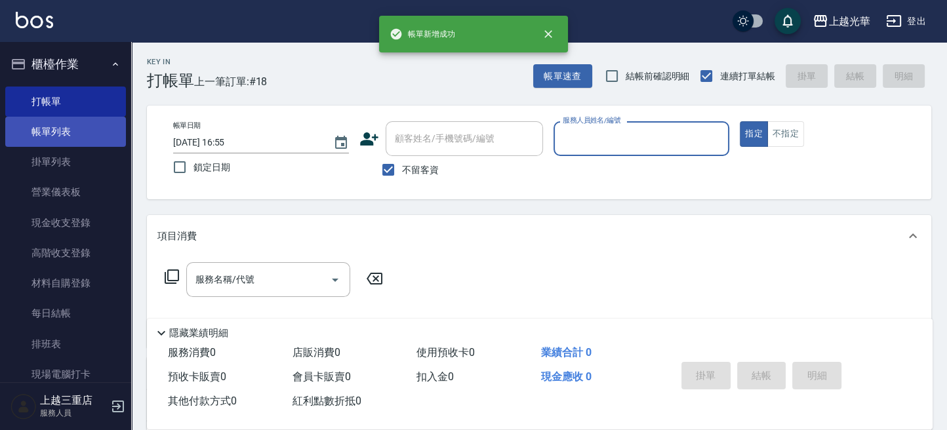
click at [79, 137] on link "帳單列表" at bounding box center [65, 132] width 121 height 30
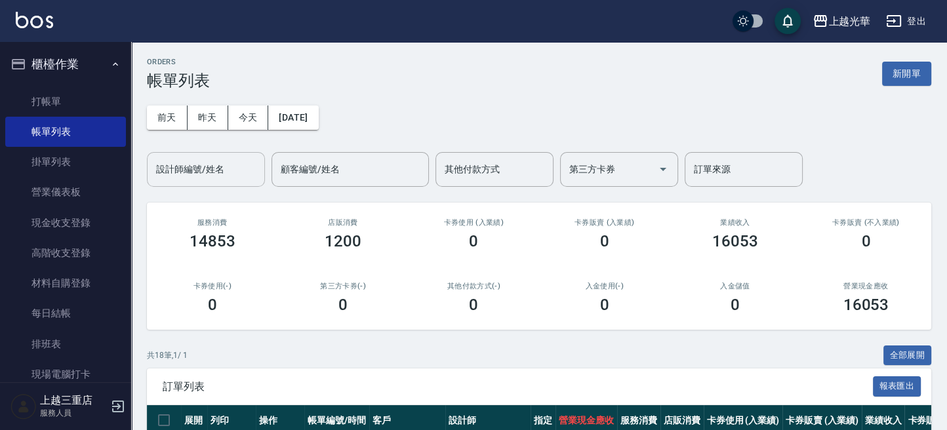
click at [212, 173] on input "設計師編號/姓名" at bounding box center [206, 169] width 106 height 23
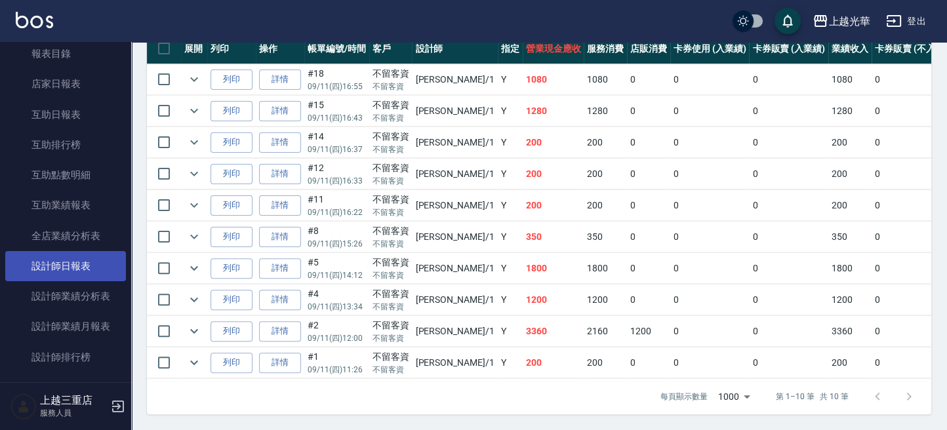
scroll to position [437, 0]
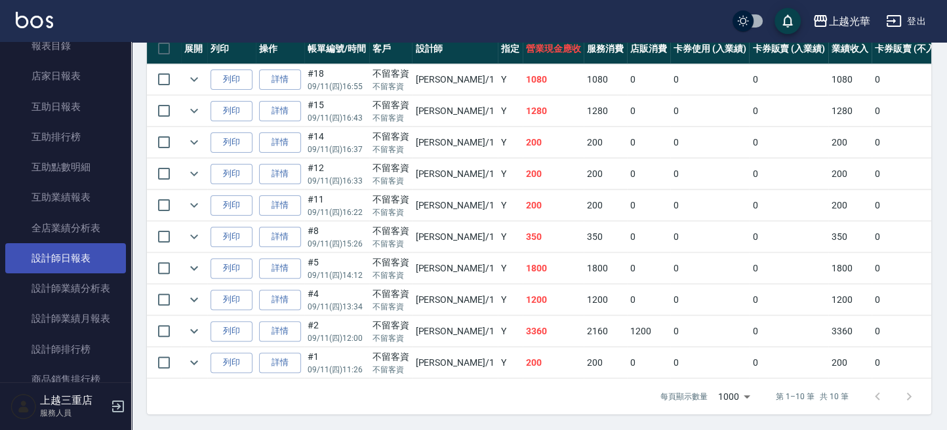
type input "小[PERSON_NAME]-1"
click at [56, 255] on link "設計師日報表" at bounding box center [65, 258] width 121 height 30
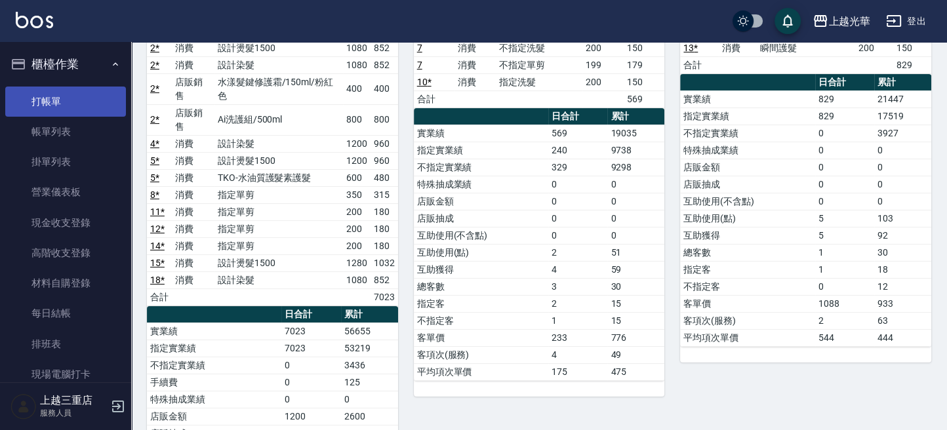
click at [62, 108] on link "打帳單" at bounding box center [65, 102] width 121 height 30
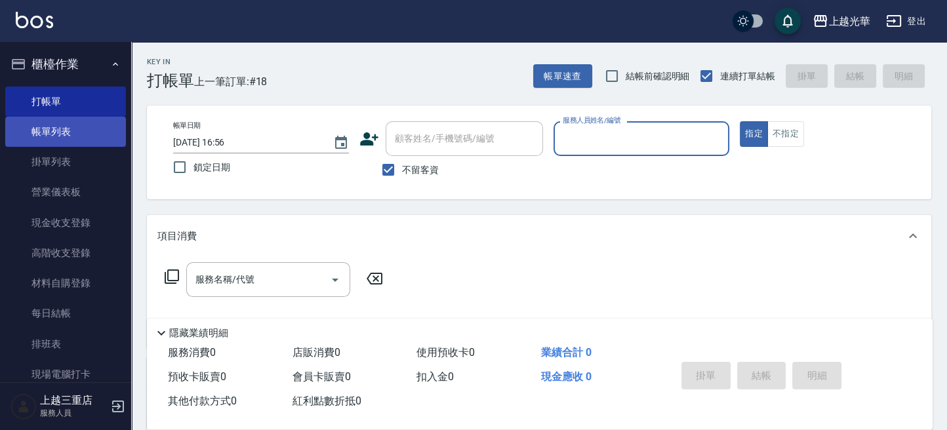
click at [98, 142] on link "帳單列表" at bounding box center [65, 132] width 121 height 30
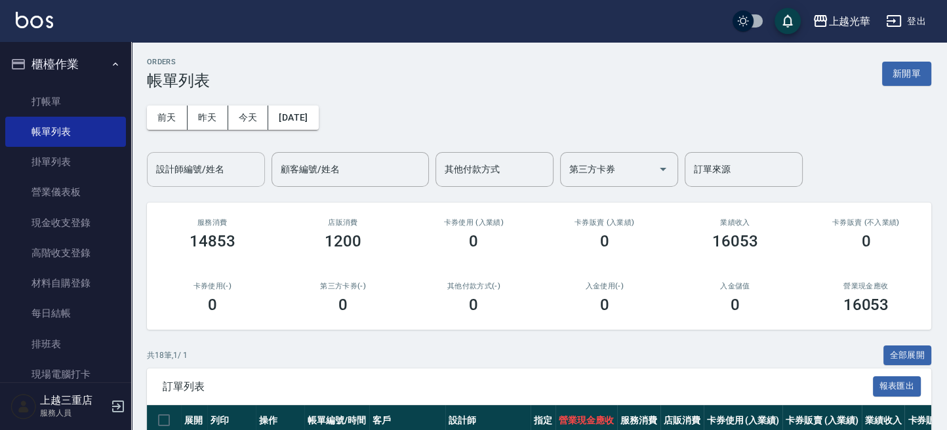
click at [218, 176] on input "設計師編號/姓名" at bounding box center [206, 169] width 106 height 23
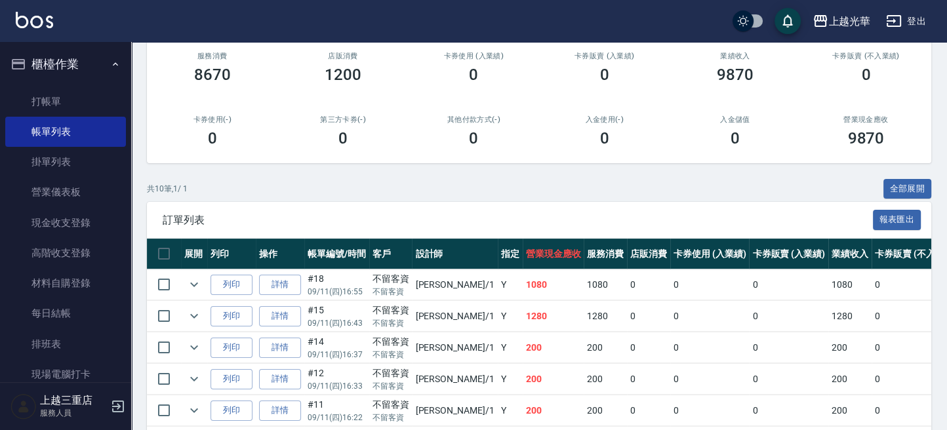
scroll to position [174, 0]
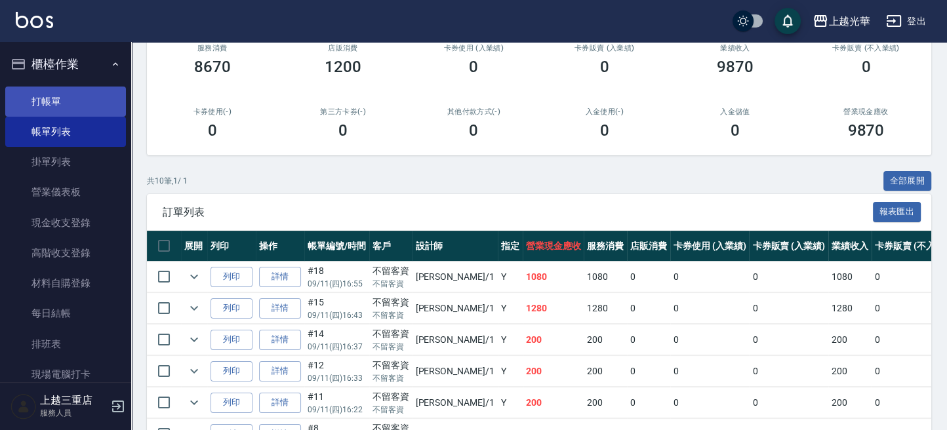
type input "小[PERSON_NAME]-1"
click at [88, 98] on link "打帳單" at bounding box center [65, 102] width 121 height 30
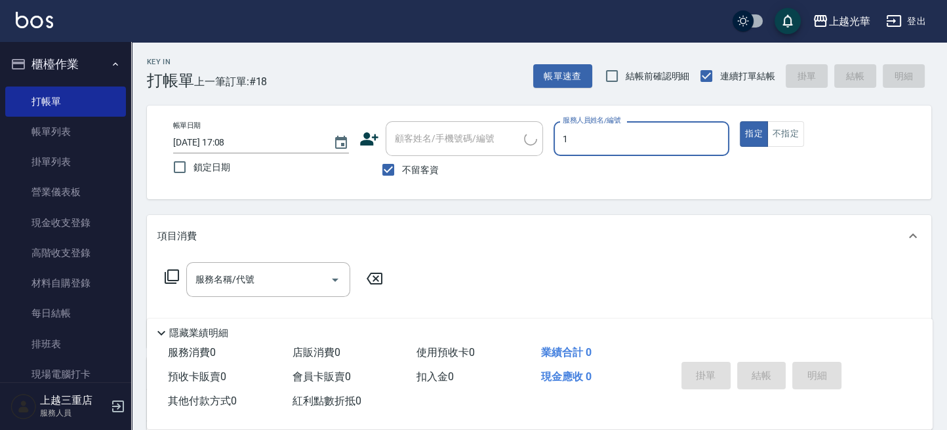
type input "小[PERSON_NAME]-1"
type button "true"
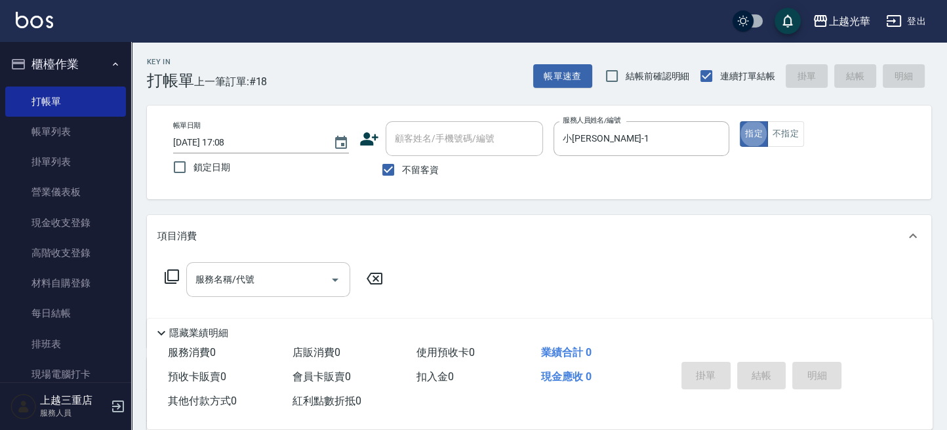
click at [283, 272] on input "服務名稱/代號" at bounding box center [258, 279] width 133 height 23
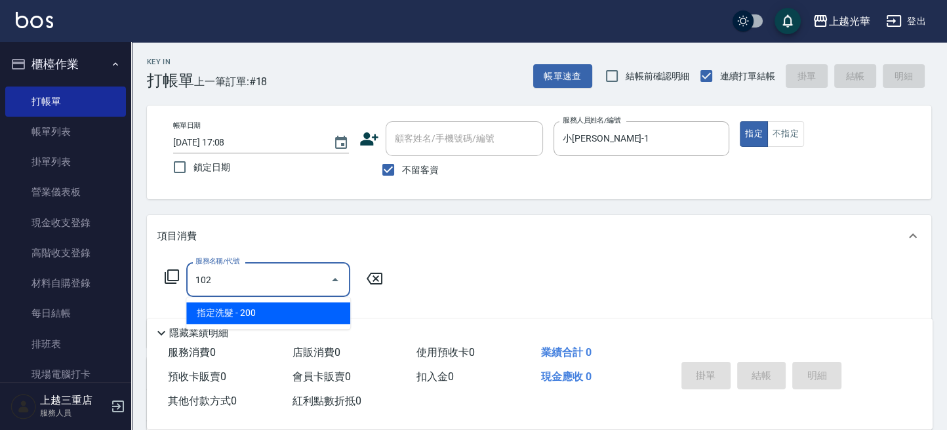
type input "指定洗髮(102)"
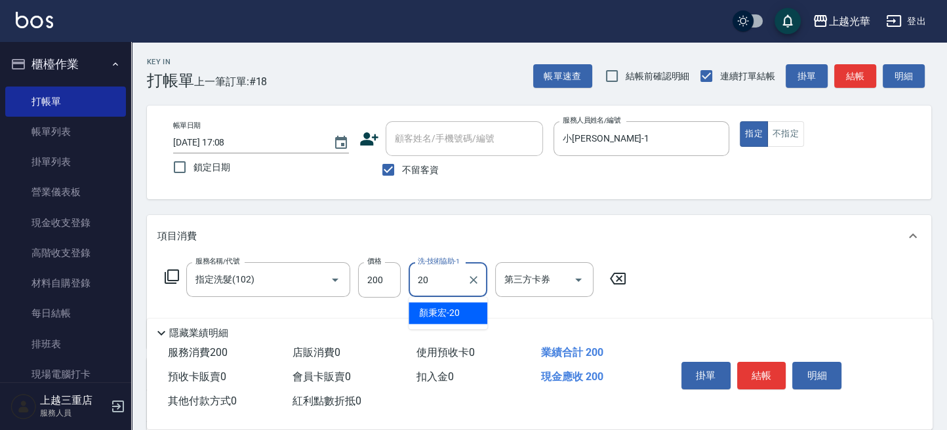
type input "顏秉宏-20"
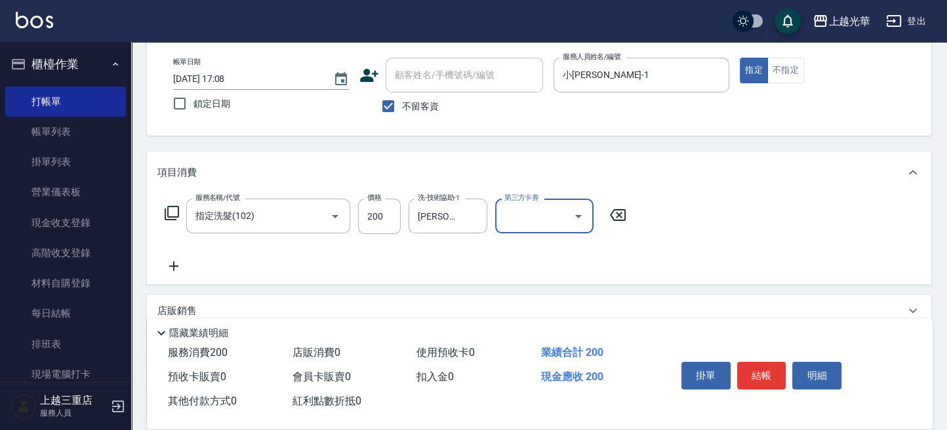
scroll to position [87, 0]
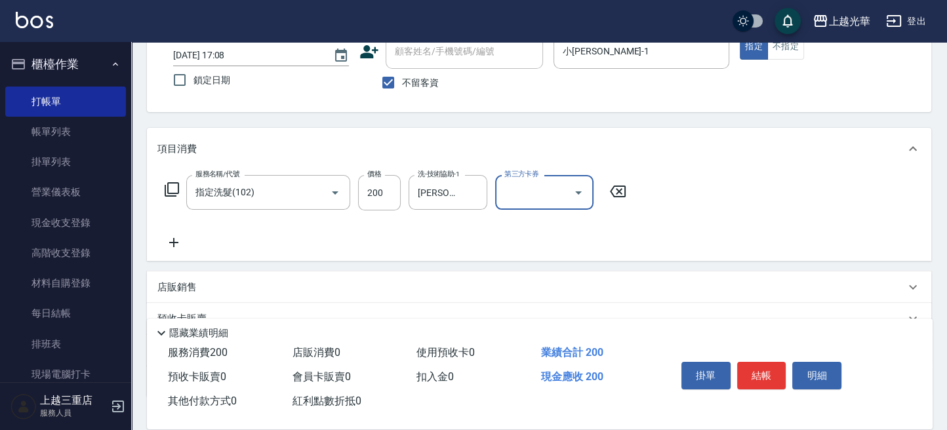
click at [174, 242] on icon at bounding box center [173, 242] width 9 height 9
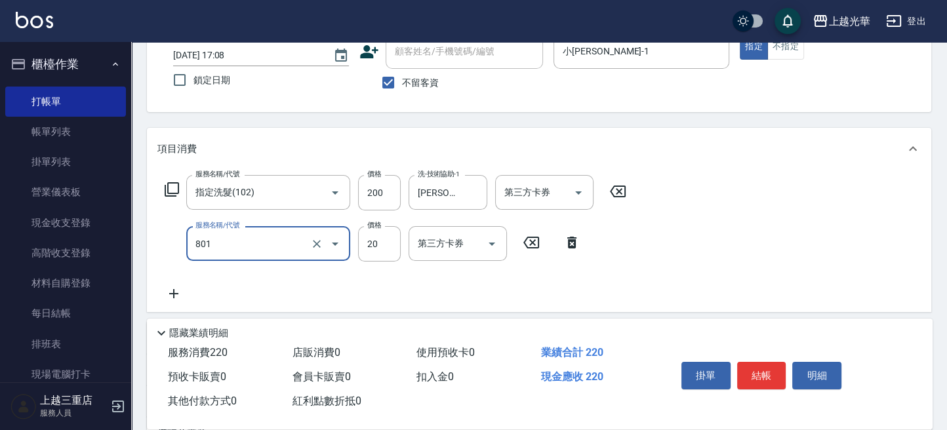
type input "潤絲(801)"
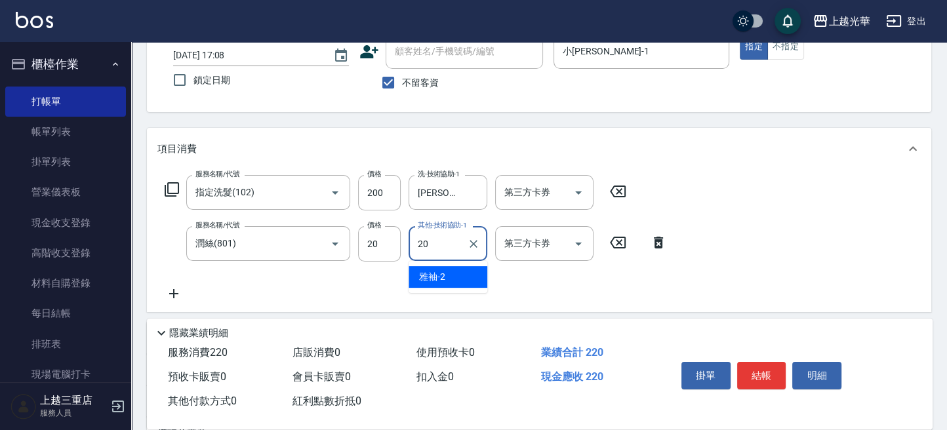
type input "顏秉宏-20"
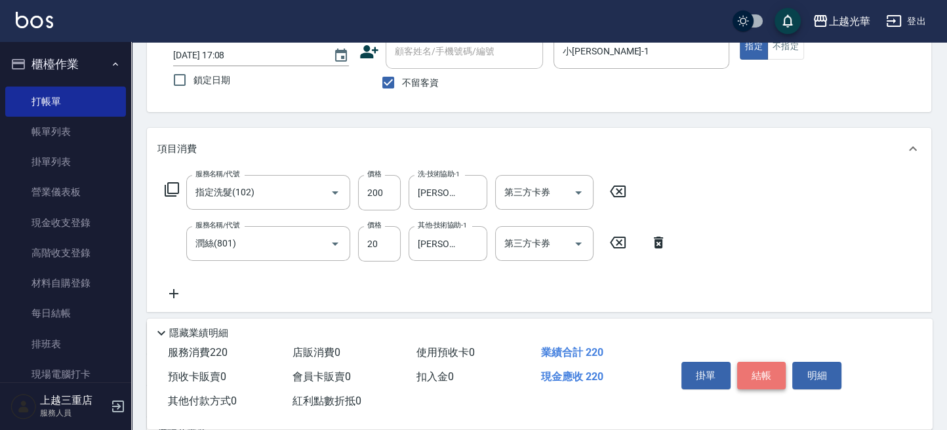
click at [765, 381] on button "結帳" at bounding box center [761, 376] width 49 height 28
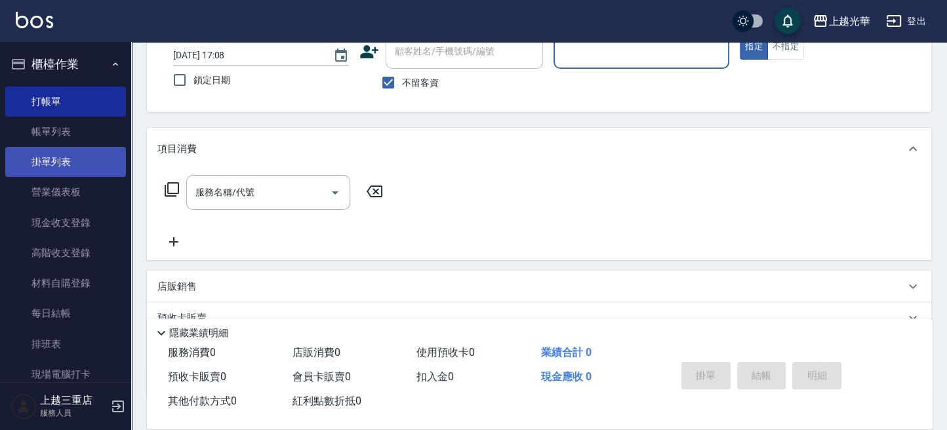
drag, startPoint x: 71, startPoint y: 134, endPoint x: 98, endPoint y: 165, distance: 40.0
click at [71, 134] on link "帳單列表" at bounding box center [65, 132] width 121 height 30
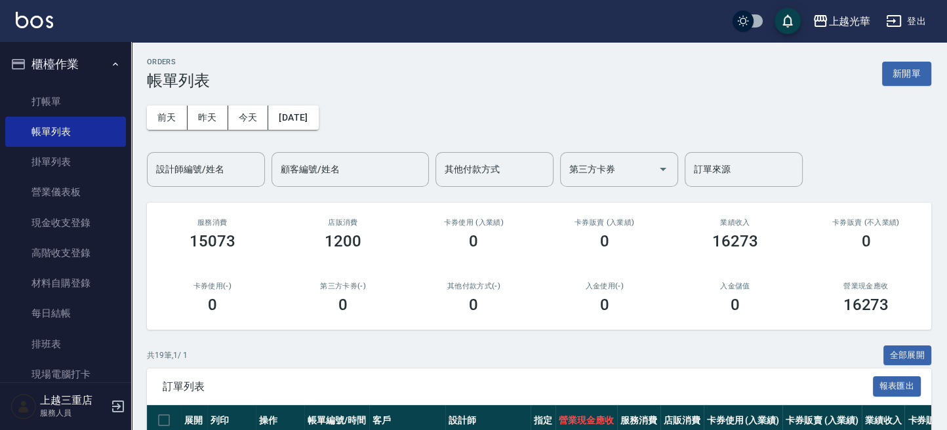
click at [193, 167] on input "設計師編號/姓名" at bounding box center [206, 169] width 106 height 23
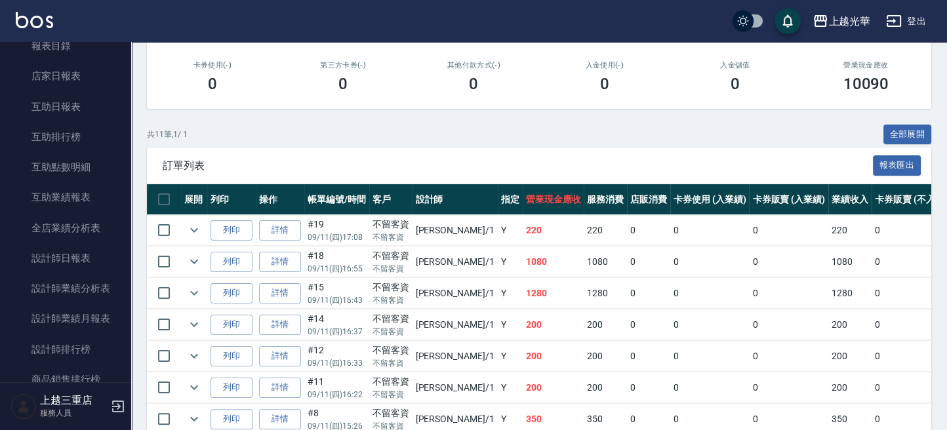
scroll to position [262, 0]
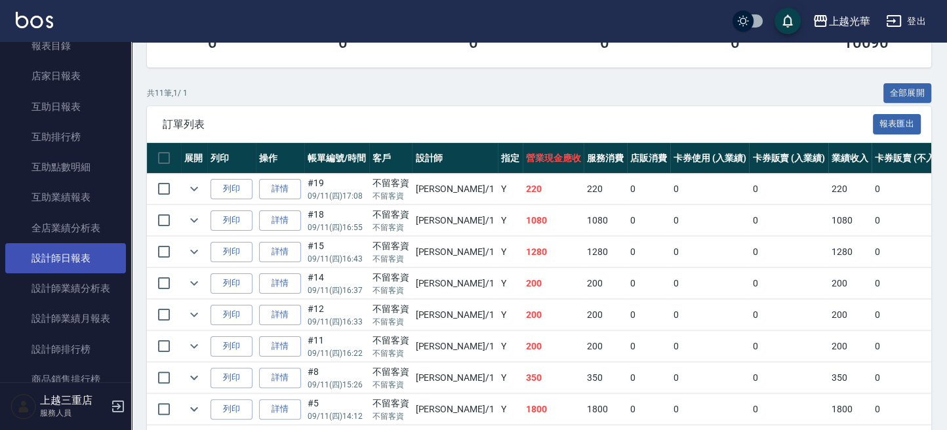
type input "小[PERSON_NAME]-1"
click at [73, 267] on link "設計師日報表" at bounding box center [65, 258] width 121 height 30
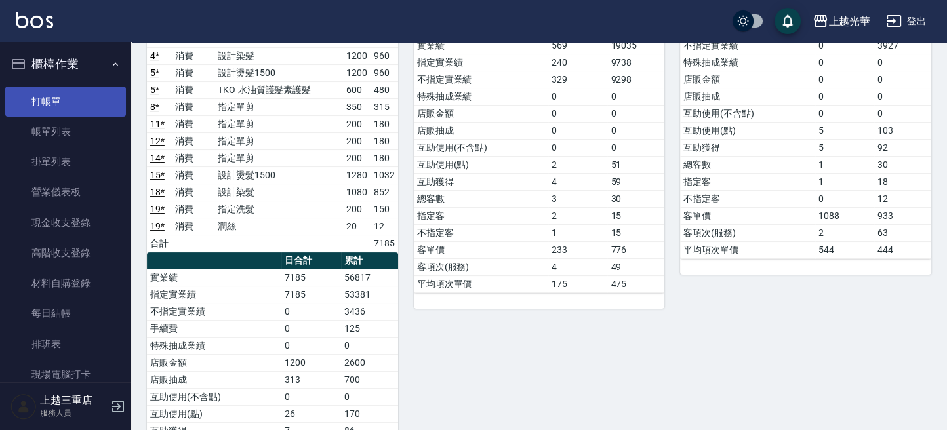
click at [56, 95] on link "打帳單" at bounding box center [65, 102] width 121 height 30
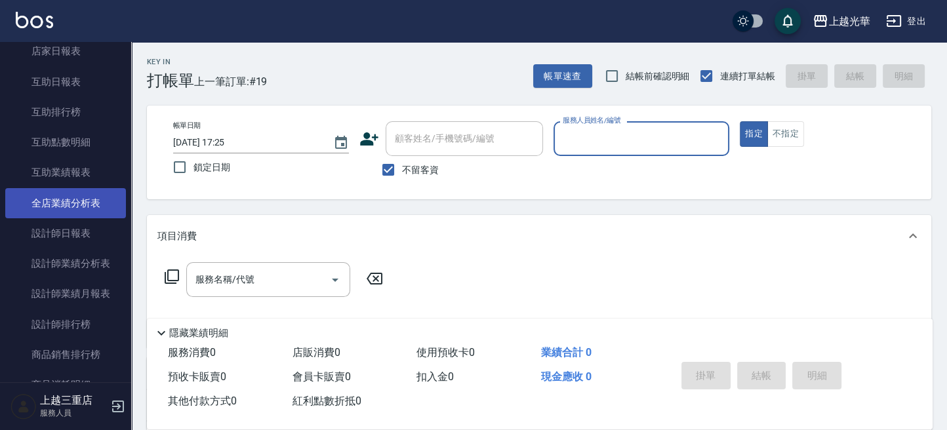
scroll to position [437, 0]
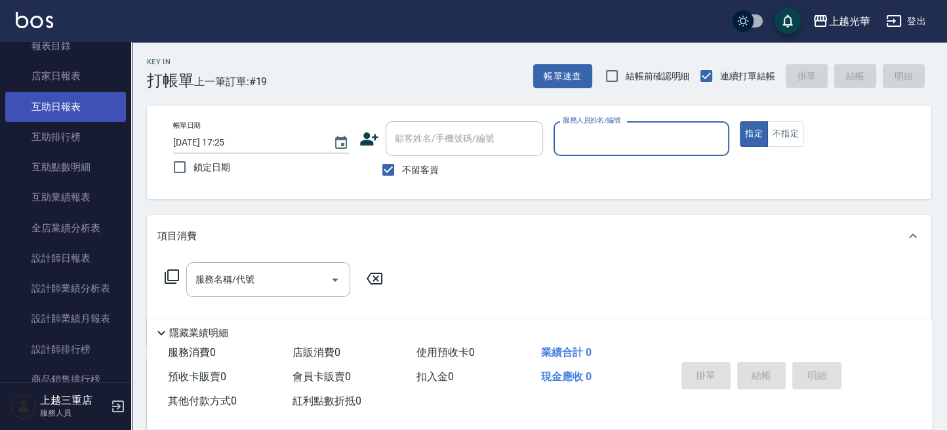
click at [73, 109] on link "互助日報表" at bounding box center [65, 107] width 121 height 30
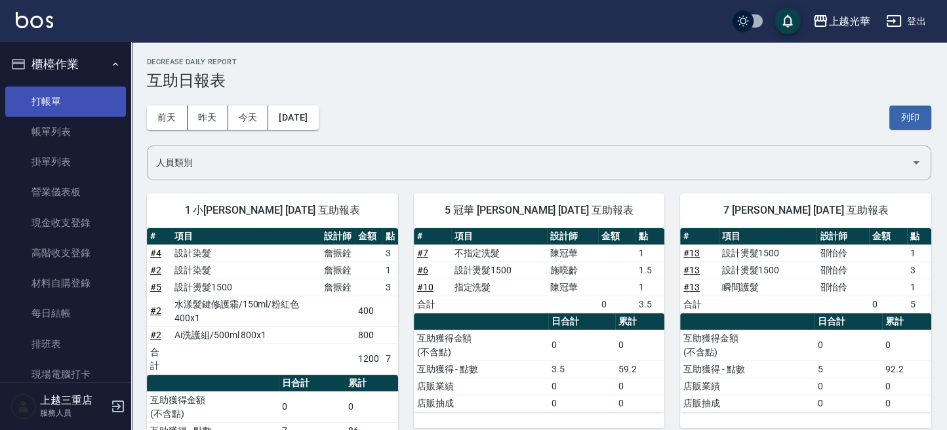
drag, startPoint x: 52, startPoint y: 83, endPoint x: 56, endPoint y: 98, distance: 15.4
click at [52, 87] on ul "打帳單 帳單列表 掛單列表 營業儀表板 現金收支登錄 高階收支登錄 材料自購登錄 每日結帳 排班表 現場電腦打卡" at bounding box center [65, 238] width 121 height 314
click at [56, 98] on link "打帳單" at bounding box center [65, 102] width 121 height 30
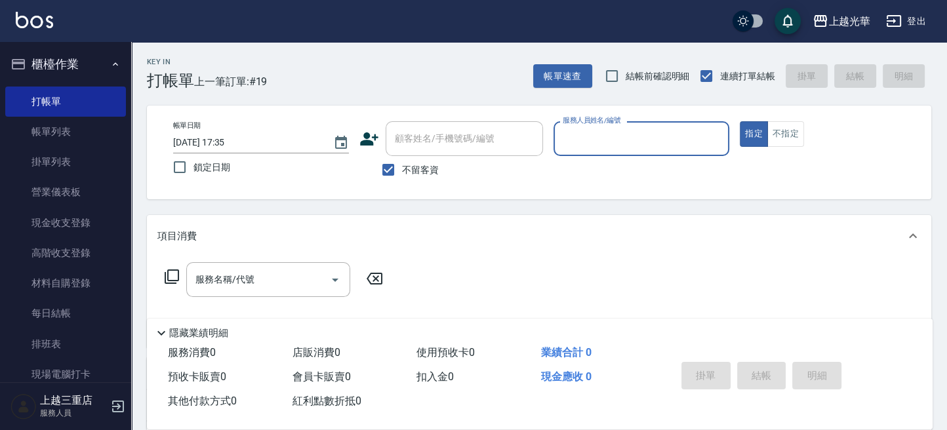
drag, startPoint x: 384, startPoint y: 169, endPoint x: 394, endPoint y: 154, distance: 17.1
click at [384, 167] on input "不留客資" at bounding box center [389, 170] width 28 height 28
checkbox input "false"
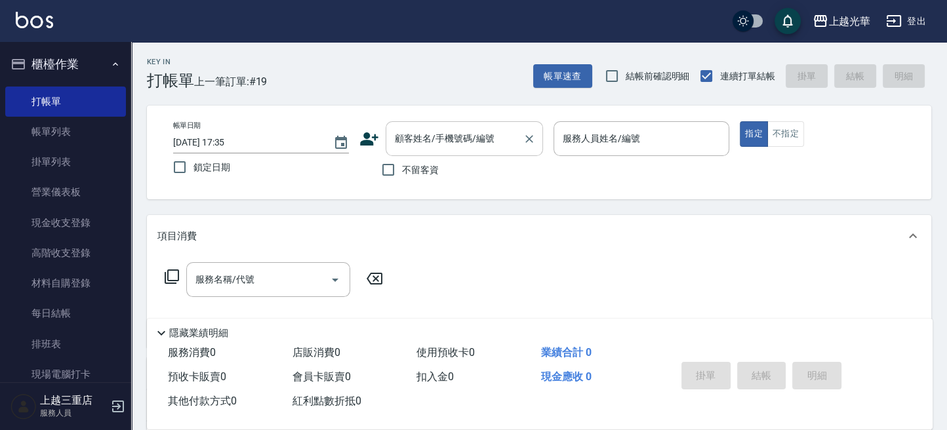
click at [407, 134] on input "顧客姓名/手機號碼/編號" at bounding box center [455, 138] width 126 height 23
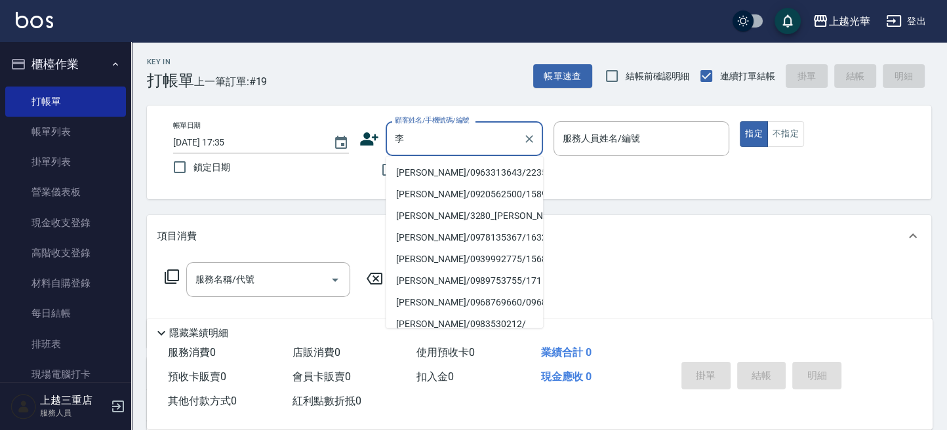
type input "李"
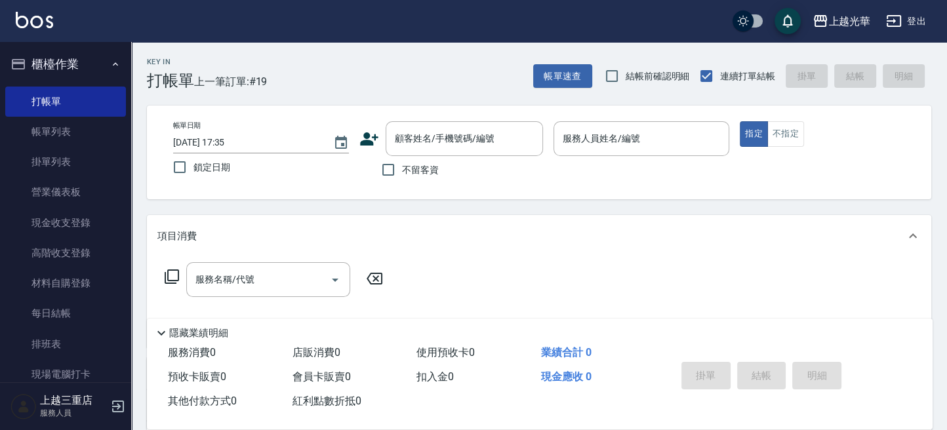
click at [367, 143] on icon at bounding box center [369, 139] width 18 height 13
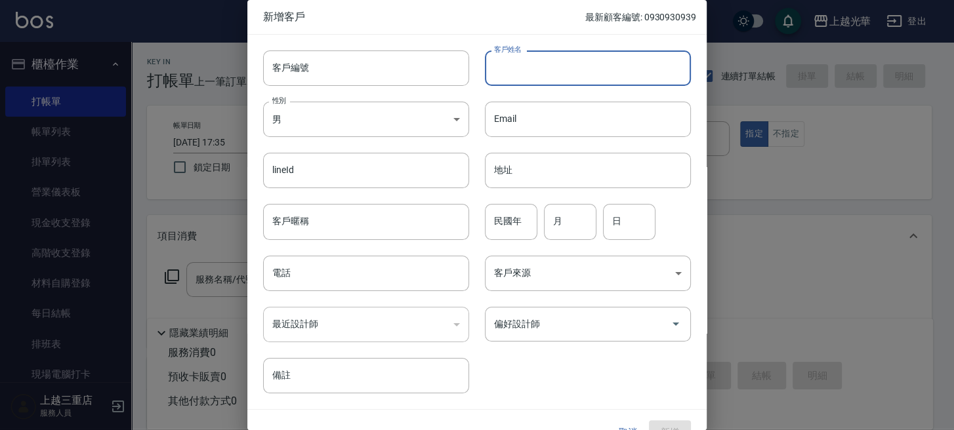
click at [563, 78] on input "客戶姓名" at bounding box center [588, 68] width 206 height 35
type input "[PERSON_NAME]"
click at [278, 117] on body "上越光華 登出 櫃檯作業 打帳單 帳單列表 掛單列表 營業儀表板 現金收支登錄 高階收支登錄 材料自購登錄 每日結帳 排班表 現場電腦打卡 預約管理 預約管理…" at bounding box center [477, 320] width 954 height 640
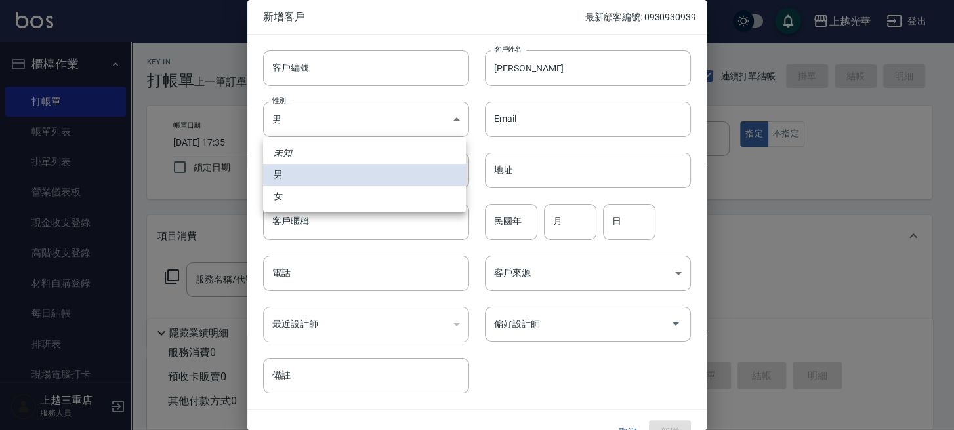
click at [327, 187] on li "女" at bounding box center [364, 197] width 203 height 22
type input "FEMALE"
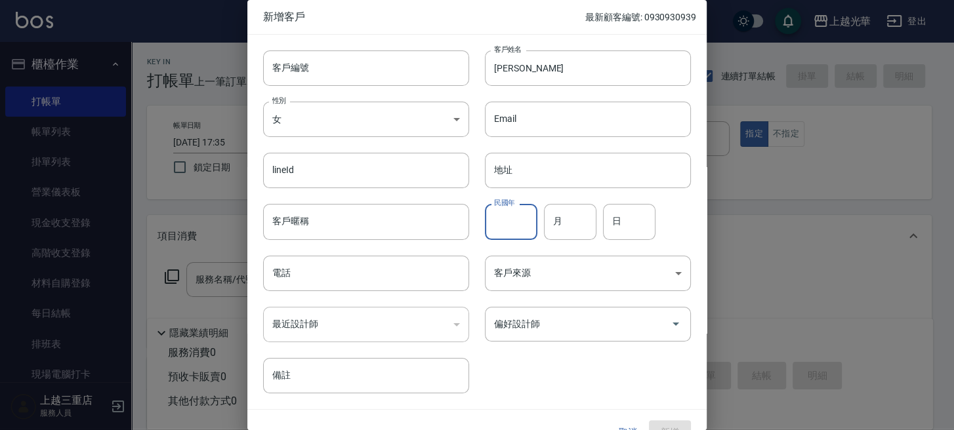
drag, startPoint x: 487, startPoint y: 228, endPoint x: 521, endPoint y: 230, distance: 33.5
click at [488, 229] on input "民國年" at bounding box center [511, 221] width 52 height 35
click at [504, 253] on div "客戶來源 ​ 客戶來源" at bounding box center [580, 265] width 222 height 51
drag, startPoint x: 546, startPoint y: 221, endPoint x: 531, endPoint y: 262, distance: 44.0
click at [547, 222] on input "月" at bounding box center [570, 221] width 52 height 35
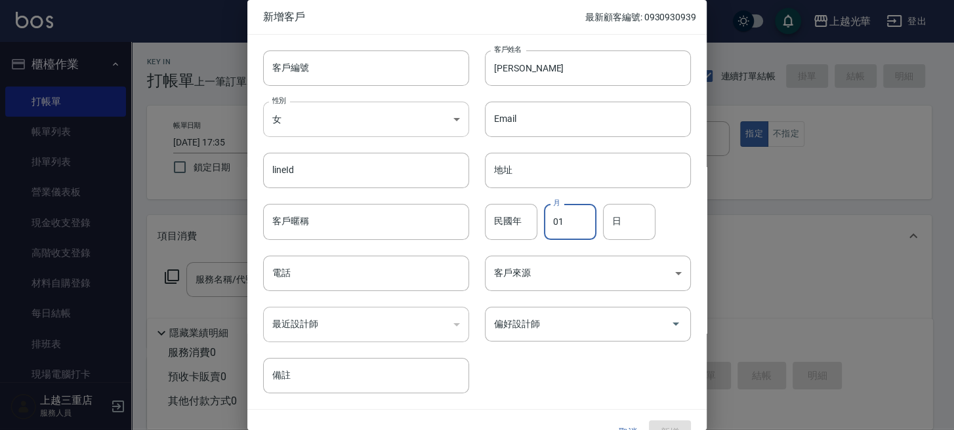
type input "01"
type input "29"
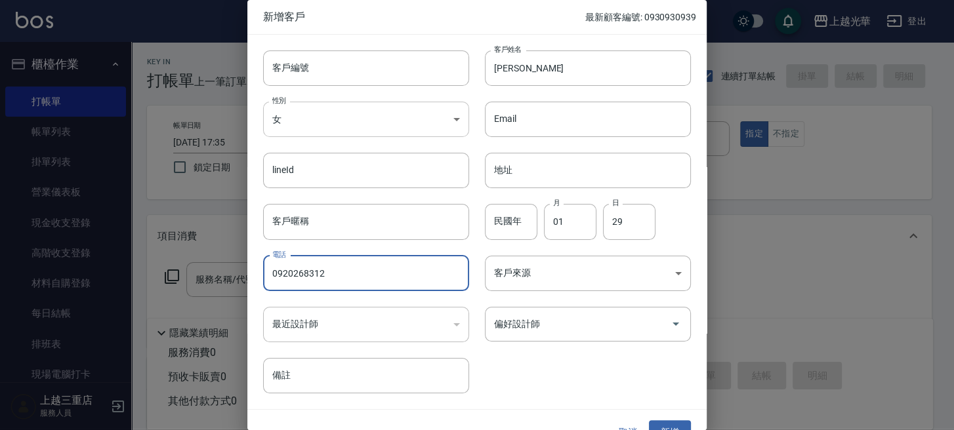
type input "0920268312"
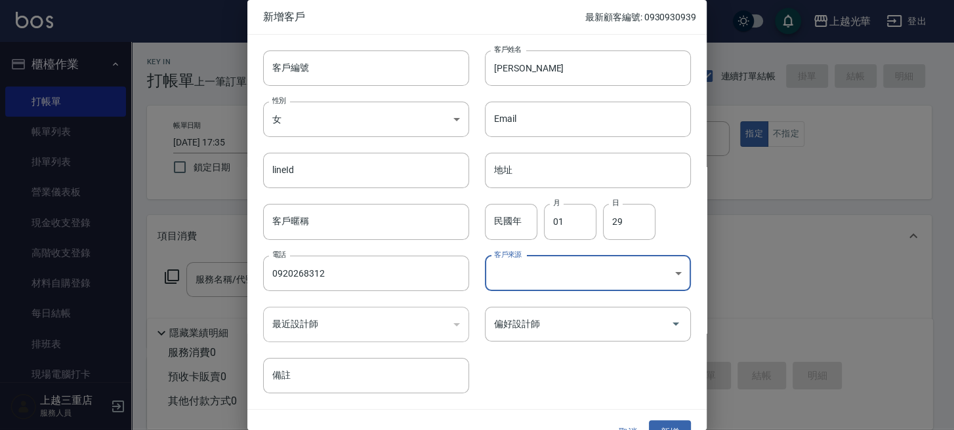
click at [619, 274] on body "上越光華 登出 櫃檯作業 打帳單 帳單列表 掛單列表 營業儀表板 現金收支登錄 高階收支登錄 材料自購登錄 每日結帳 排班表 現場電腦打卡 預約管理 預約管理…" at bounding box center [477, 320] width 954 height 640
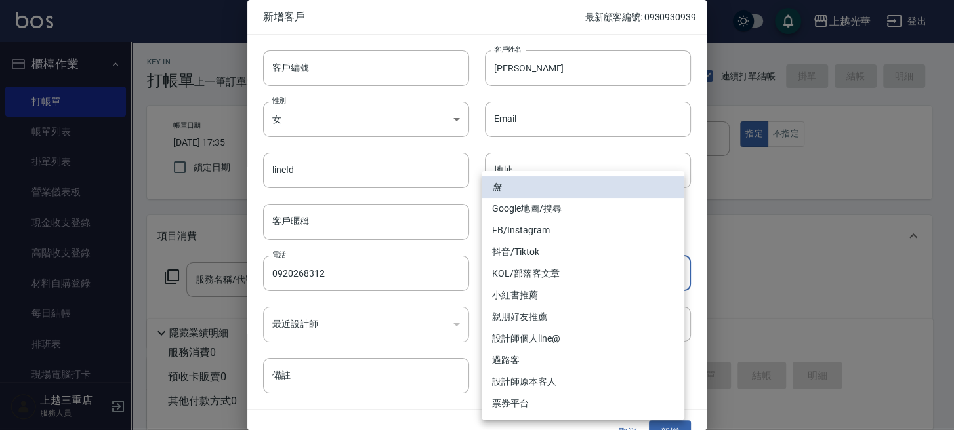
click at [581, 234] on li "FB/Instagram" at bounding box center [582, 231] width 203 height 22
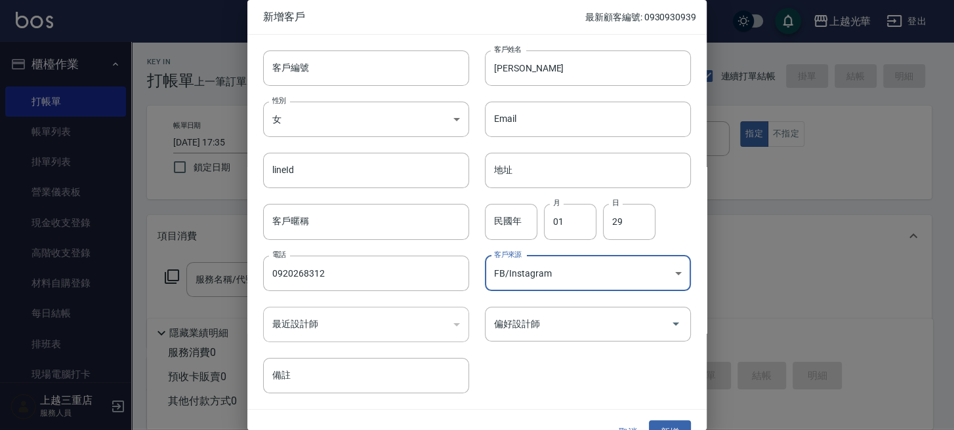
type input "FB/Instagram"
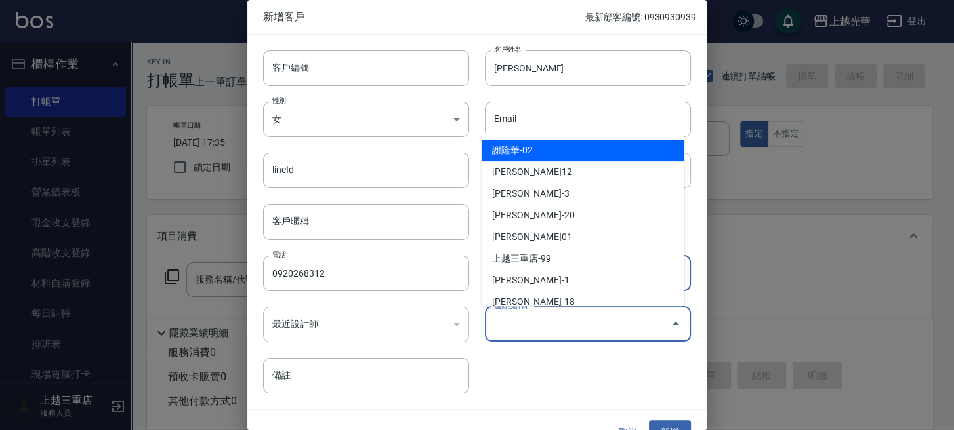
click at [553, 328] on input "偏好設計師" at bounding box center [578, 324] width 174 height 23
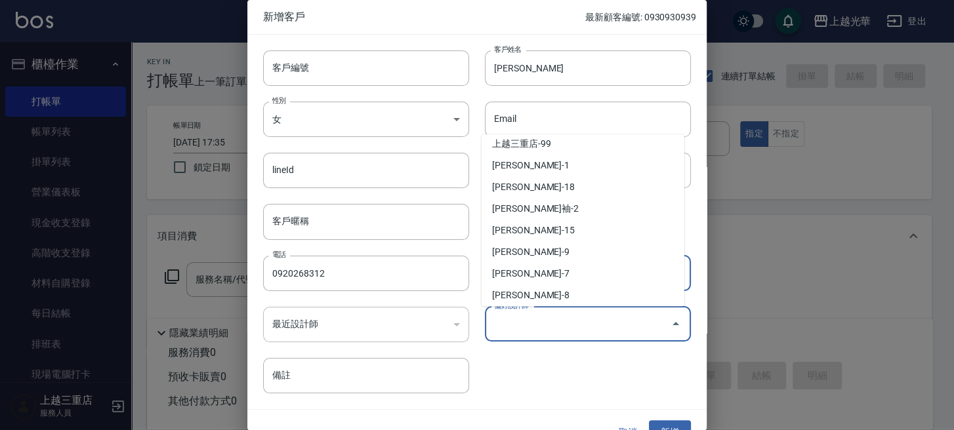
scroll to position [174, 0]
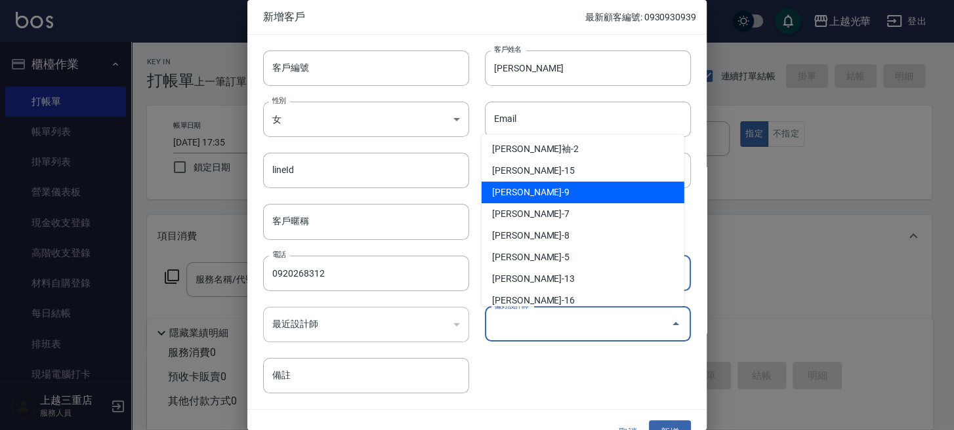
click at [548, 197] on li "施喨齡-9" at bounding box center [582, 193] width 203 height 22
type input "施喨齡"
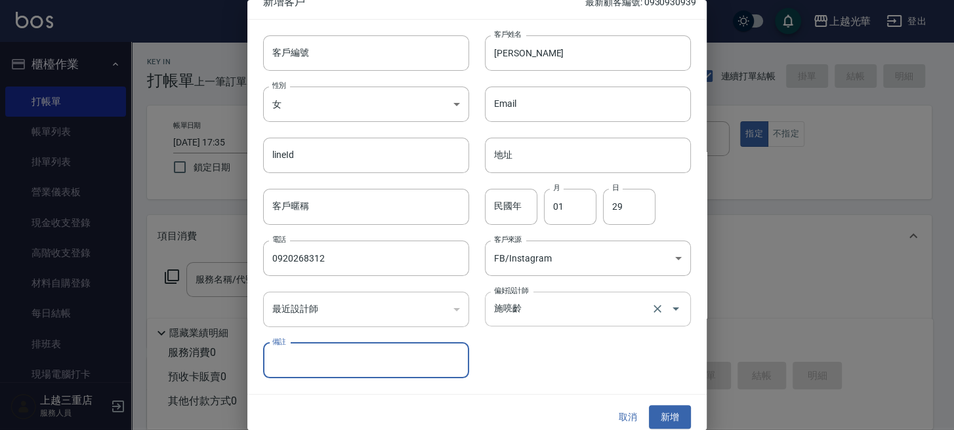
scroll to position [24, 0]
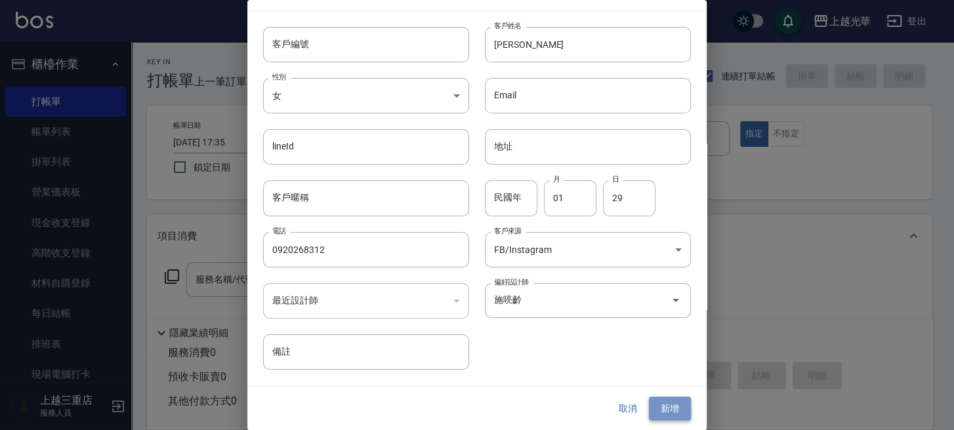
click at [675, 417] on button "新增" at bounding box center [670, 409] width 42 height 24
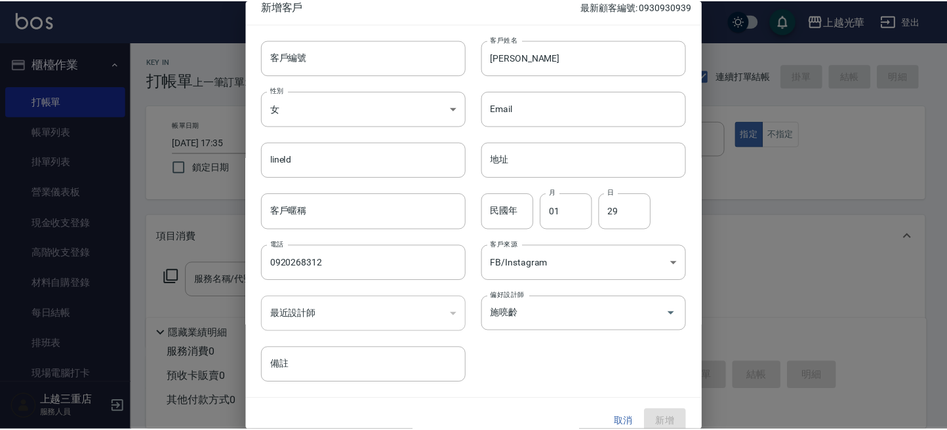
scroll to position [0, 0]
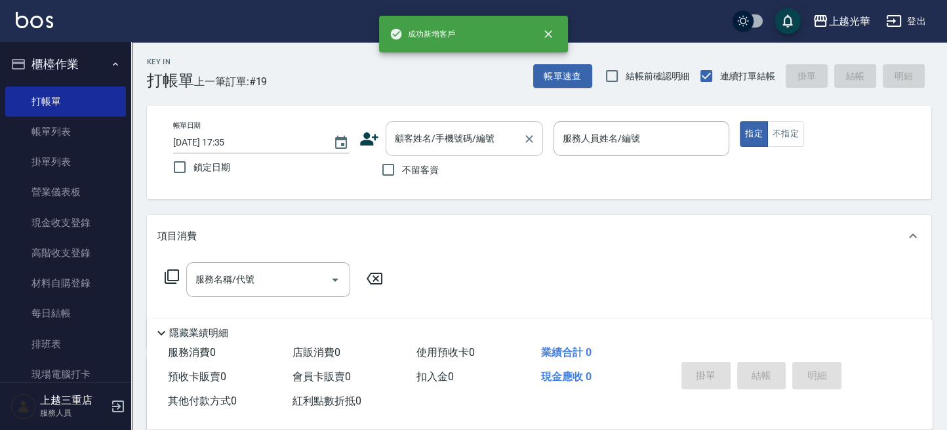
click at [401, 153] on div "顧客姓名/手機號碼/編號" at bounding box center [464, 138] width 157 height 35
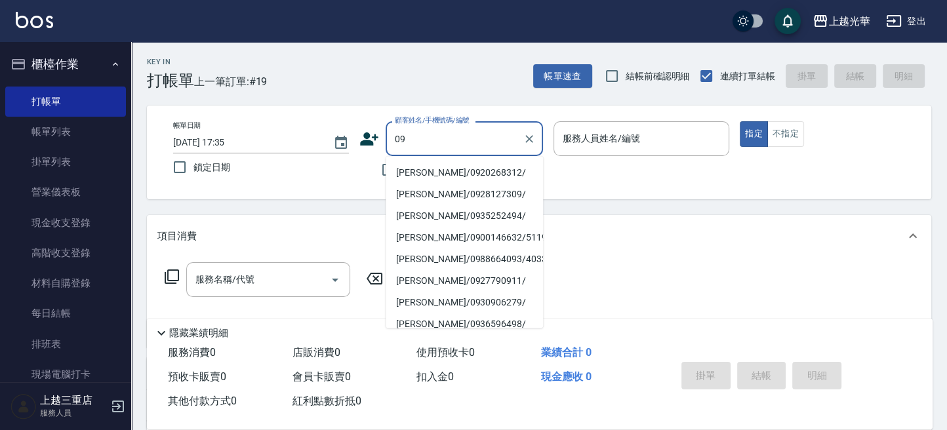
click at [443, 167] on li "李紫琳/0920268312/" at bounding box center [464, 172] width 157 height 22
type input "李紫琳/0920268312/"
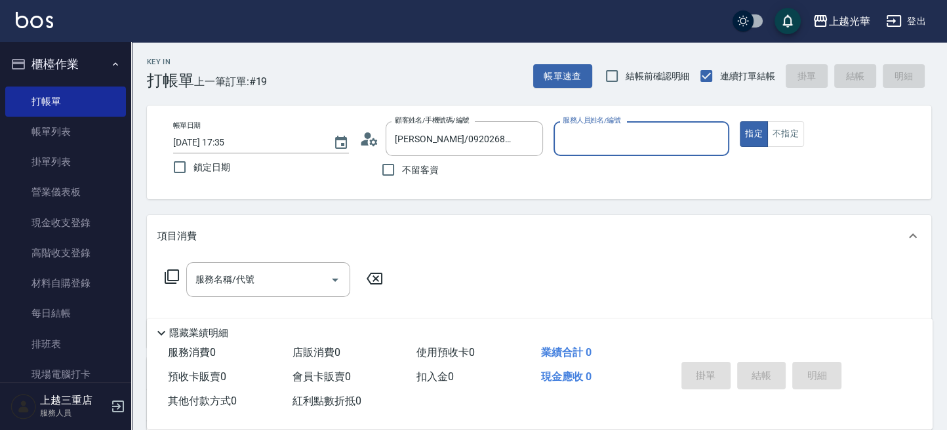
type input "喨喨-9"
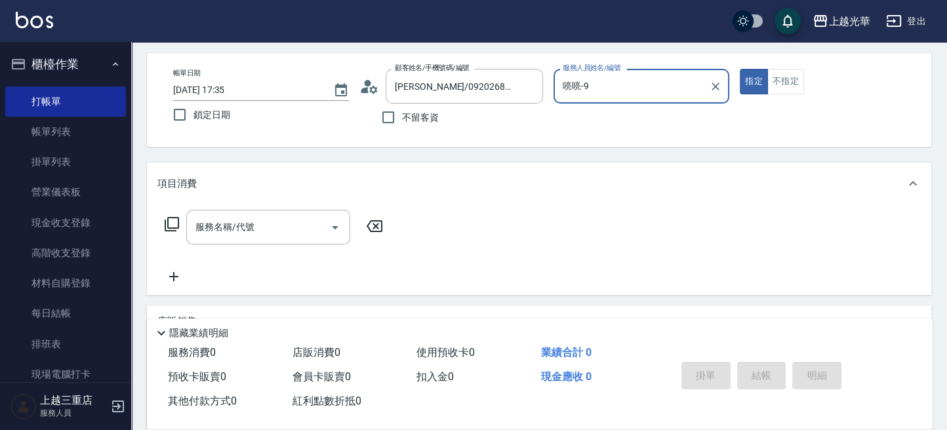
scroll to position [87, 0]
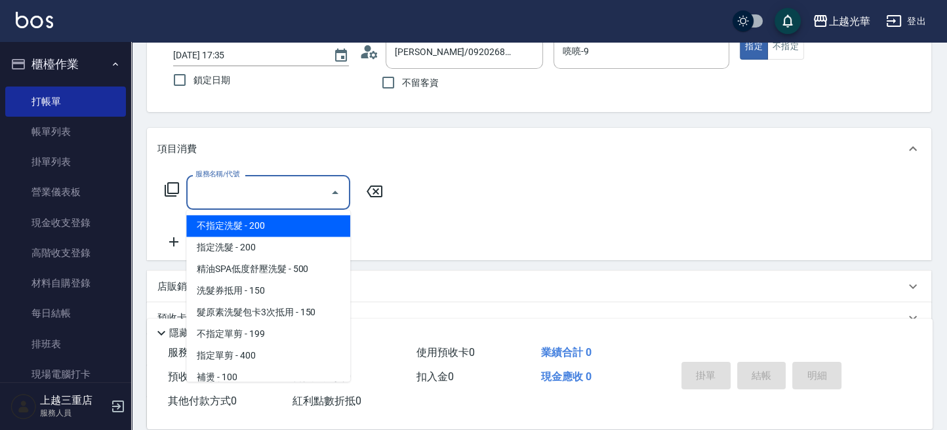
drag, startPoint x: 241, startPoint y: 202, endPoint x: 347, endPoint y: 143, distance: 121.0
click at [254, 194] on input "服務名稱/代號" at bounding box center [258, 192] width 133 height 23
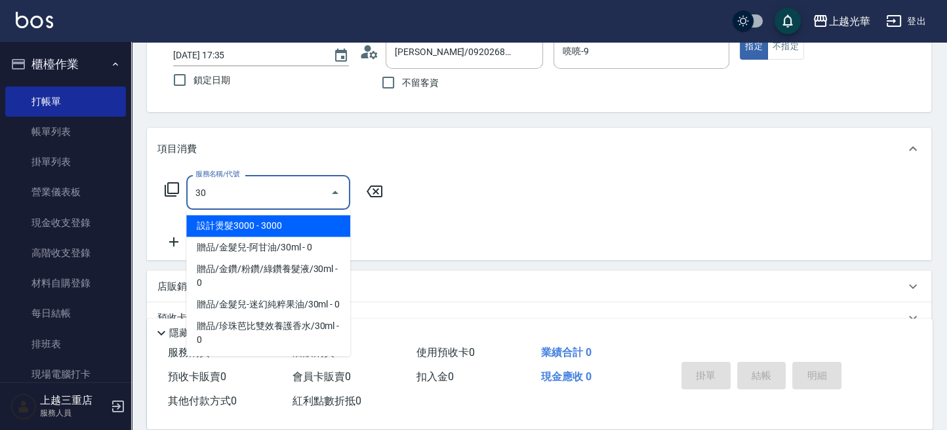
type input "3"
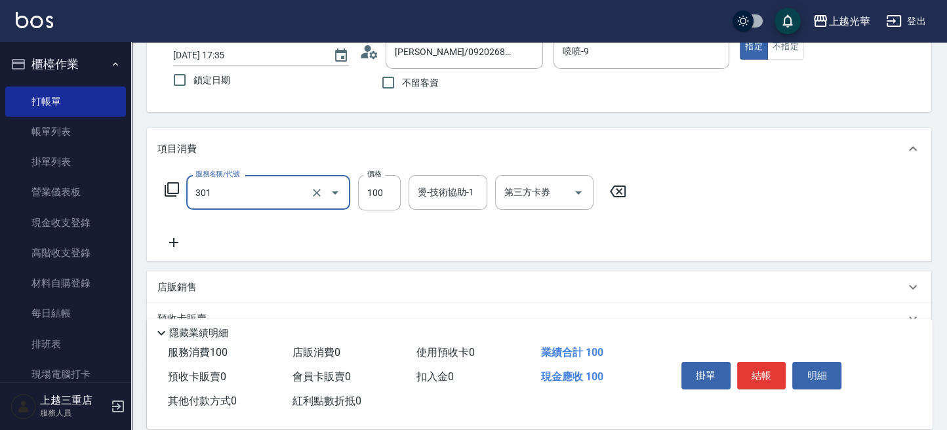
type input "補燙(301)"
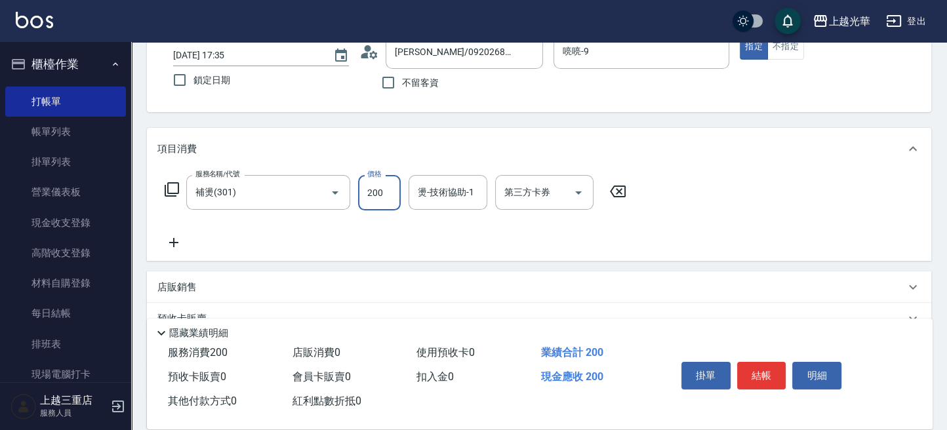
type input "200"
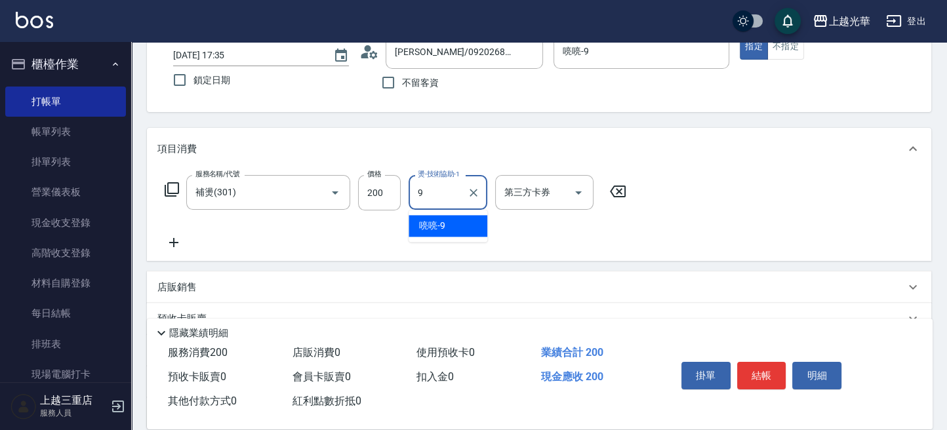
type input "喨喨-9"
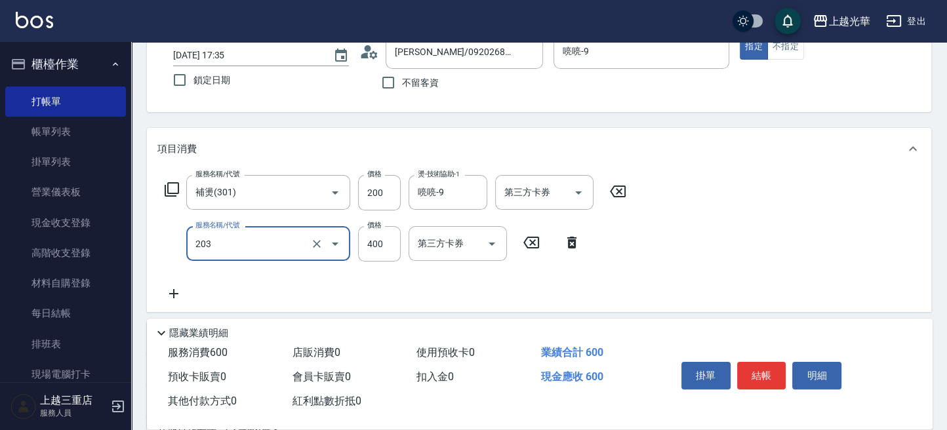
type input "指定單剪(203)"
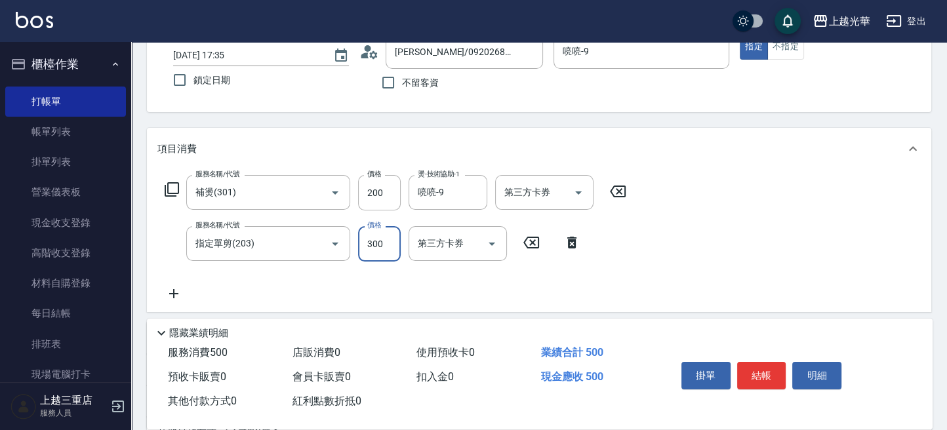
type input "300"
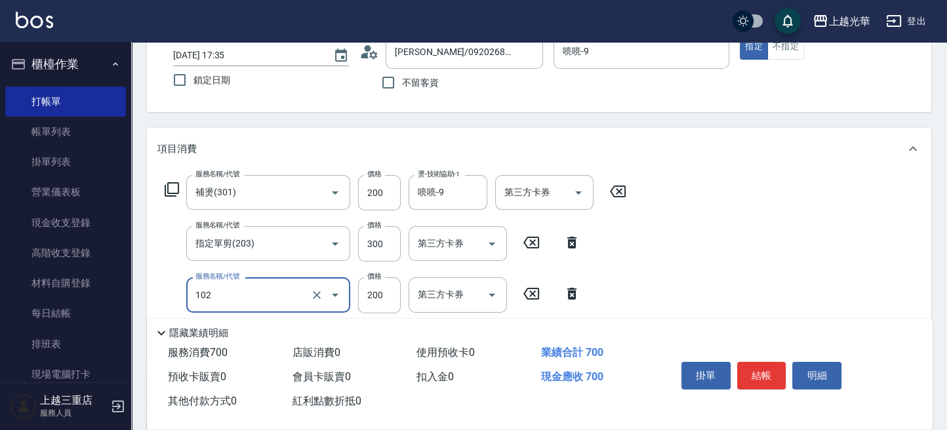
type input "指定洗髮(102)"
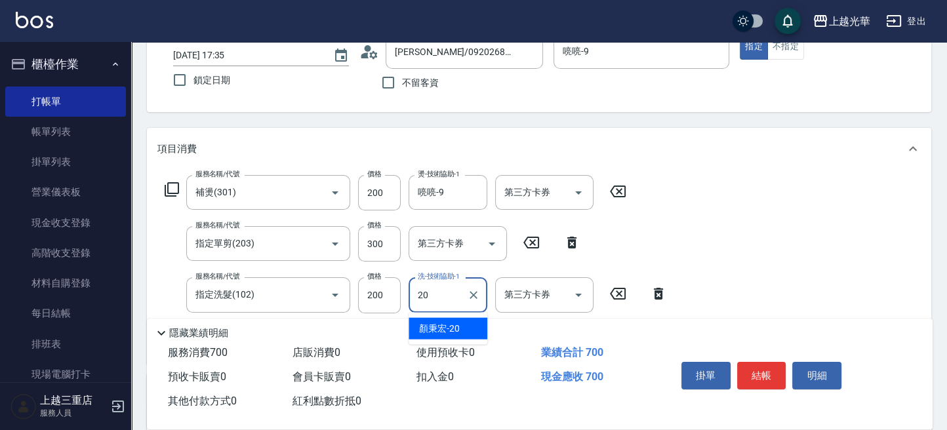
type input "顏秉宏-20"
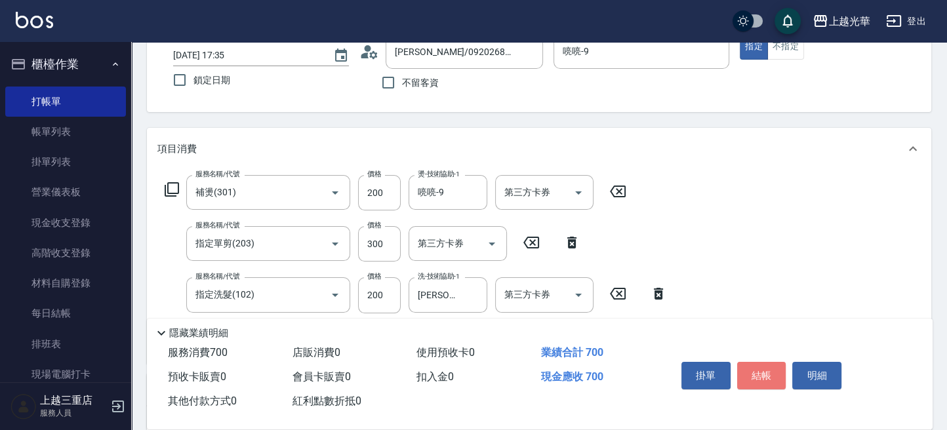
click at [772, 369] on button "結帳" at bounding box center [761, 376] width 49 height 28
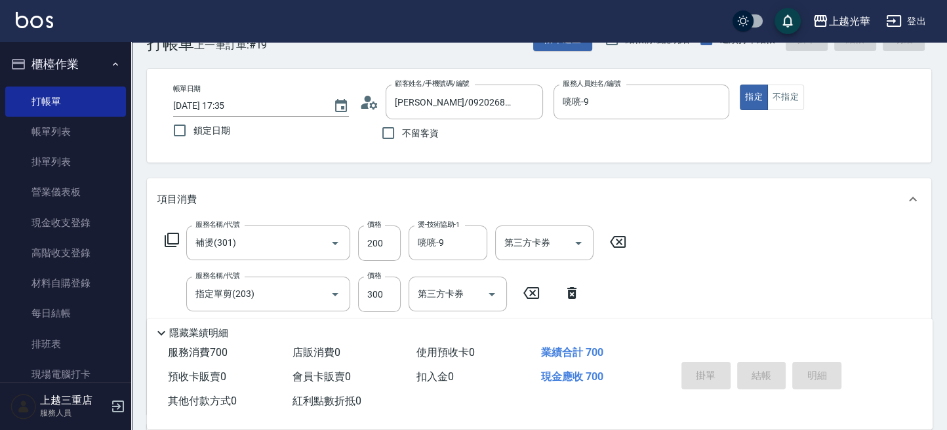
scroll to position [0, 0]
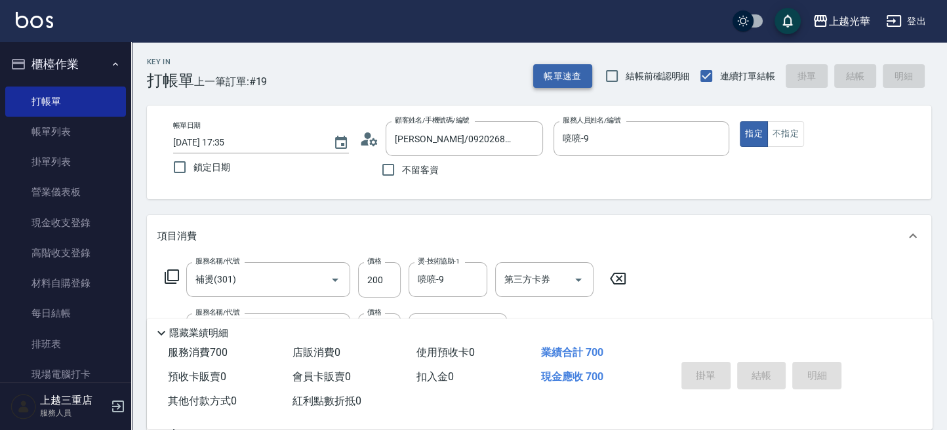
type input "2025/09/11 17:36"
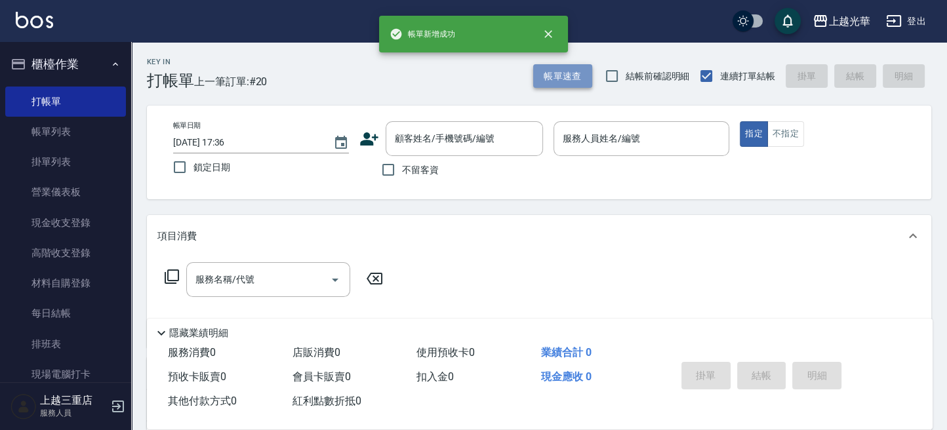
click at [558, 73] on button "帳單速查" at bounding box center [562, 76] width 59 height 24
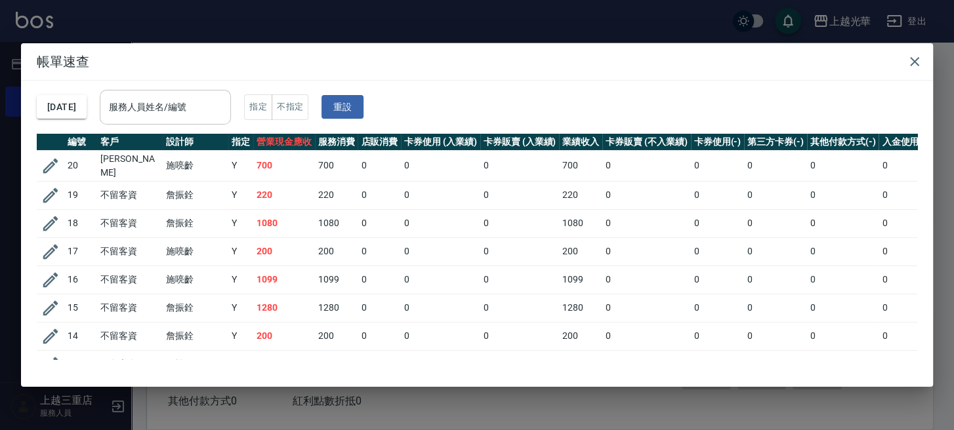
click at [231, 110] on div "服務人員姓名/編號" at bounding box center [165, 107] width 131 height 35
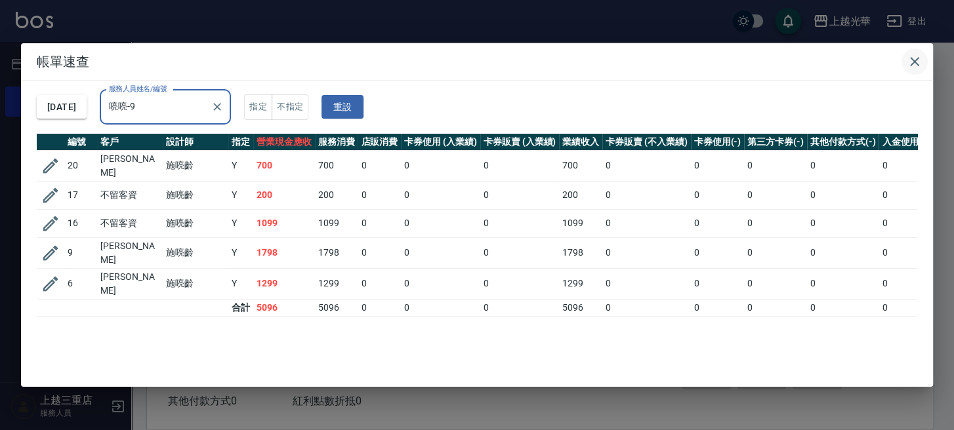
type input "喨喨-9"
click at [910, 54] on icon "button" at bounding box center [915, 62] width 16 height 16
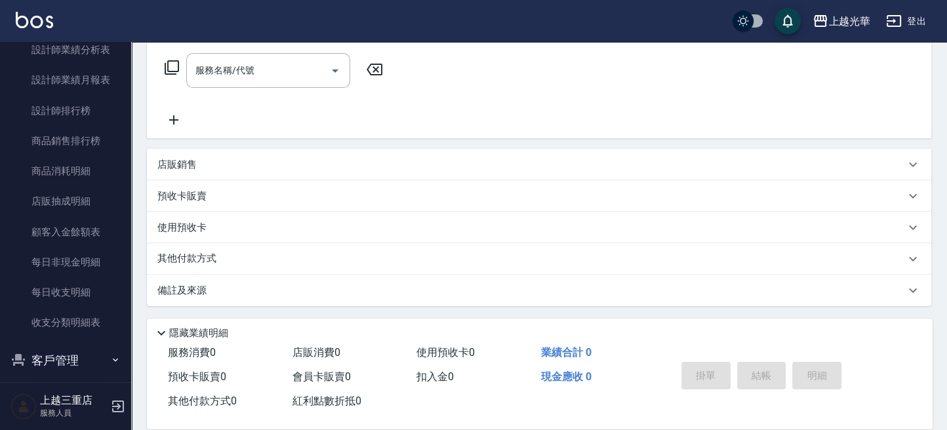
scroll to position [720, 0]
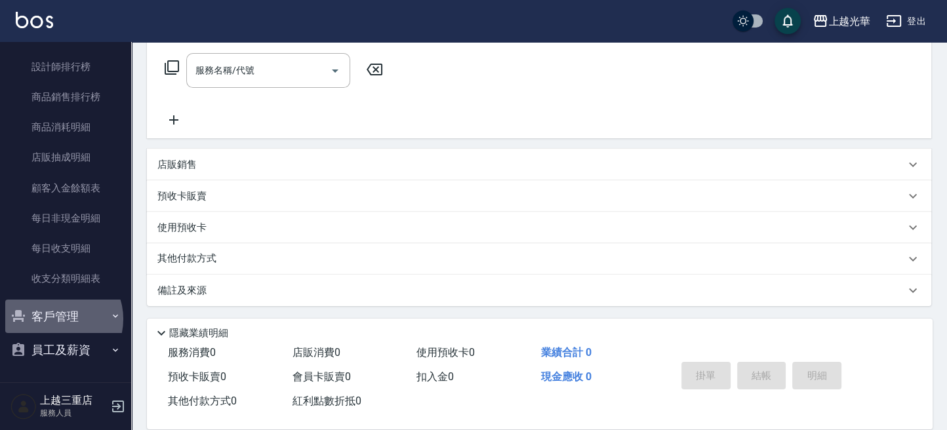
click at [59, 320] on button "客戶管理" at bounding box center [65, 317] width 121 height 34
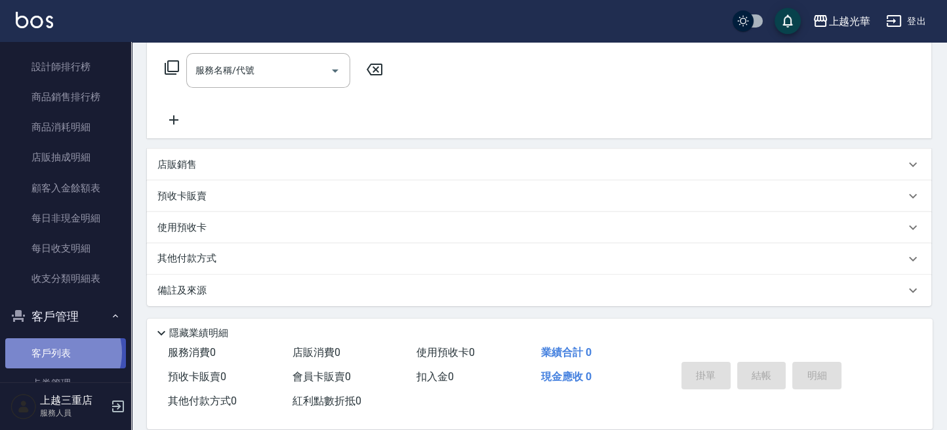
click at [58, 353] on link "客戶列表" at bounding box center [65, 353] width 121 height 30
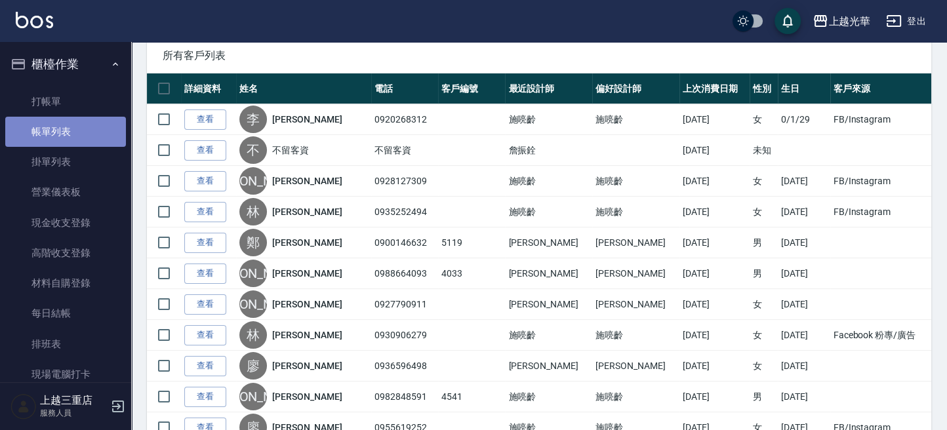
click at [78, 124] on link "帳單列表" at bounding box center [65, 132] width 121 height 30
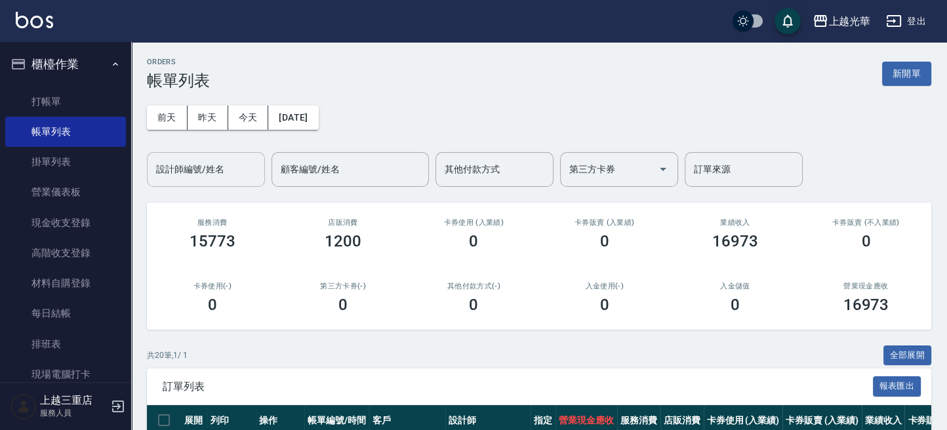
click at [193, 156] on div "設計師編號/姓名" at bounding box center [206, 169] width 118 height 35
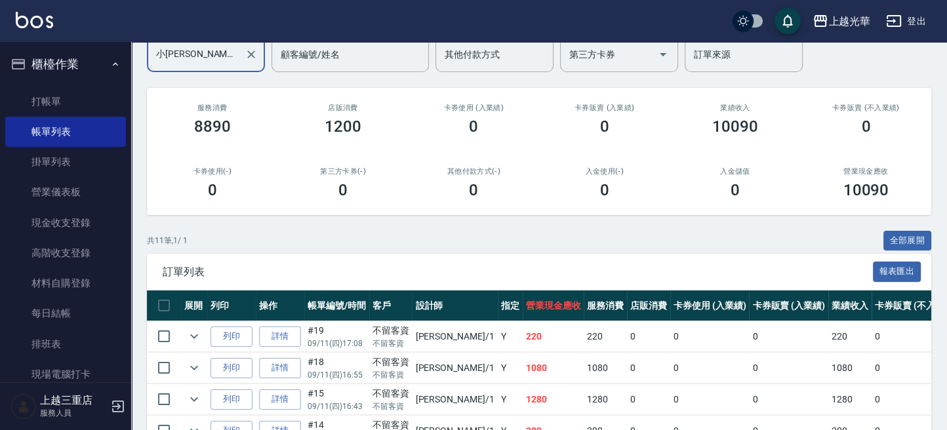
scroll to position [262, 0]
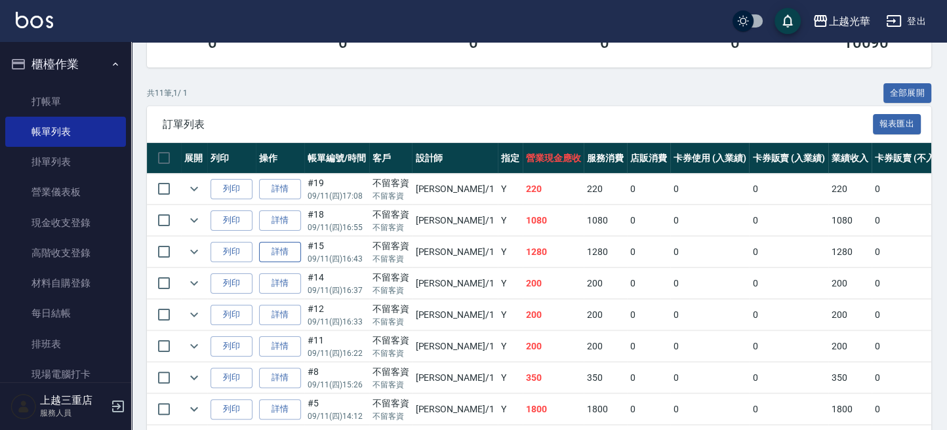
type input "小[PERSON_NAME]-1"
click at [265, 253] on link "詳情" at bounding box center [280, 252] width 42 height 20
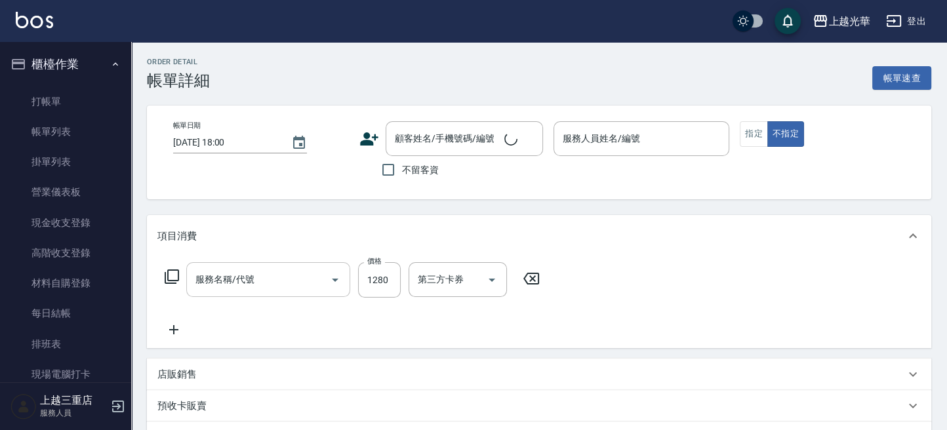
type input "2025/09/11 16:43"
checkbox input "true"
type input "小[PERSON_NAME]-1"
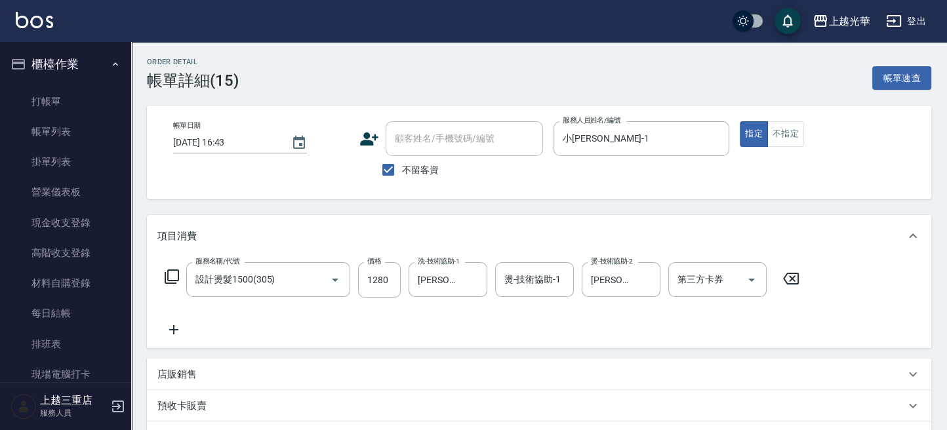
type input "設計燙髮1500(305)"
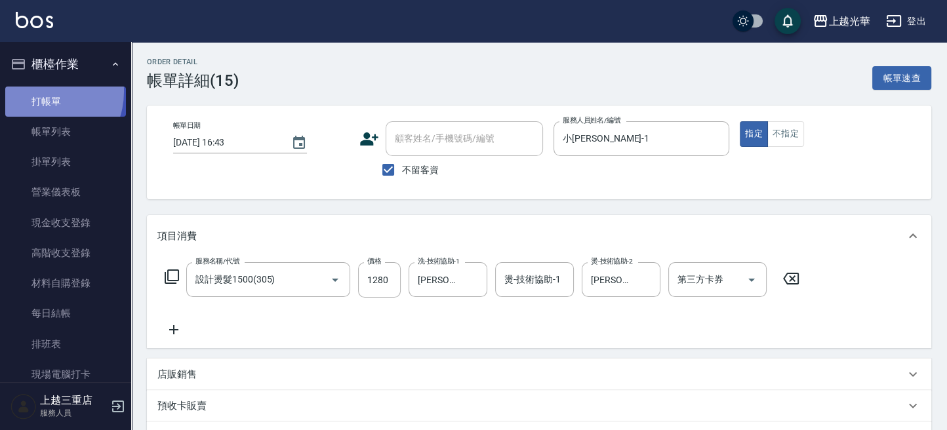
click at [39, 91] on link "打帳單" at bounding box center [65, 102] width 121 height 30
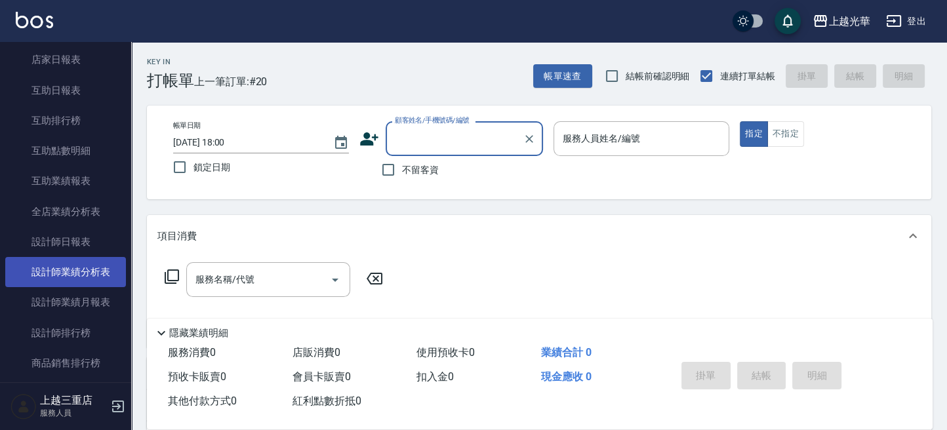
scroll to position [525, 0]
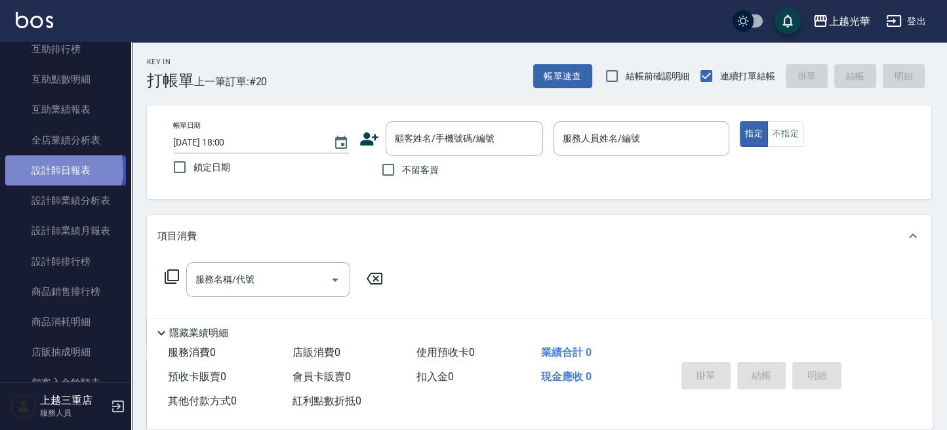
click at [63, 170] on link "設計師日報表" at bounding box center [65, 170] width 121 height 30
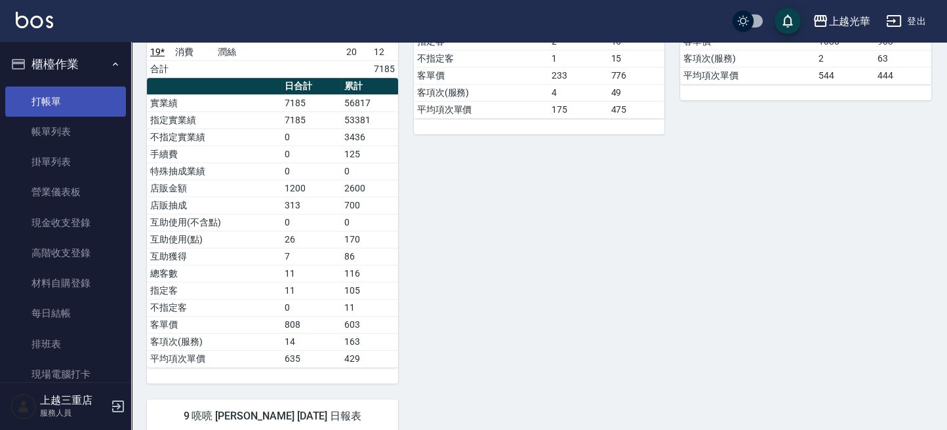
click at [77, 104] on link "打帳單" at bounding box center [65, 102] width 121 height 30
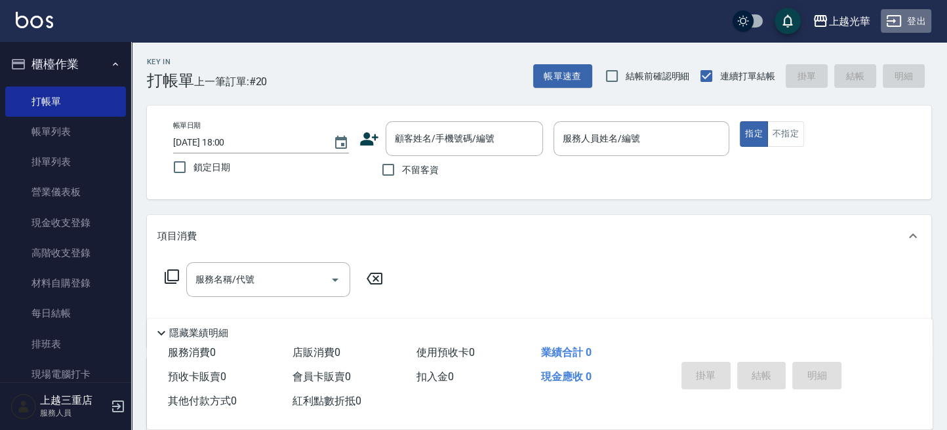
click at [906, 22] on button "登出" at bounding box center [906, 21] width 51 height 24
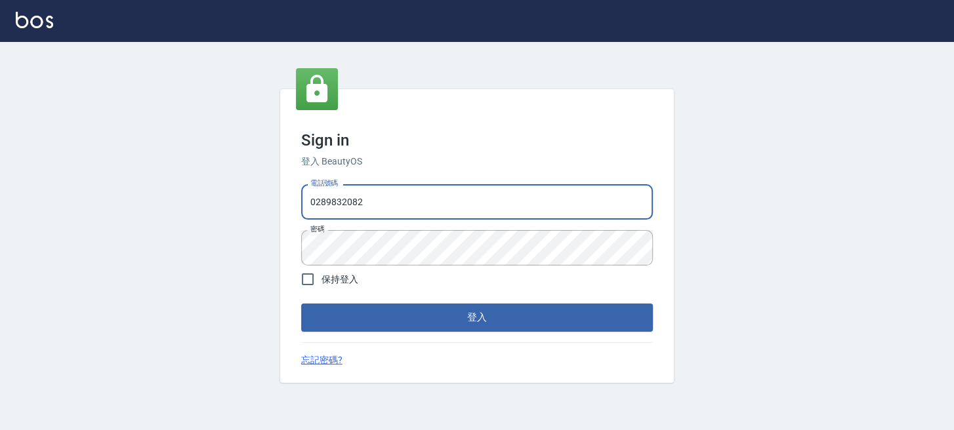
drag, startPoint x: 497, startPoint y: 202, endPoint x: -4, endPoint y: 207, distance: 501.2
click at [0, 207] on html "Sign in 登入 BeautyOS 電話號碼 0289832082 電話號碼 密碼 密碼 保持登入 登入 忘記密碼?" at bounding box center [477, 215] width 954 height 430
type input "0955332100"
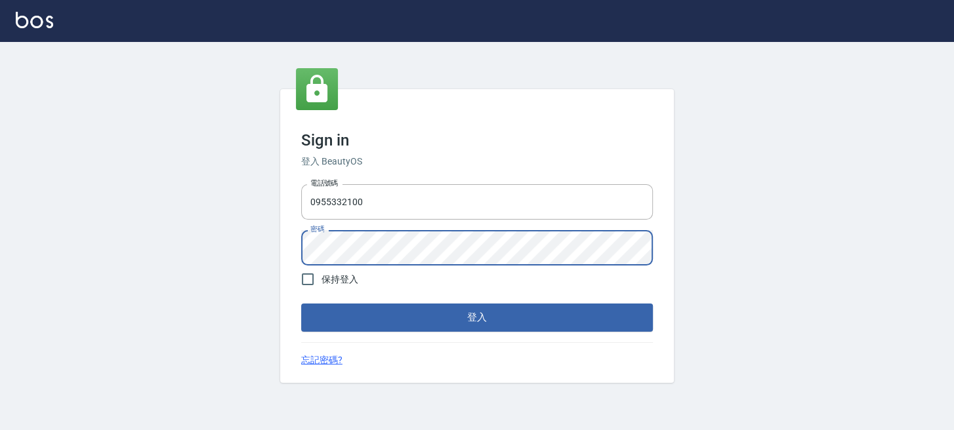
click at [301, 304] on button "登入" at bounding box center [477, 318] width 352 height 28
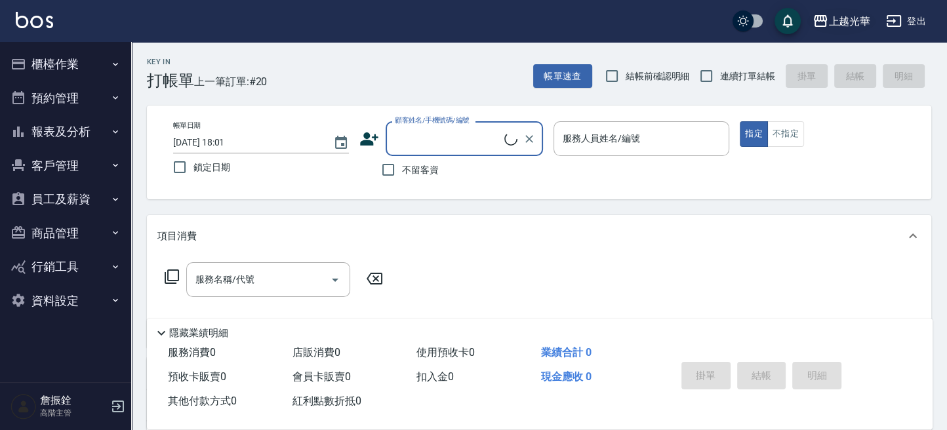
click at [847, 30] on button "上越光華" at bounding box center [841, 21] width 68 height 27
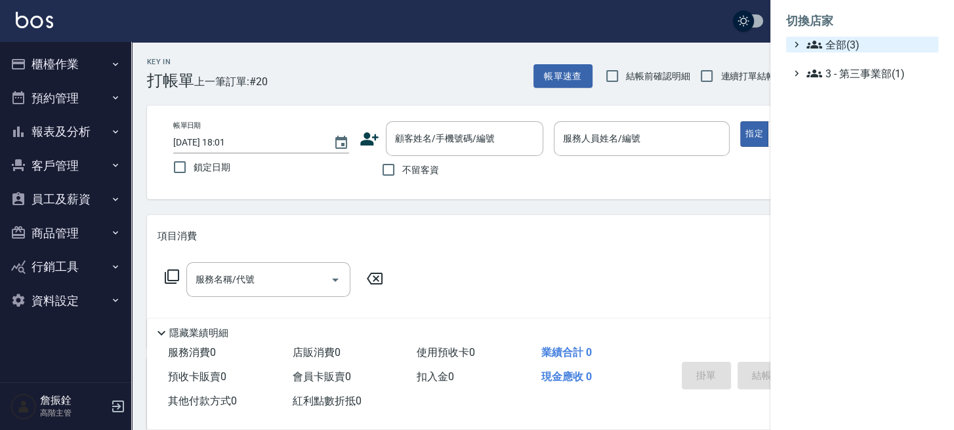
click at [842, 42] on span "全部(3)" at bounding box center [869, 45] width 127 height 16
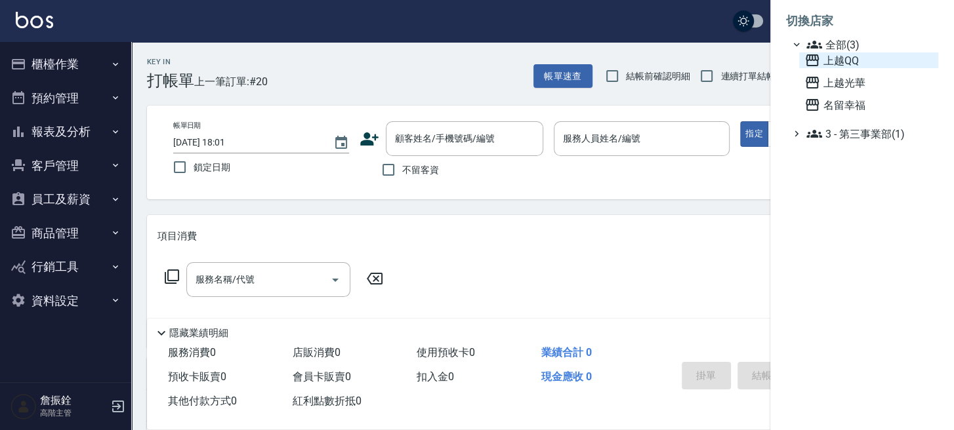
click at [839, 64] on span "上越QQ" at bounding box center [868, 60] width 129 height 16
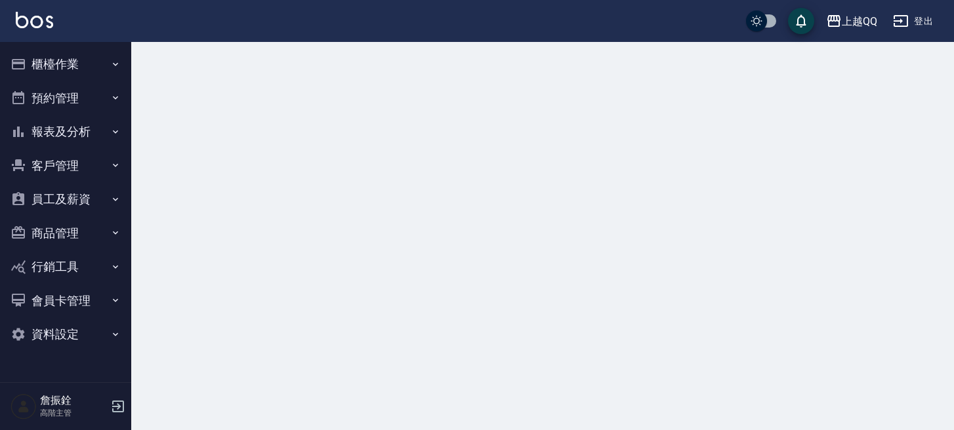
click at [77, 140] on button "報表及分析" at bounding box center [65, 132] width 121 height 34
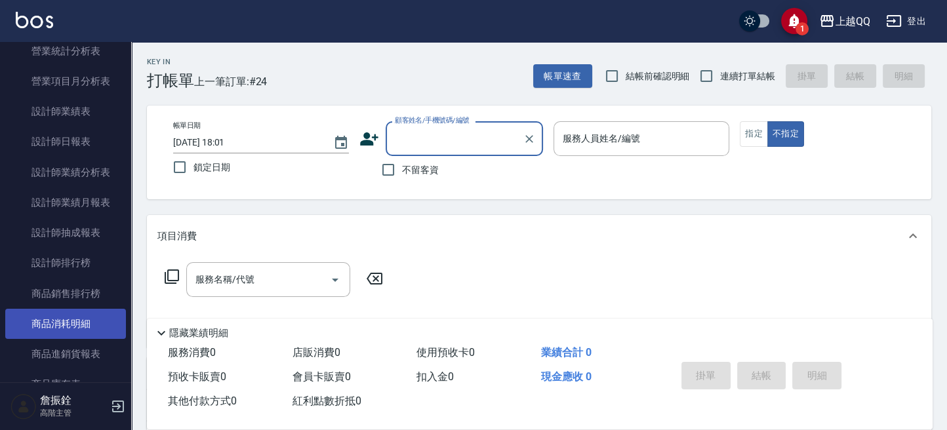
scroll to position [437, 0]
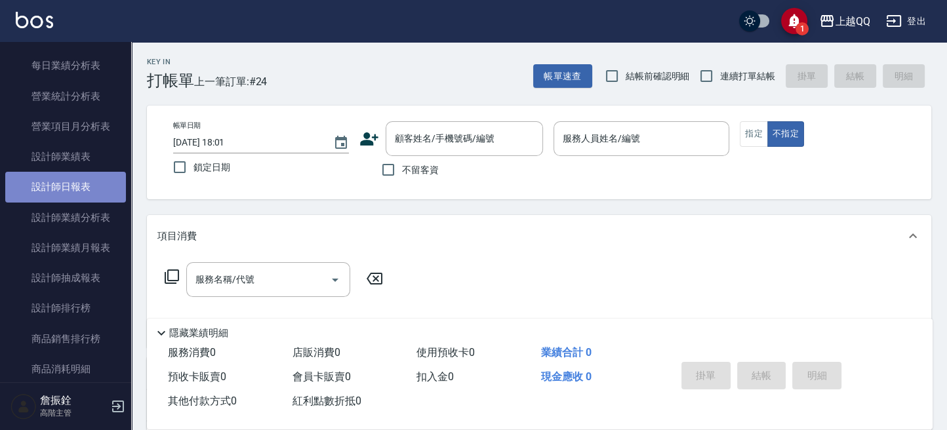
click at [81, 188] on link "設計師日報表" at bounding box center [65, 187] width 121 height 30
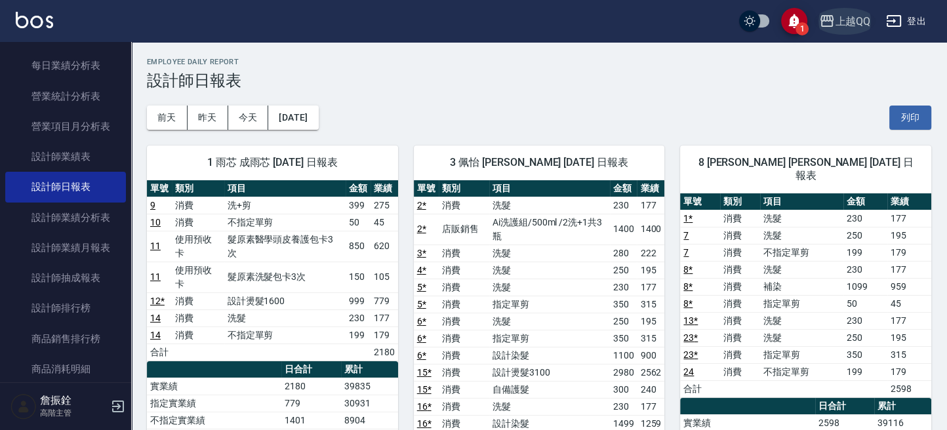
click at [831, 13] on icon "button" at bounding box center [827, 21] width 16 height 16
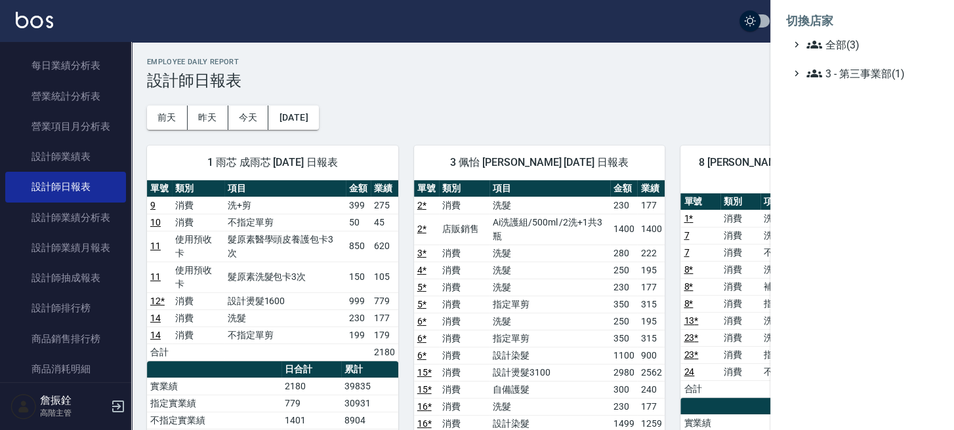
click at [832, 41] on span "全部(3)" at bounding box center [869, 45] width 127 height 16
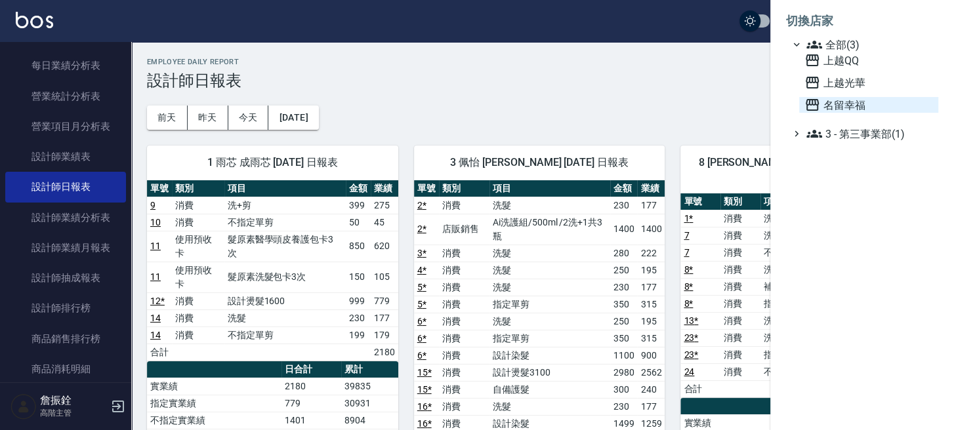
click at [843, 101] on span "名留幸福" at bounding box center [868, 105] width 129 height 16
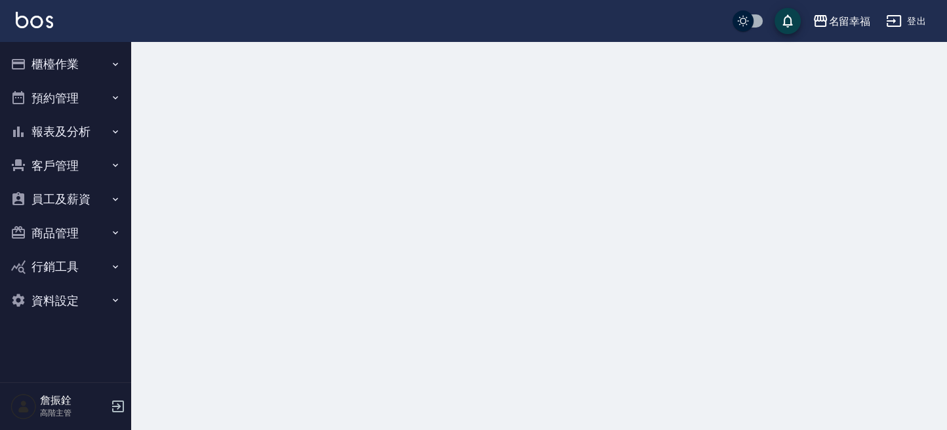
click at [64, 136] on button "報表及分析" at bounding box center [65, 132] width 121 height 34
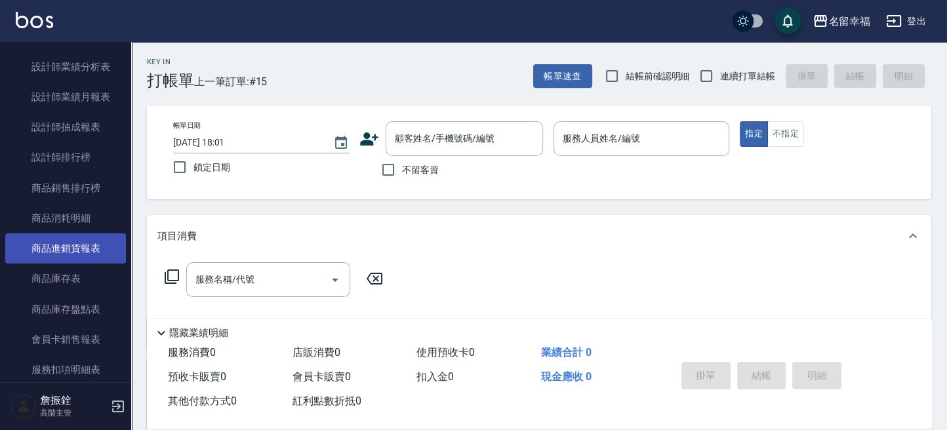
scroll to position [525, 0]
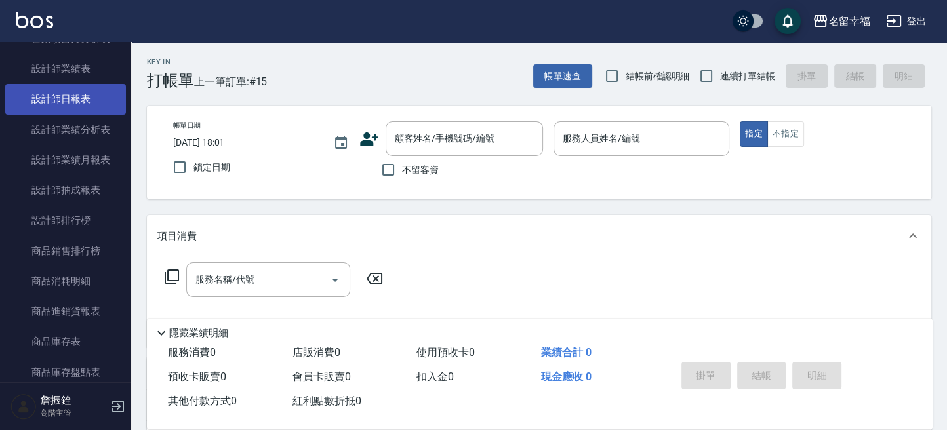
click at [92, 97] on link "設計師日報表" at bounding box center [65, 99] width 121 height 30
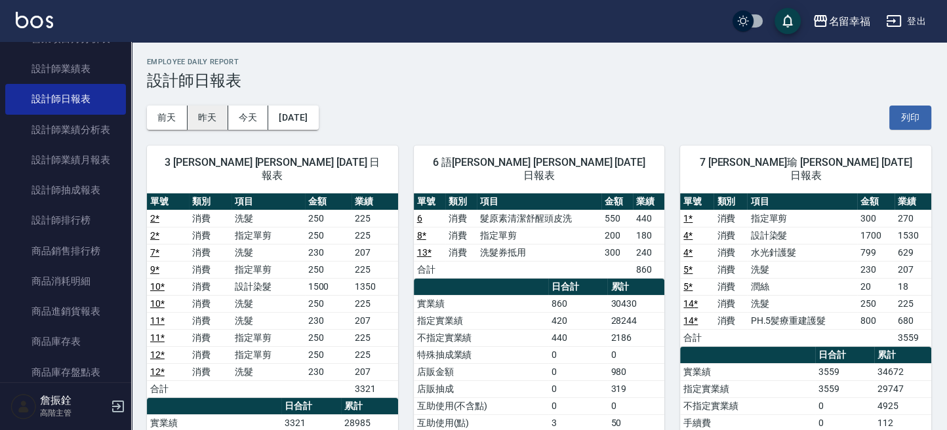
click at [207, 121] on button "昨天" at bounding box center [208, 118] width 41 height 24
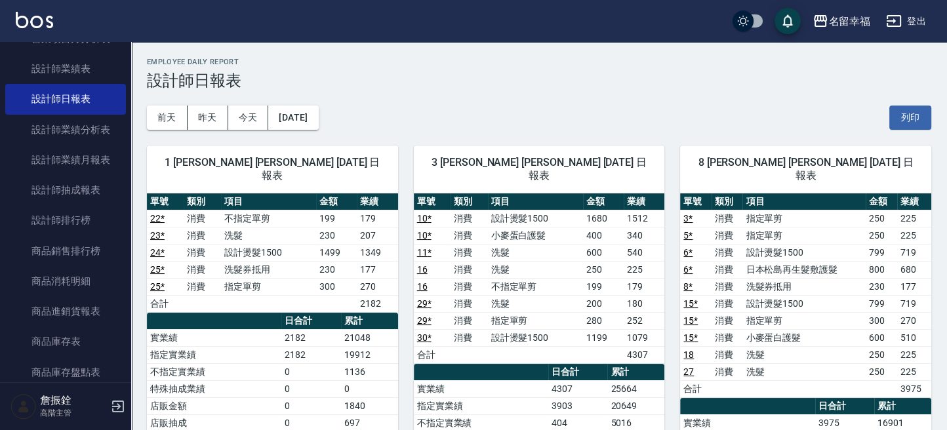
click at [907, 21] on button "登出" at bounding box center [906, 21] width 51 height 24
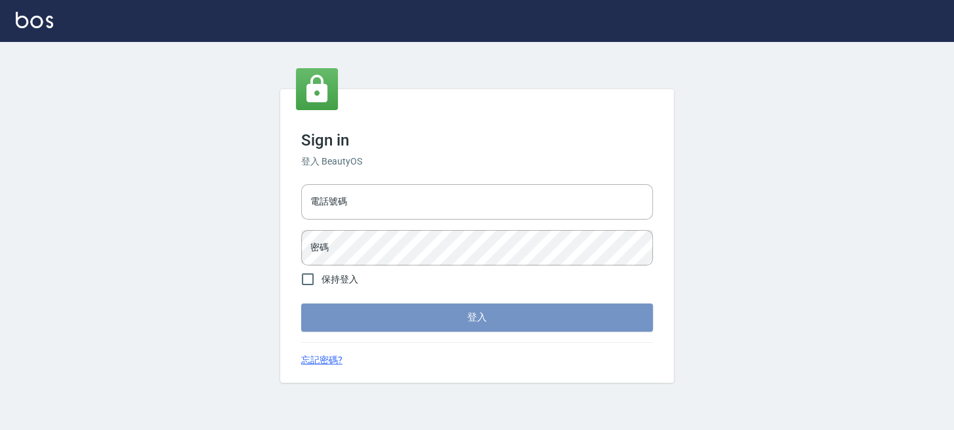
type input "0289832082"
click at [415, 322] on button "登入" at bounding box center [477, 318] width 352 height 28
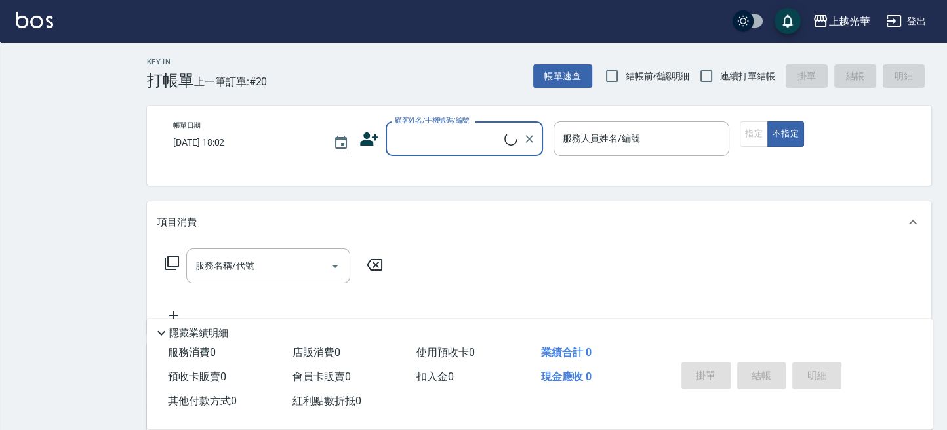
click at [75, 129] on div "[PERSON_NAME]出 Key In 打帳單 上一筆訂單:#20 帳單速查 結帳前確認明細 連續打單結帳 掛單 結帳 明細 帳單日期 [DATE] 18…" at bounding box center [473, 313] width 947 height 626
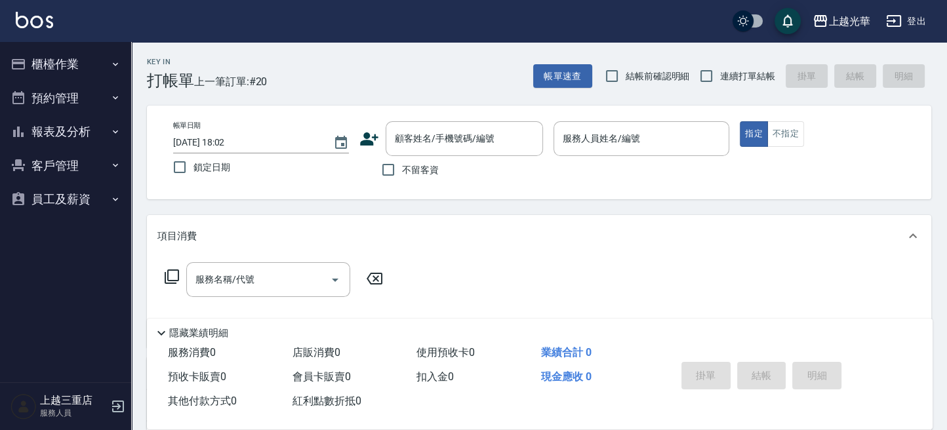
drag, startPoint x: 65, startPoint y: 125, endPoint x: 60, endPoint y: 149, distance: 24.7
click at [65, 130] on button "報表及分析" at bounding box center [65, 132] width 121 height 34
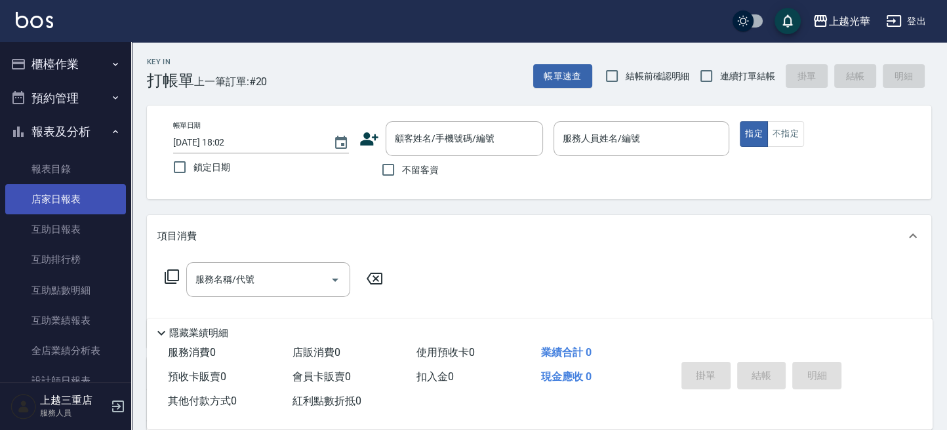
click at [45, 196] on link "店家日報表" at bounding box center [65, 199] width 121 height 30
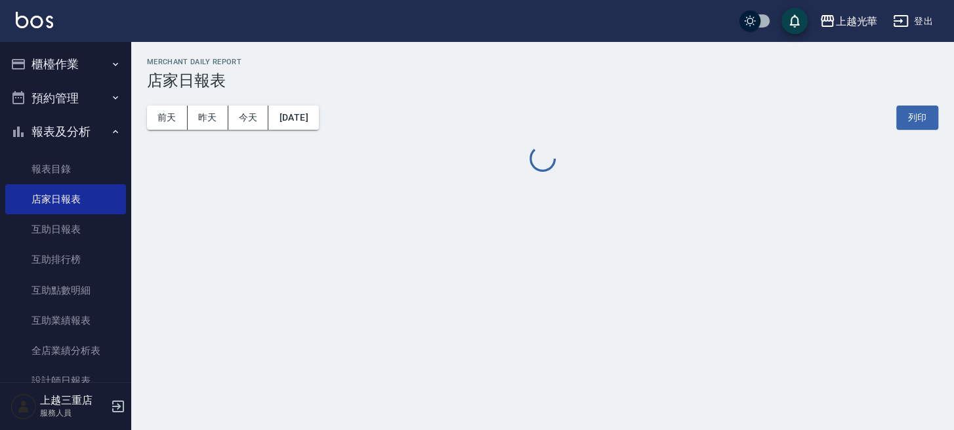
click at [71, 52] on button "櫃檯作業" at bounding box center [65, 64] width 121 height 34
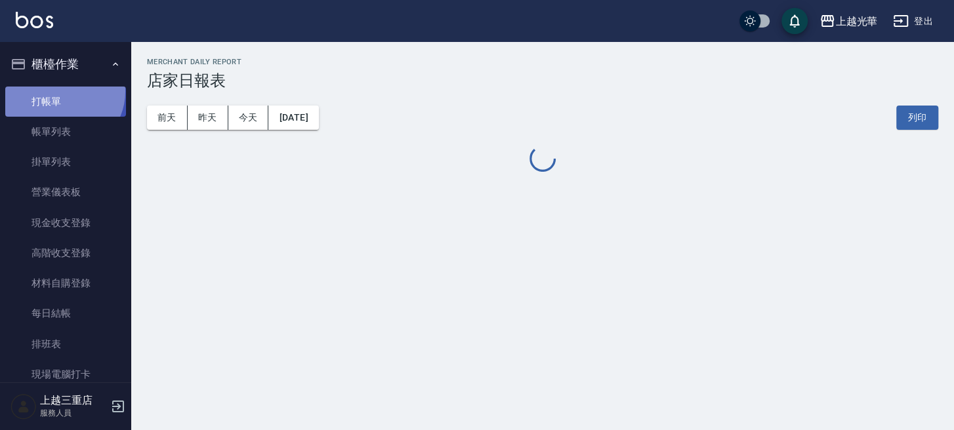
click at [62, 91] on link "打帳單" at bounding box center [65, 102] width 121 height 30
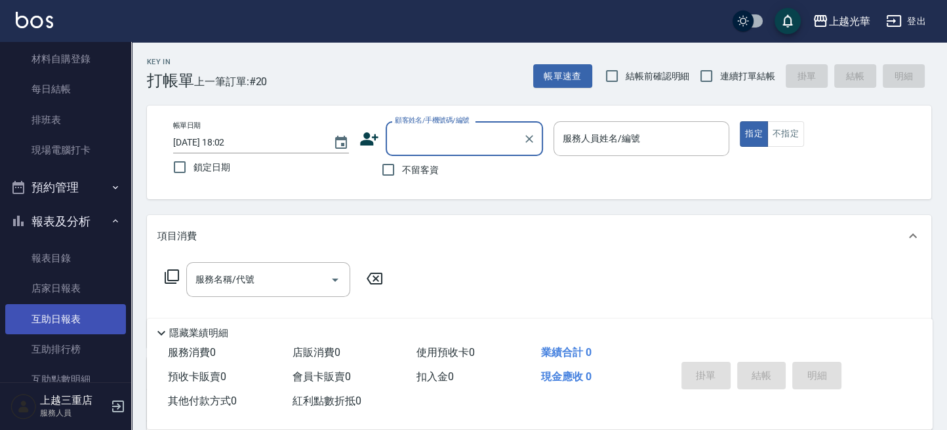
scroll to position [350, 0]
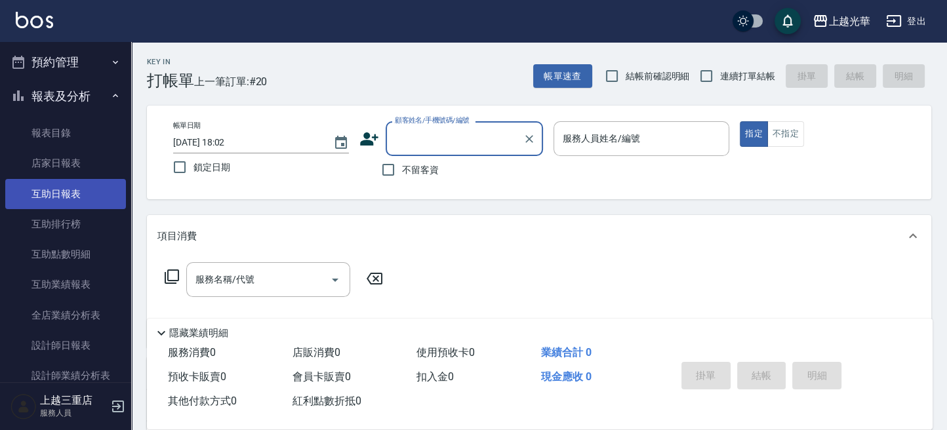
click at [71, 184] on link "互助日報表" at bounding box center [65, 194] width 121 height 30
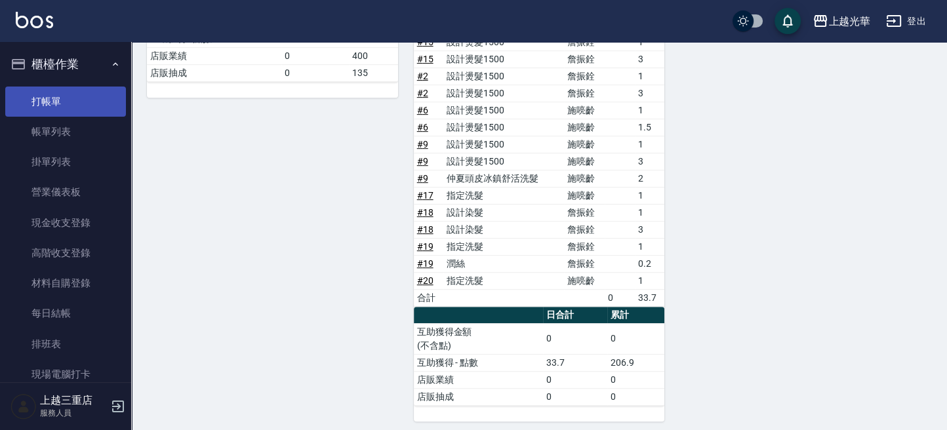
click at [100, 97] on link "打帳單" at bounding box center [65, 102] width 121 height 30
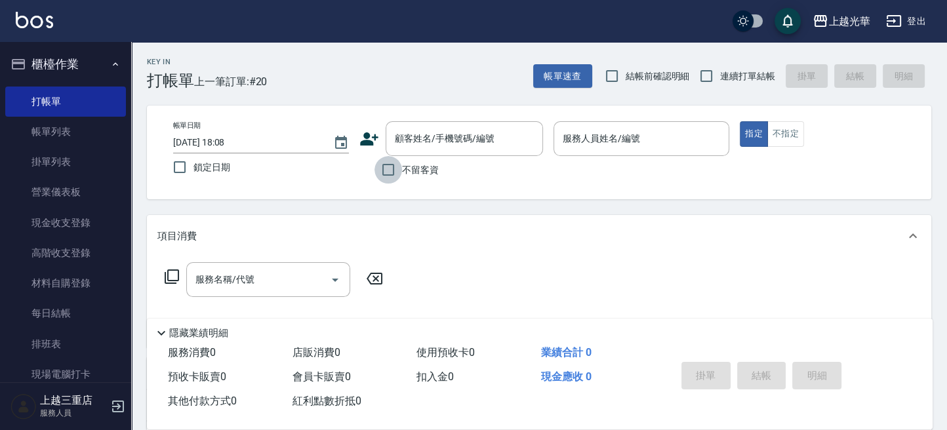
click at [396, 174] on input "不留客資" at bounding box center [389, 170] width 28 height 28
checkbox input "true"
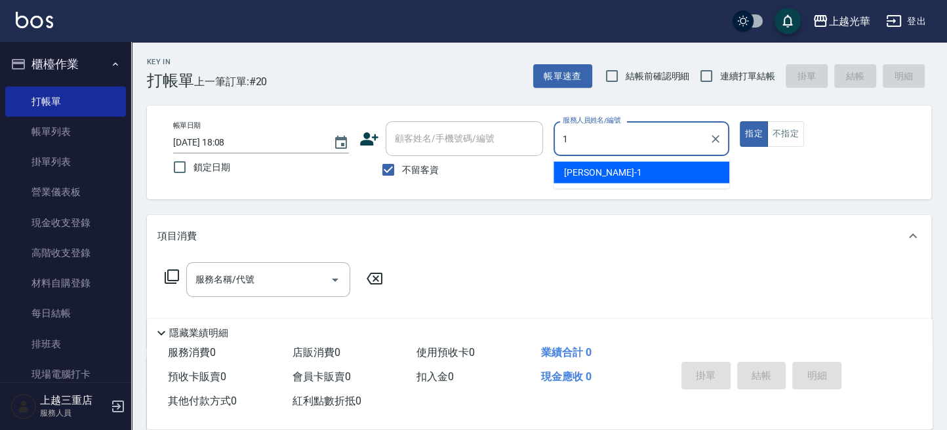
type input "1"
type button "true"
type input "小[PERSON_NAME]-1"
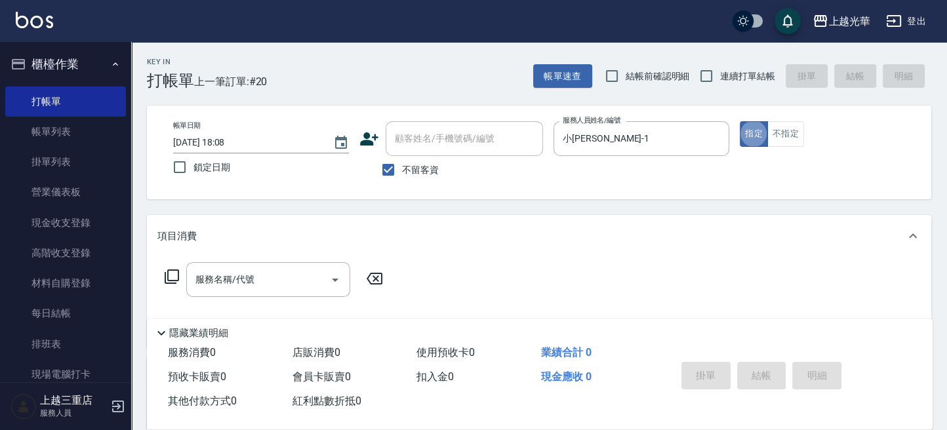
click at [739, 79] on span "連續打單結帳" at bounding box center [747, 77] width 55 height 14
click at [720, 79] on input "連續打單結帳" at bounding box center [707, 76] width 28 height 28
checkbox input "true"
click at [236, 275] on div "服務名稱/代號 服務名稱/代號" at bounding box center [268, 279] width 164 height 35
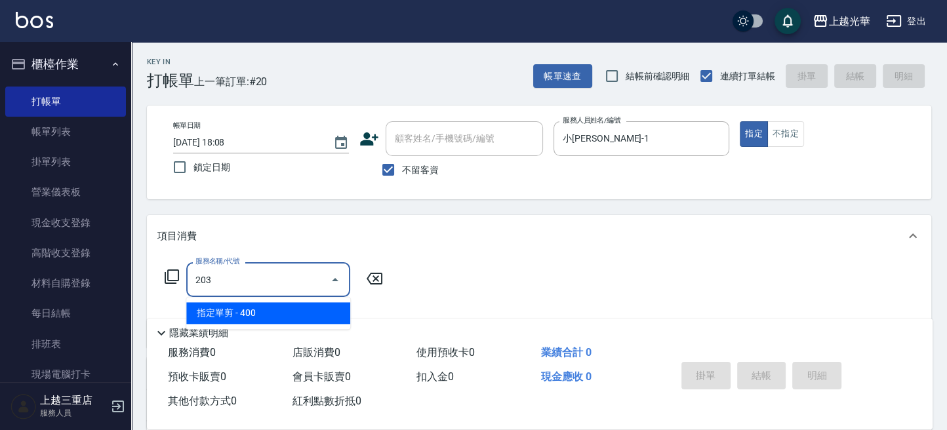
type input "指定單剪(203)"
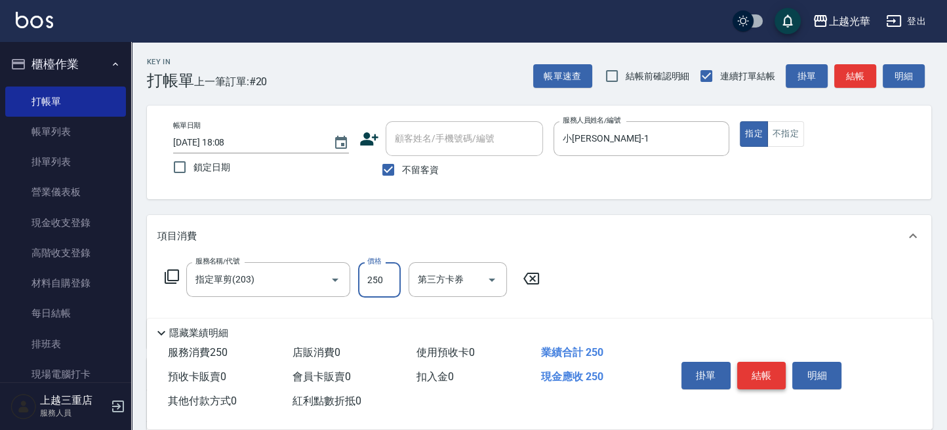
type input "250"
click at [748, 368] on button "結帳" at bounding box center [761, 376] width 49 height 28
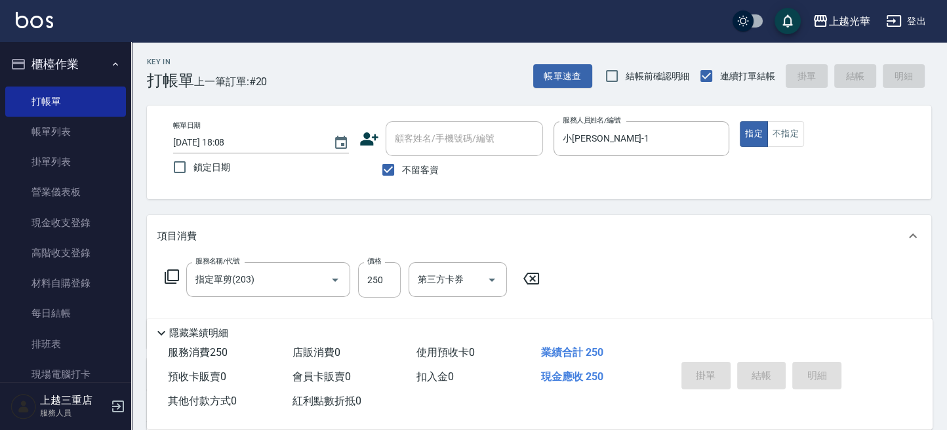
type input "[DATE] 18:25"
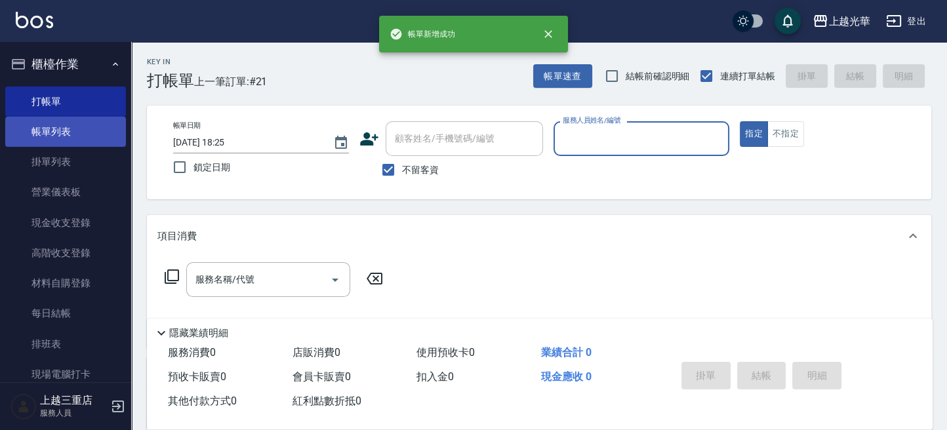
click at [67, 133] on link "帳單列表" at bounding box center [65, 132] width 121 height 30
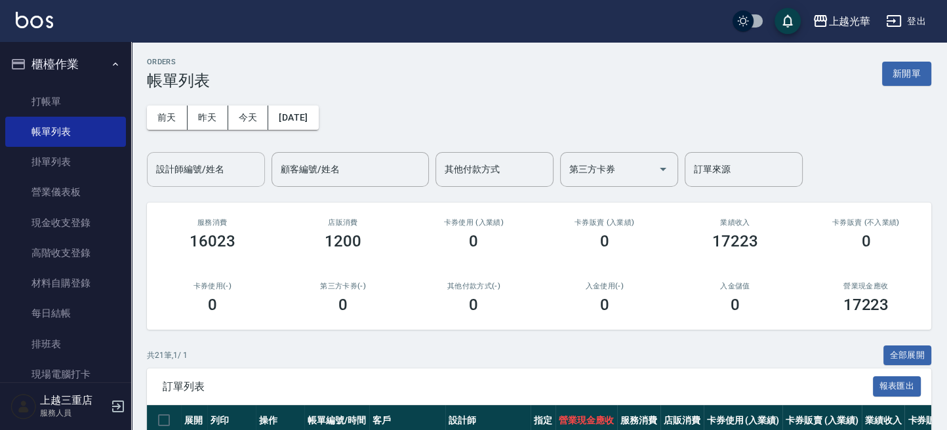
click at [180, 177] on input "設計師編號/姓名" at bounding box center [206, 169] width 106 height 23
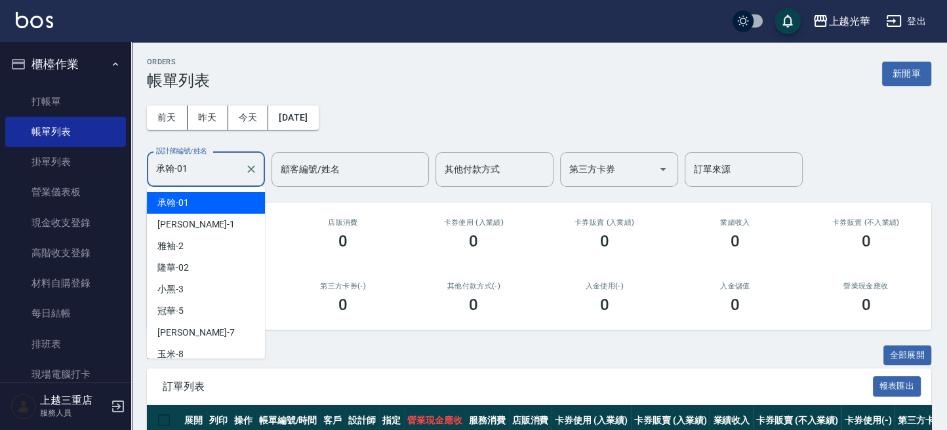
drag, startPoint x: 186, startPoint y: 177, endPoint x: 144, endPoint y: 177, distance: 42.0
click at [144, 177] on div "ORDERS 帳單列表 新開單 [DATE] [DATE] [DATE] [DATE] 設計師編號/姓名 承翰-01 設計師編號/姓名 顧客編號/姓名 顧客編…" at bounding box center [539, 264] width 816 height 445
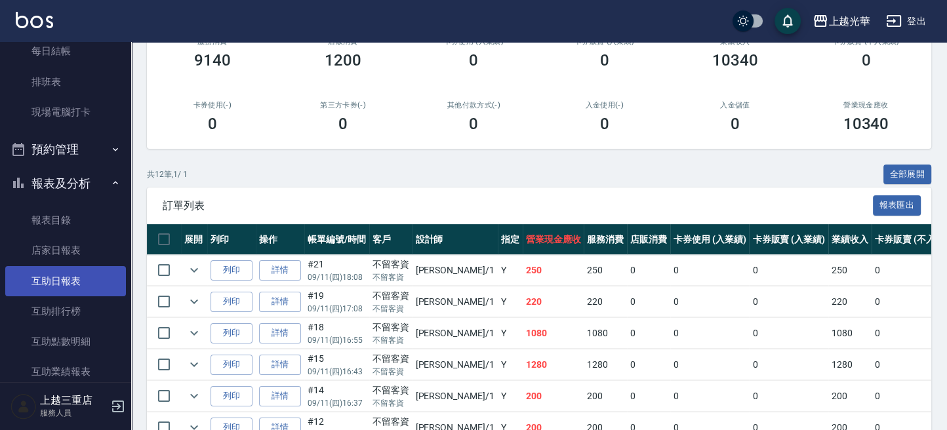
scroll to position [437, 0]
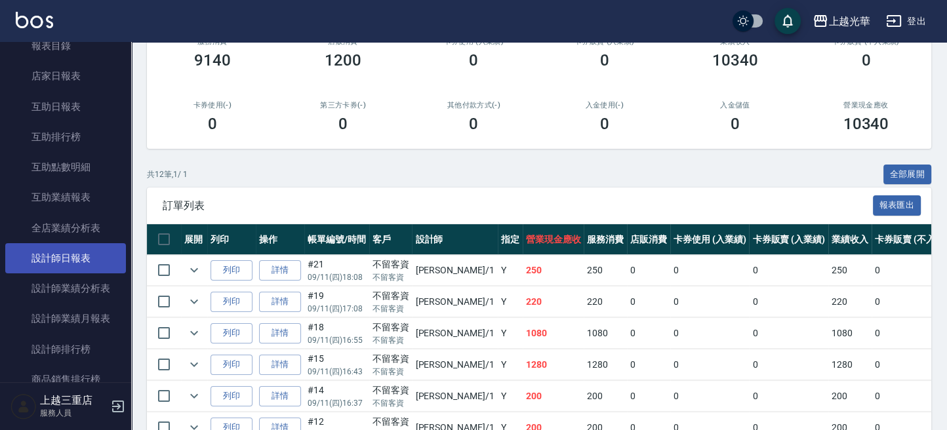
type input "小[PERSON_NAME]-1"
click at [91, 253] on link "設計師日報表" at bounding box center [65, 258] width 121 height 30
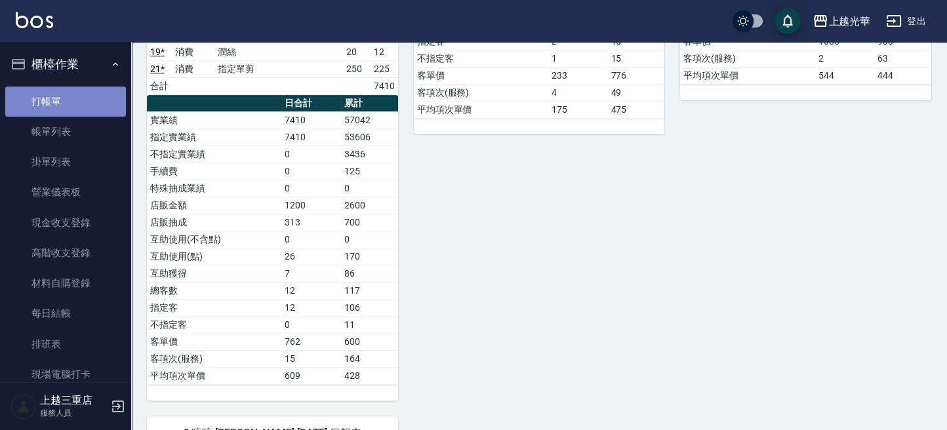
click at [71, 102] on link "打帳單" at bounding box center [65, 102] width 121 height 30
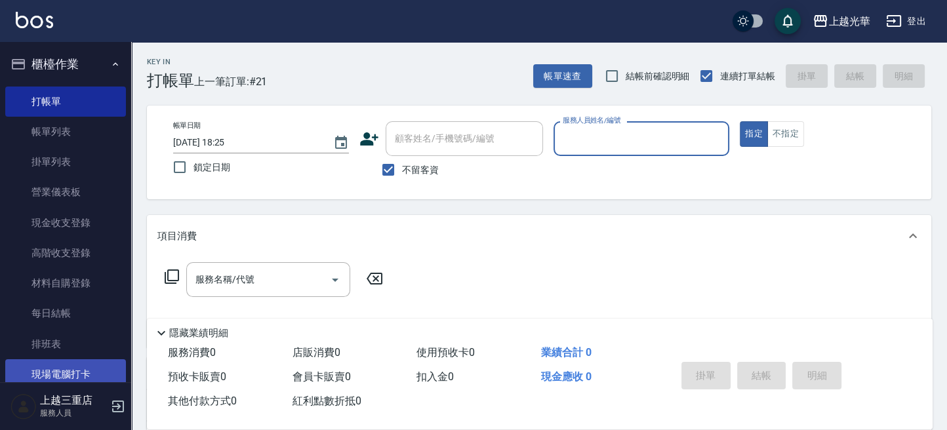
click at [79, 372] on link "現場電腦打卡" at bounding box center [65, 374] width 121 height 30
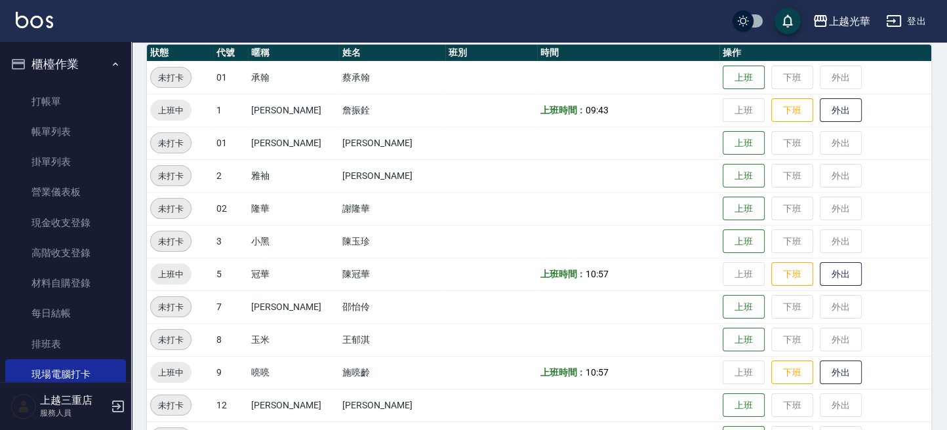
scroll to position [174, 0]
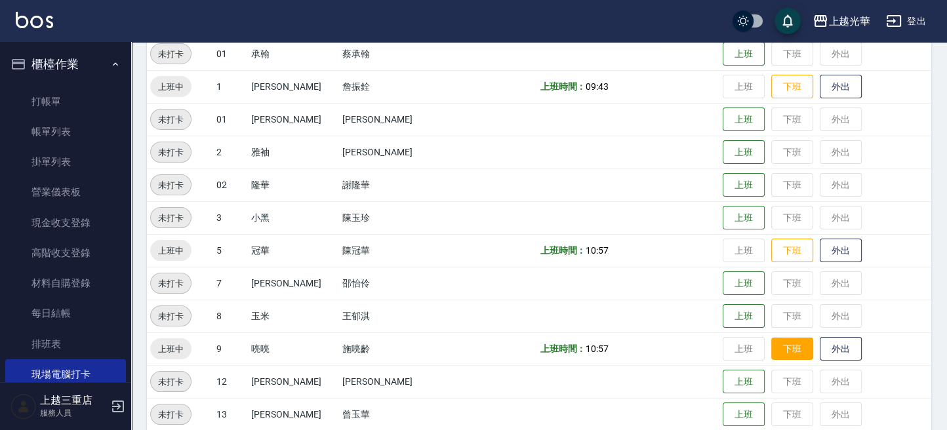
click at [790, 352] on button "下班" at bounding box center [792, 349] width 42 height 23
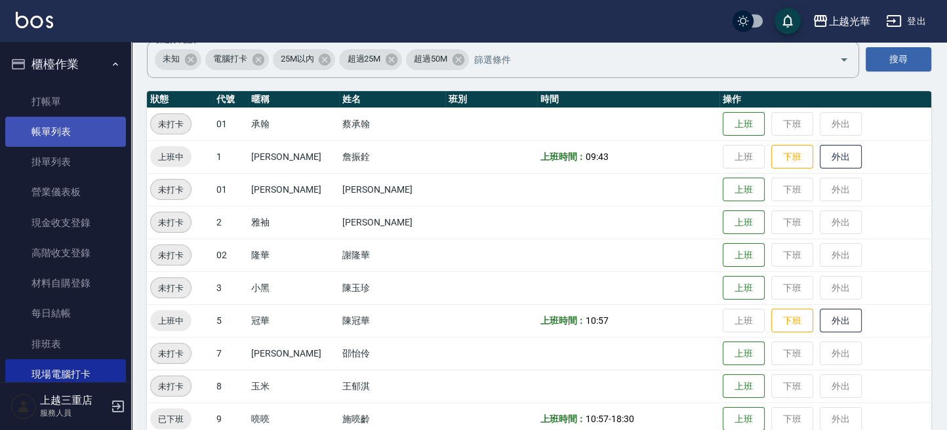
scroll to position [92, 0]
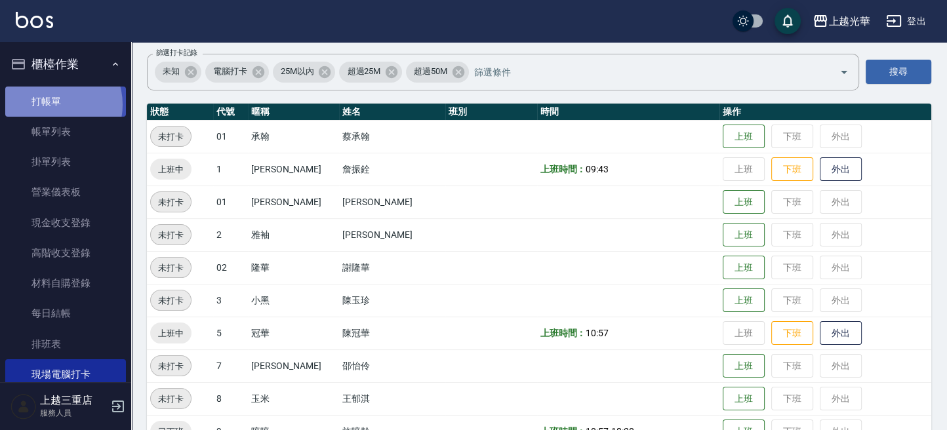
drag, startPoint x: 50, startPoint y: 104, endPoint x: 44, endPoint y: 108, distance: 6.8
click at [48, 105] on link "打帳單" at bounding box center [65, 102] width 121 height 30
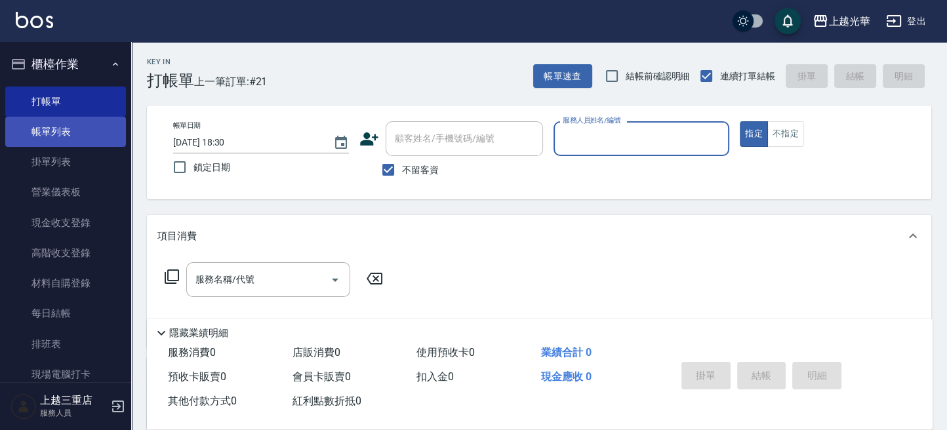
click at [80, 136] on link "帳單列表" at bounding box center [65, 132] width 121 height 30
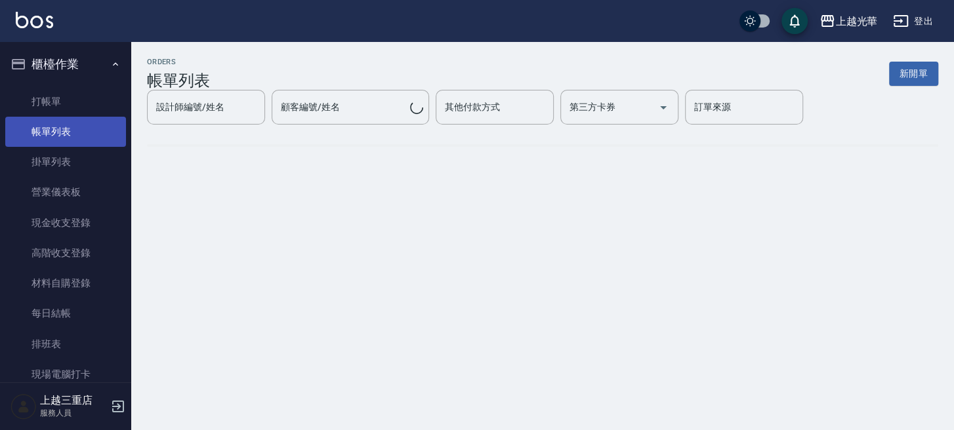
click at [77, 139] on link "帳單列表" at bounding box center [65, 132] width 121 height 30
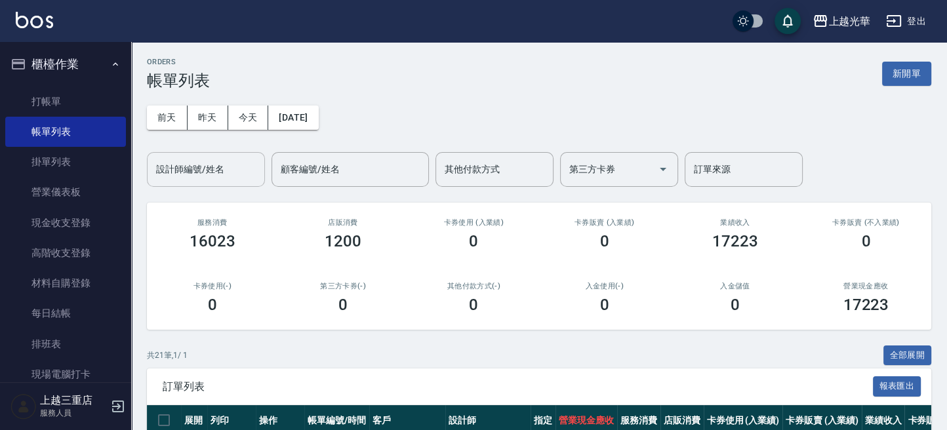
click at [226, 171] on input "設計師編號/姓名" at bounding box center [206, 169] width 106 height 23
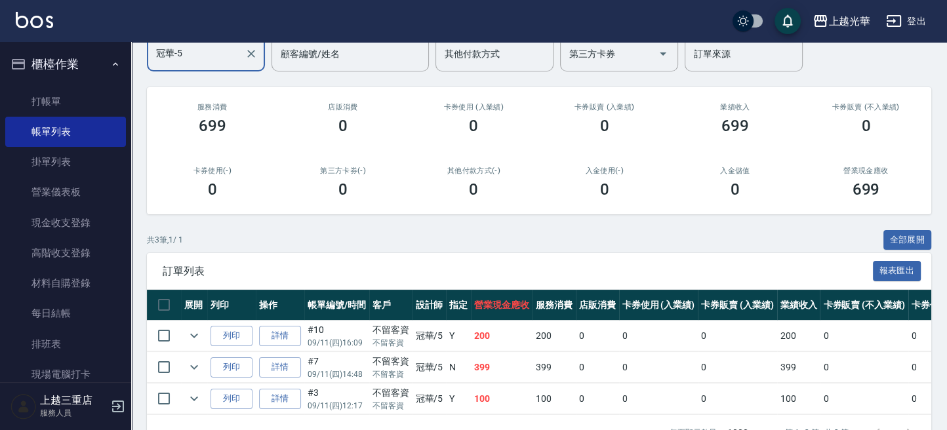
scroll to position [163, 0]
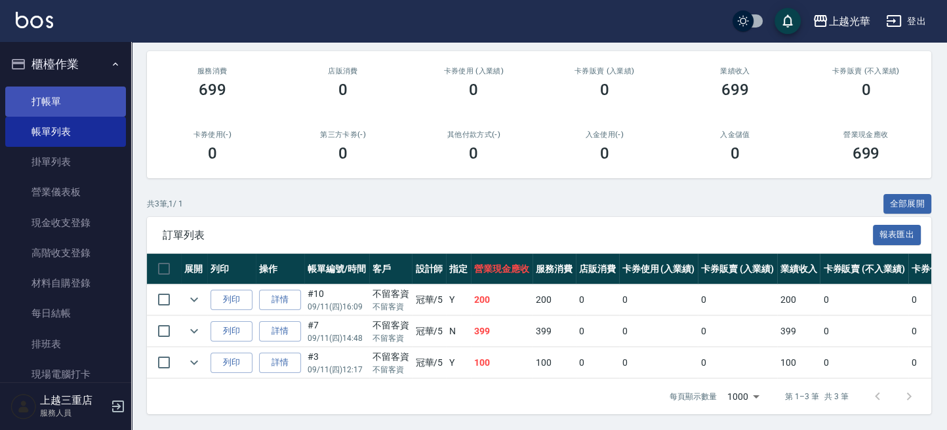
type input "冠華-5"
click at [84, 105] on link "打帳單" at bounding box center [65, 102] width 121 height 30
